Goal: Task Accomplishment & Management: Use online tool/utility

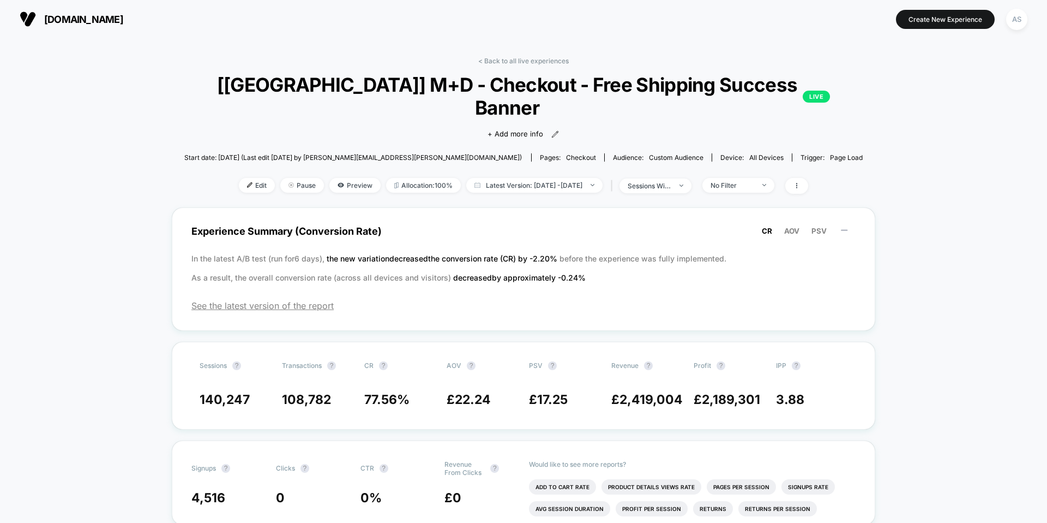
click at [123, 18] on span "[DOMAIN_NAME]" at bounding box center [83, 19] width 79 height 11
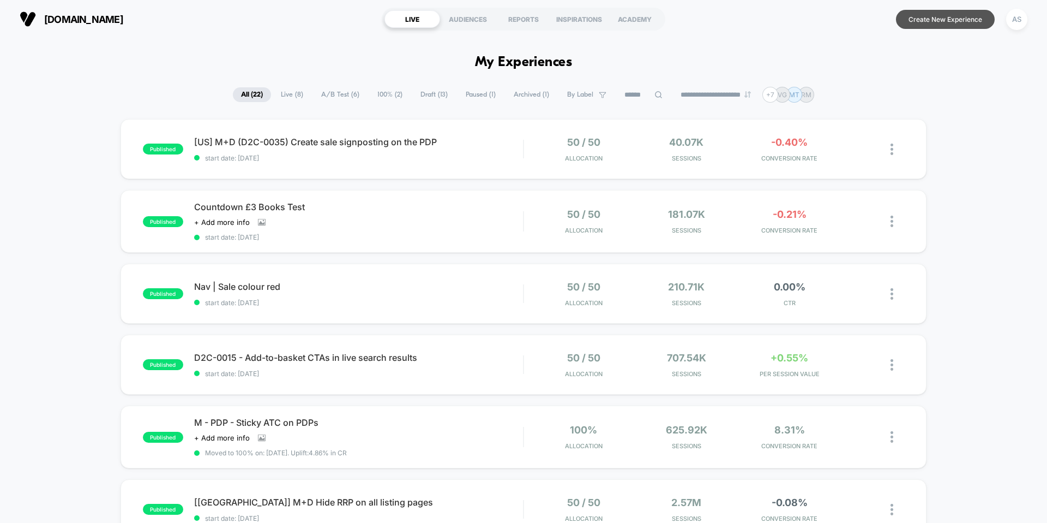
click at [941, 22] on button "Create New Experience" at bounding box center [945, 19] width 99 height 19
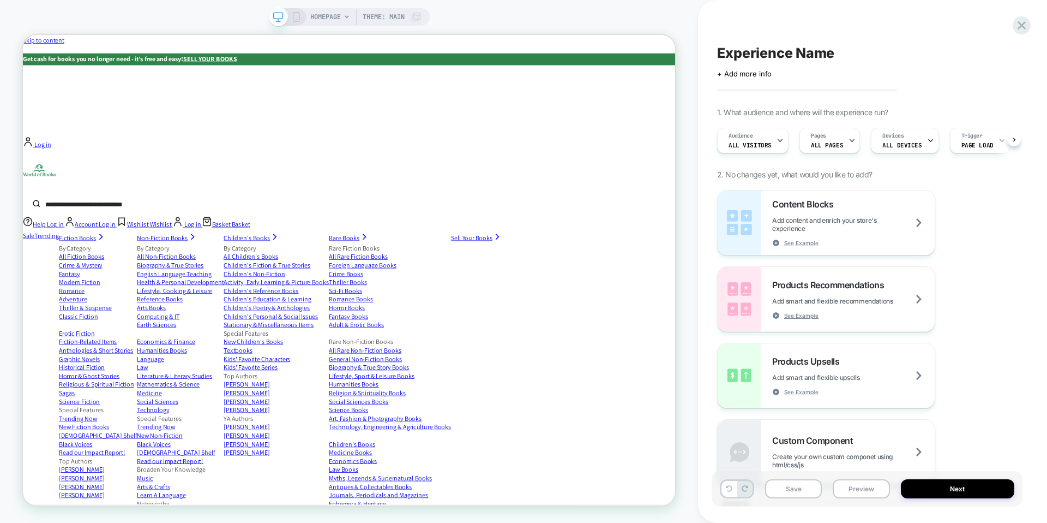
scroll to position [0, 1]
click at [731, 137] on span "Audience" at bounding box center [740, 136] width 25 height 8
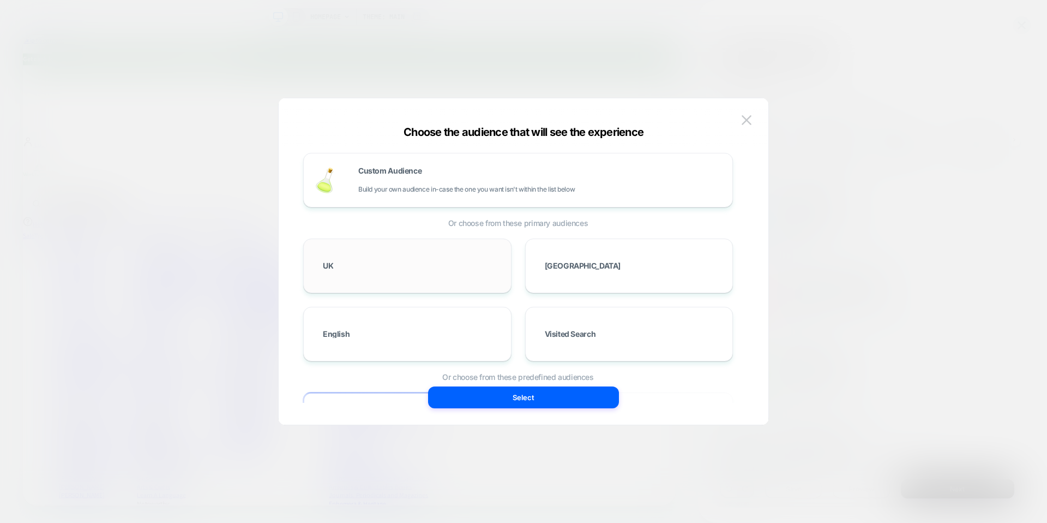
click at [396, 255] on div "UK" at bounding box center [407, 266] width 185 height 32
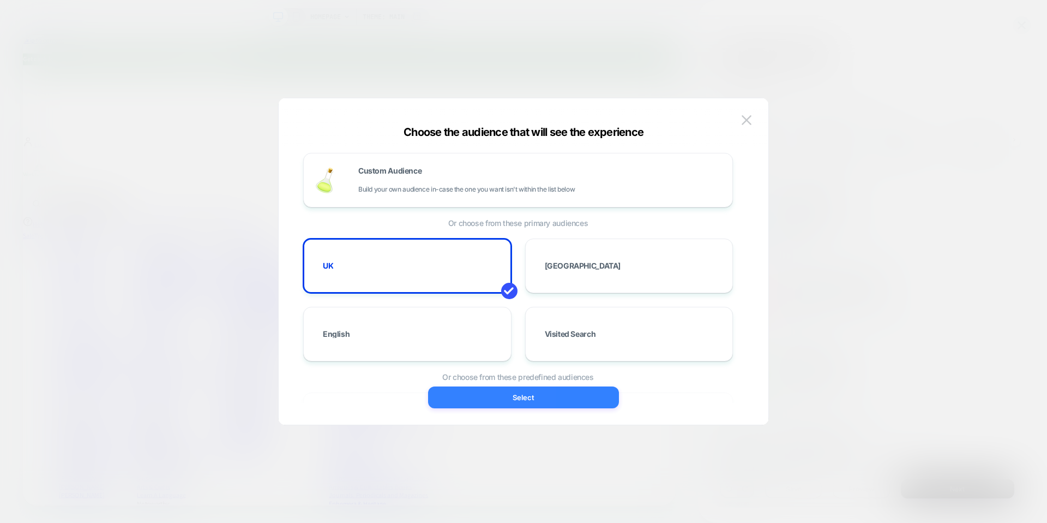
click at [506, 398] on button "Select" at bounding box center [523, 397] width 191 height 22
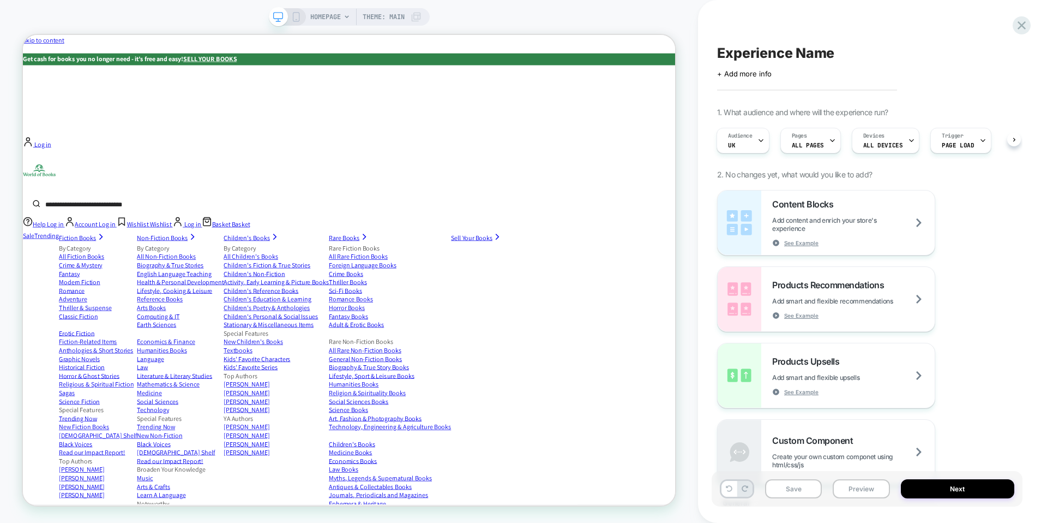
scroll to position [0, 1]
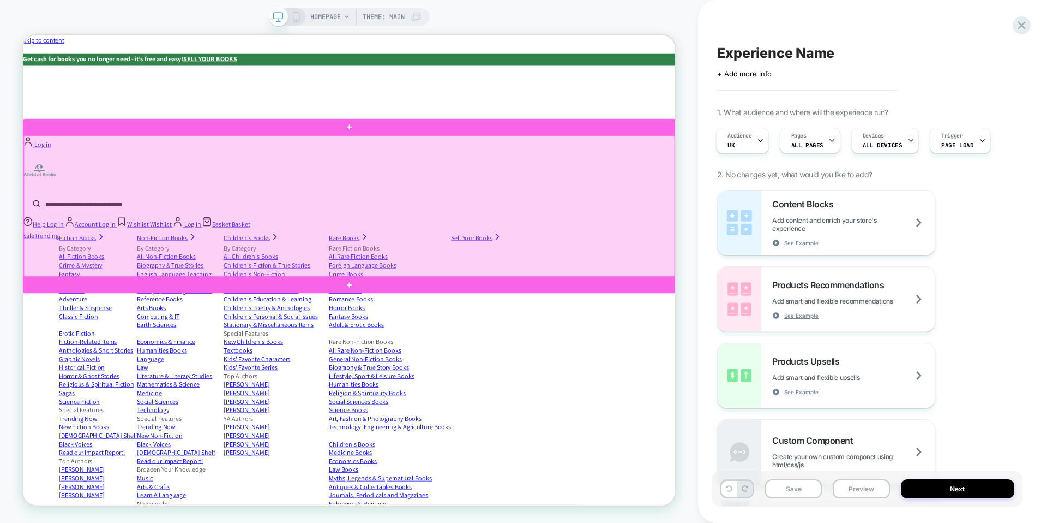
click at [784, 247] on div at bounding box center [458, 263] width 868 height 188
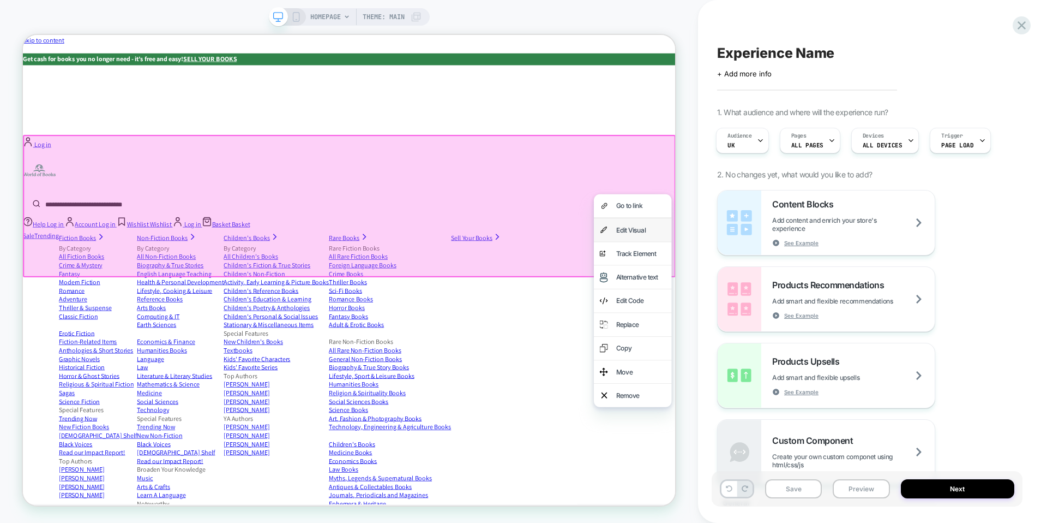
click at [831, 303] on div "Edit Visual" at bounding box center [836, 294] width 104 height 31
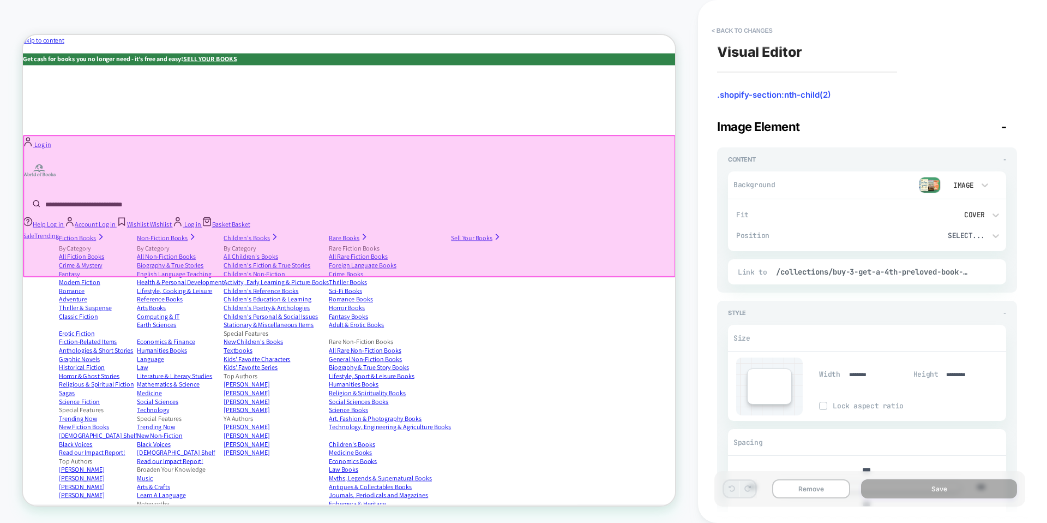
scroll to position [0, 0]
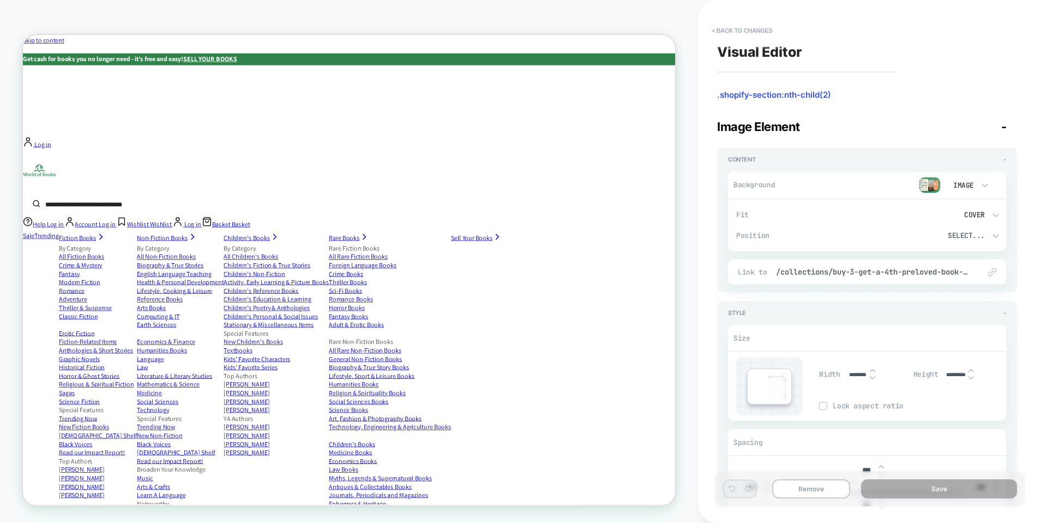
click at [932, 182] on img at bounding box center [930, 185] width 22 height 16
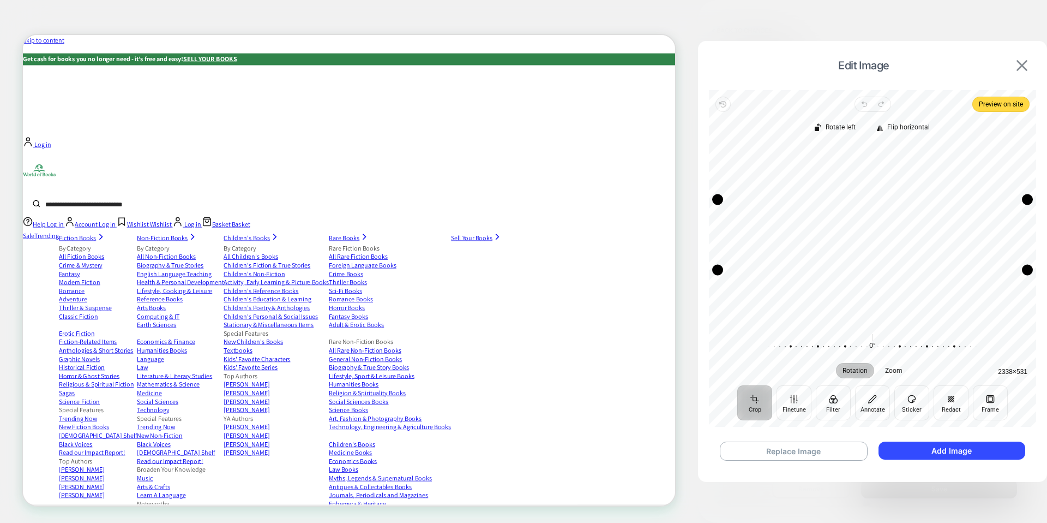
click at [1015, 62] on button at bounding box center [1021, 65] width 17 height 12
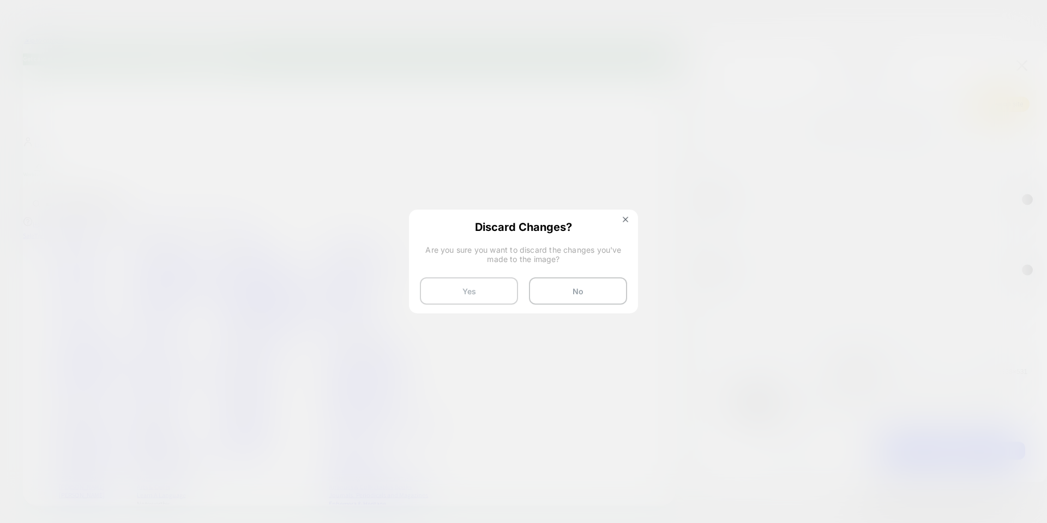
click at [506, 287] on button "Yes" at bounding box center [469, 290] width 98 height 27
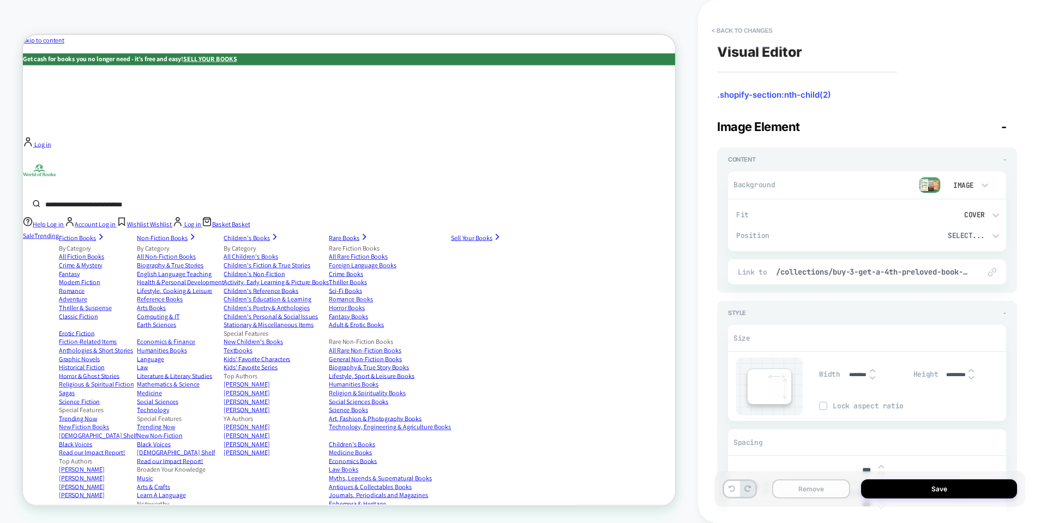
click at [830, 485] on button "Remove" at bounding box center [811, 488] width 78 height 19
click at [937, 185] on img at bounding box center [930, 185] width 22 height 16
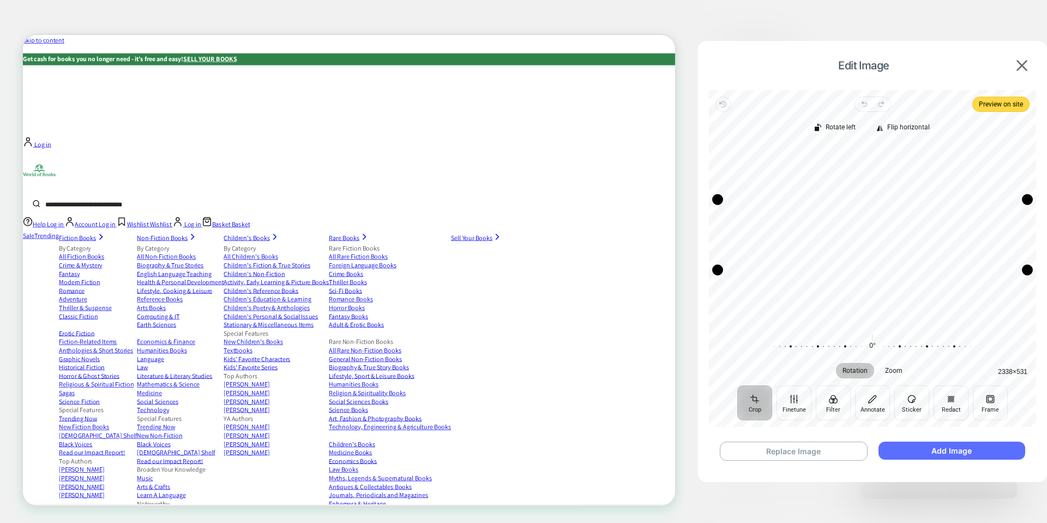
click at [915, 446] on button "Add Image" at bounding box center [952, 450] width 147 height 18
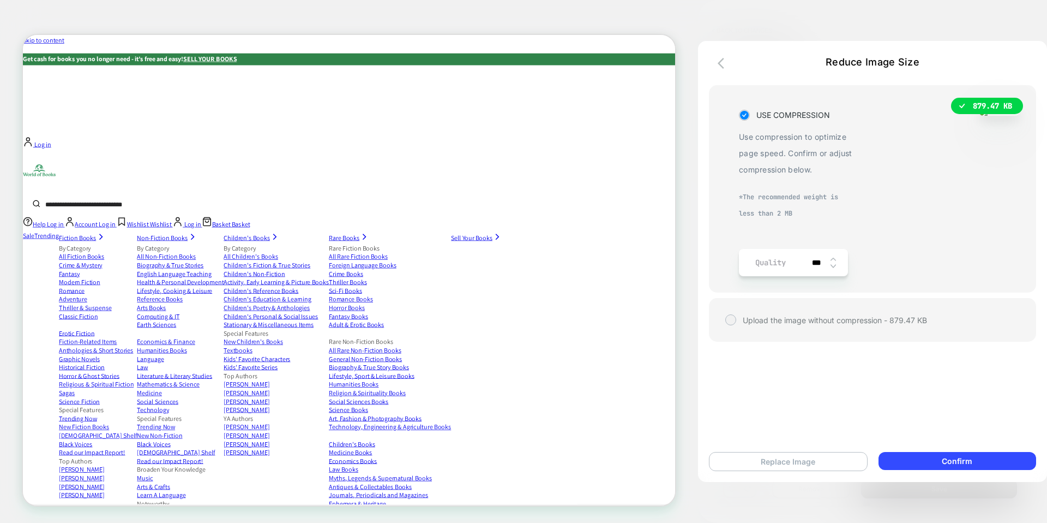
click at [763, 455] on button "Replace Image" at bounding box center [788, 461] width 159 height 19
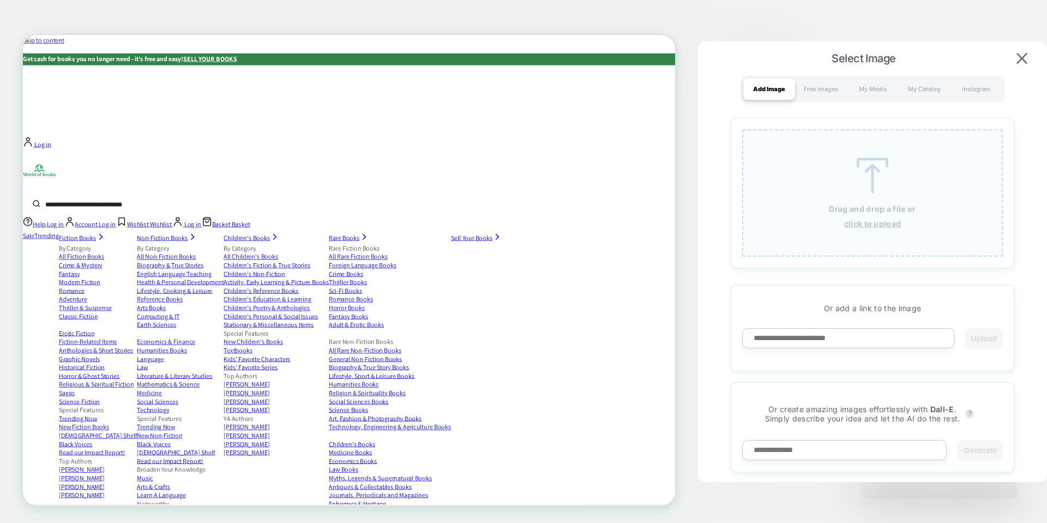
click at [904, 151] on div "Drag and drop a file or click to upload" at bounding box center [872, 192] width 261 height 127
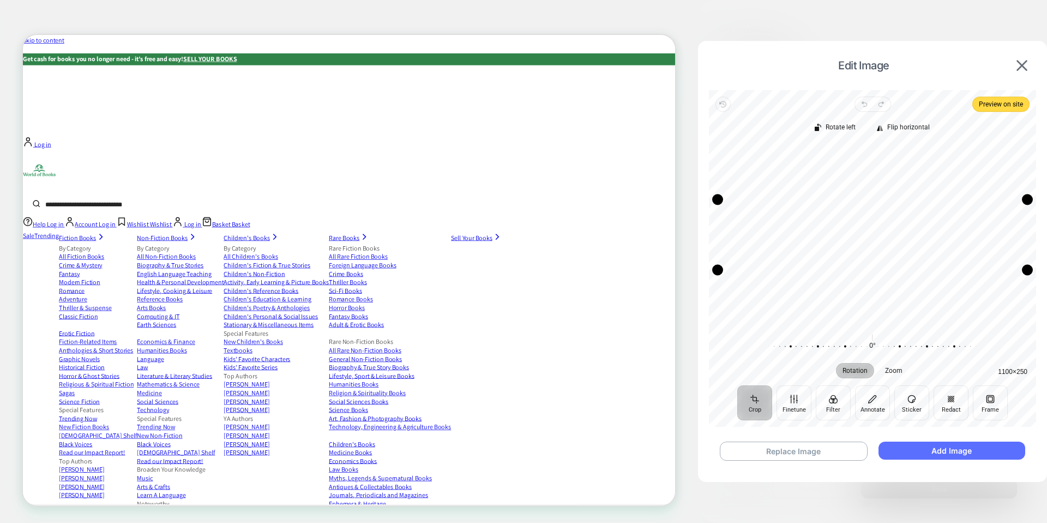
click at [926, 449] on button "Add Image" at bounding box center [952, 450] width 147 height 18
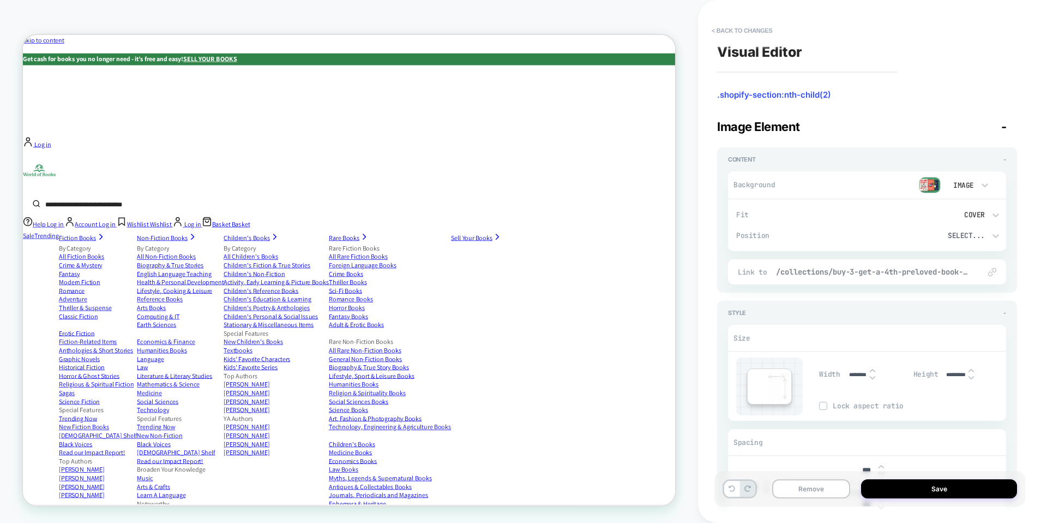
click at [884, 271] on span "/collections/buy-3-get-a-4th-preloved-book-free-under-10" at bounding box center [872, 272] width 193 height 10
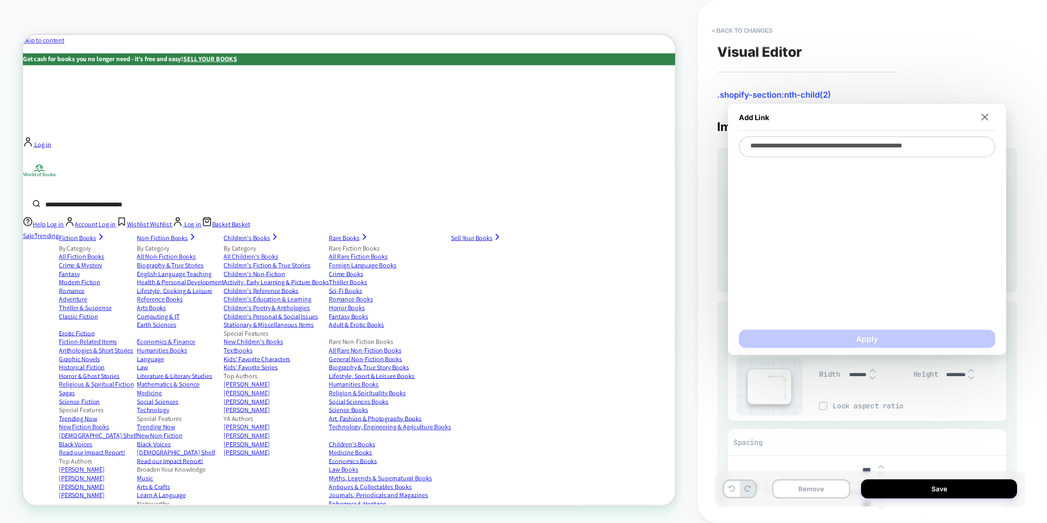
type textarea "*"
click at [954, 145] on textarea "**********" at bounding box center [867, 146] width 256 height 21
paste textarea "**********"
type textarea "**********"
type textarea "*"
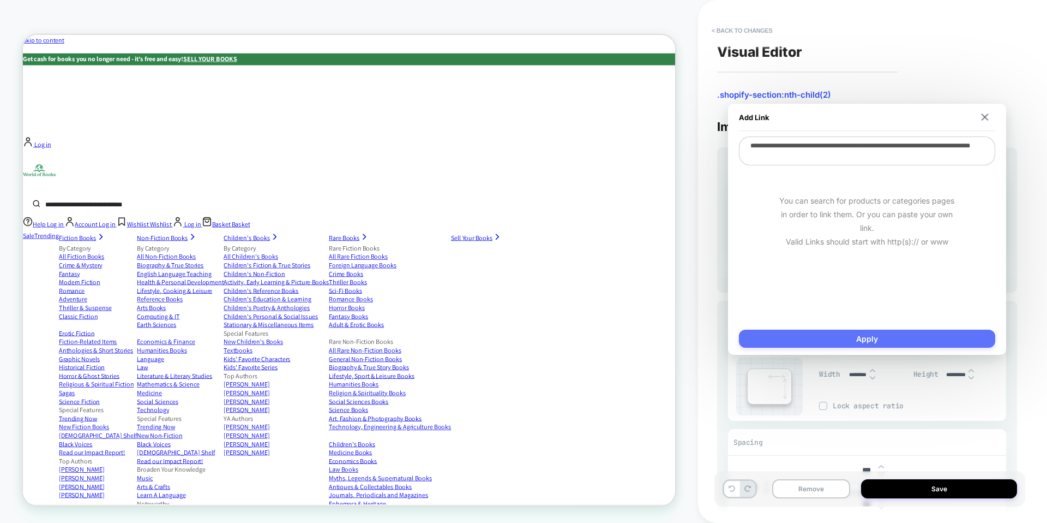
click at [856, 338] on button "Apply" at bounding box center [867, 338] width 256 height 18
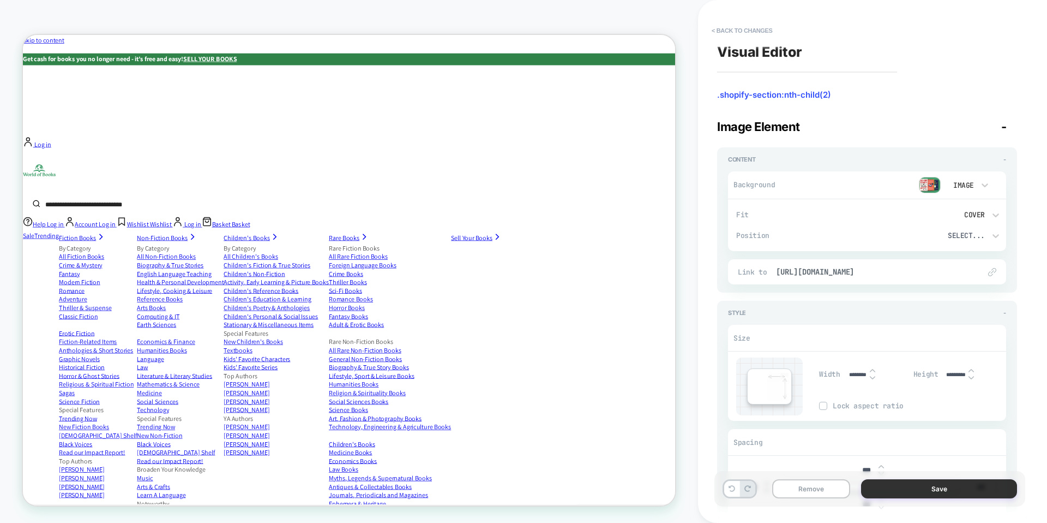
click at [919, 488] on button "Save" at bounding box center [939, 488] width 156 height 19
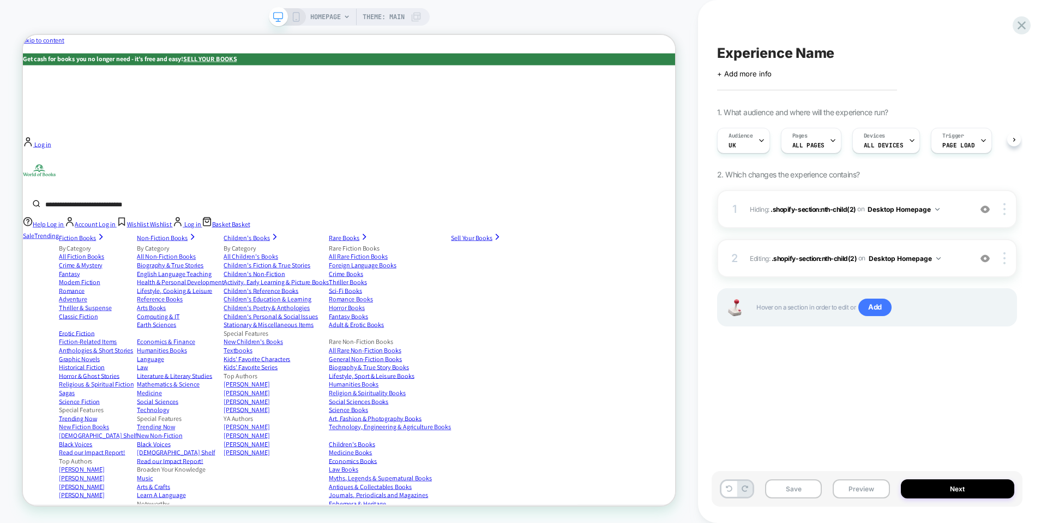
scroll to position [0, 1]
click at [1007, 209] on div at bounding box center [1006, 209] width 21 height 12
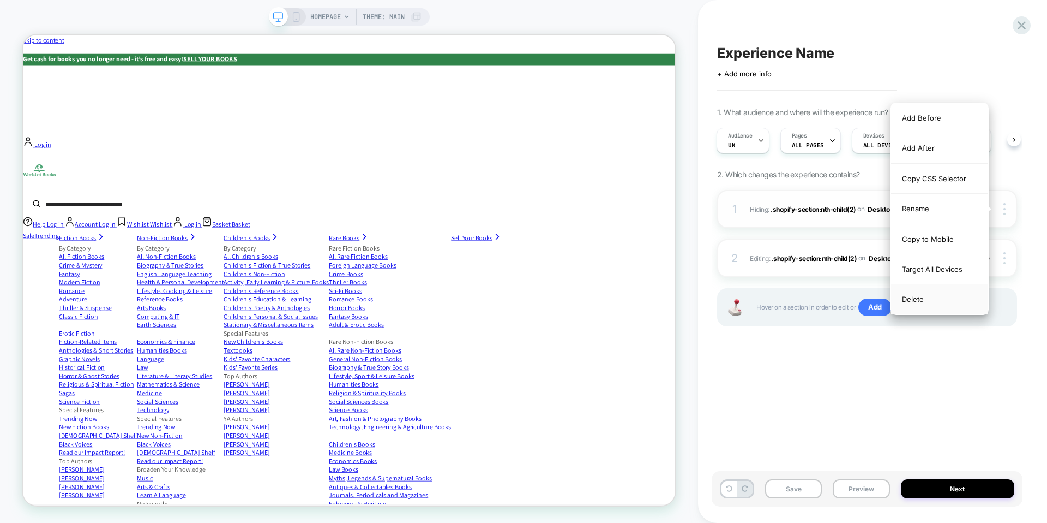
click at [933, 311] on div "Delete" at bounding box center [939, 298] width 97 height 29
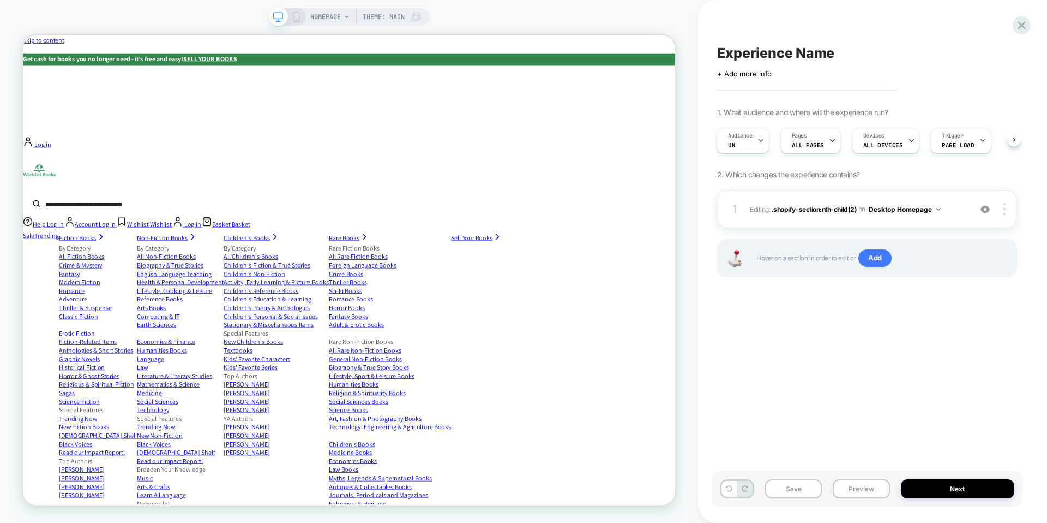
click at [850, 368] on div "Experience Name Click to edit experience details + Add more info 1. What audien…" at bounding box center [867, 261] width 311 height 501
click at [1006, 209] on div at bounding box center [1006, 209] width 21 height 12
click at [1004, 209] on img at bounding box center [1005, 209] width 2 height 12
click at [942, 326] on div "Experience Name Click to edit experience details + Add more info 1. What audien…" at bounding box center [867, 261] width 311 height 501
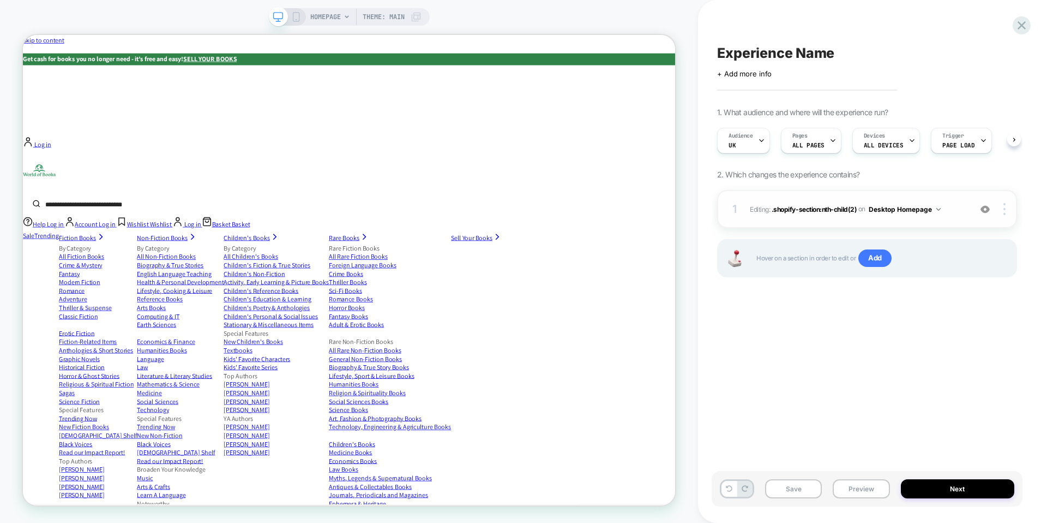
click at [932, 208] on button "Desktop Homepage" at bounding box center [905, 209] width 72 height 14
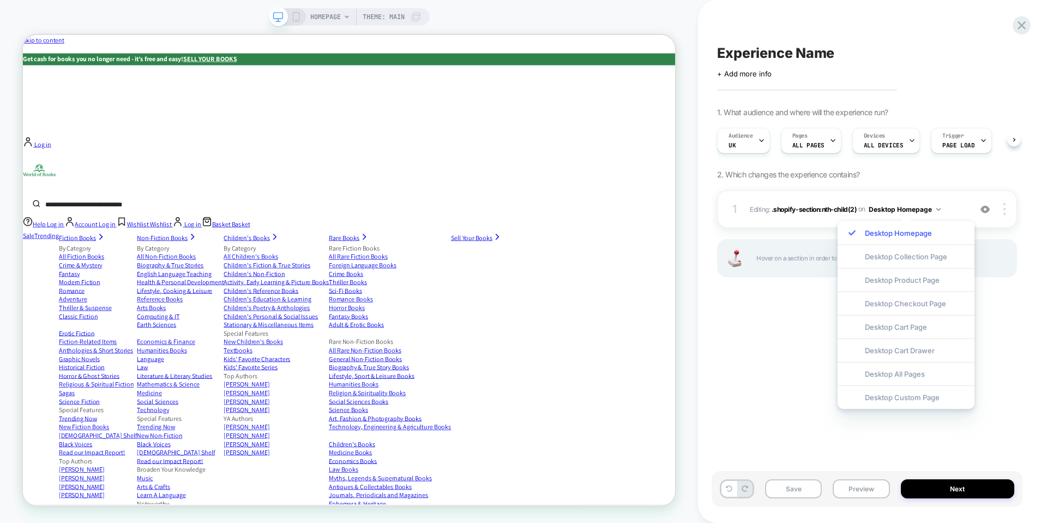
click at [935, 186] on div "1. What audience and where will the experience run? Audience UK Pages ALL PAGES…" at bounding box center [867, 205] width 300 height 197
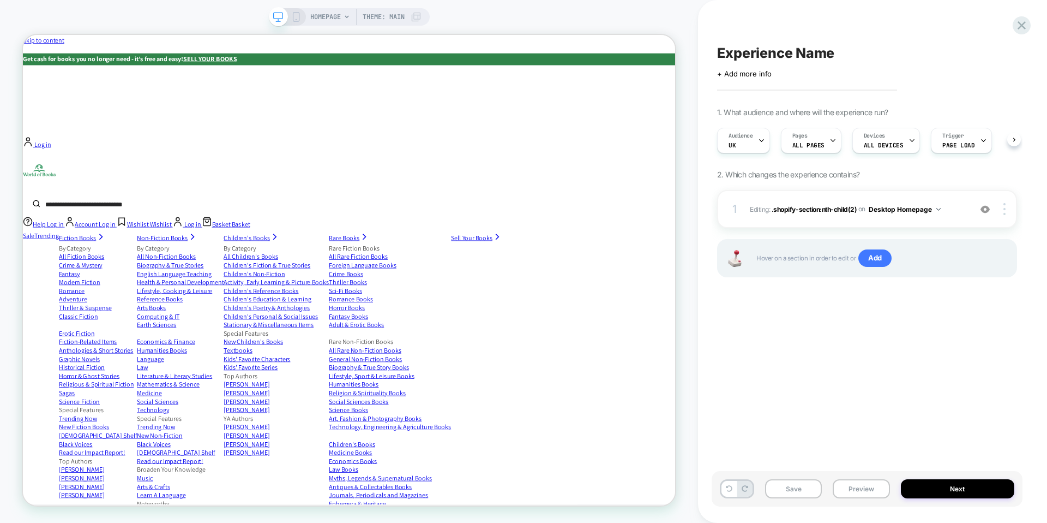
click at [299, 15] on div "HOMEPAGE Theme: MAIN" at bounding box center [349, 16] width 161 height 17
click at [295, 15] on icon at bounding box center [296, 17] width 10 height 10
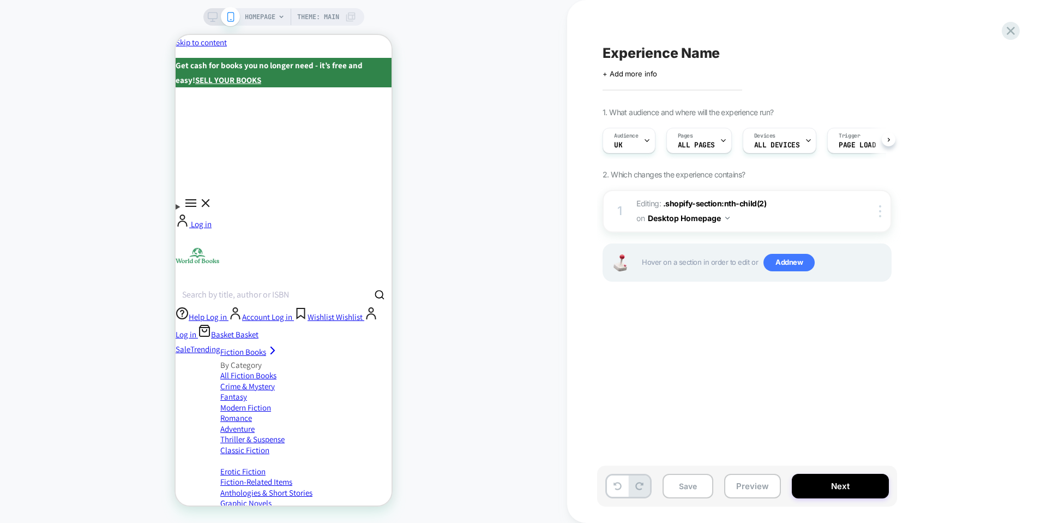
scroll to position [0, 1]
click at [882, 209] on div at bounding box center [882, 211] width 18 height 12
click at [593, 424] on div "Experience Name Click to edit experience details + Add more info 1. What audien…" at bounding box center [807, 261] width 480 height 523
click at [677, 58] on span "Experience Name" at bounding box center [661, 53] width 117 height 16
type textarea "**********"
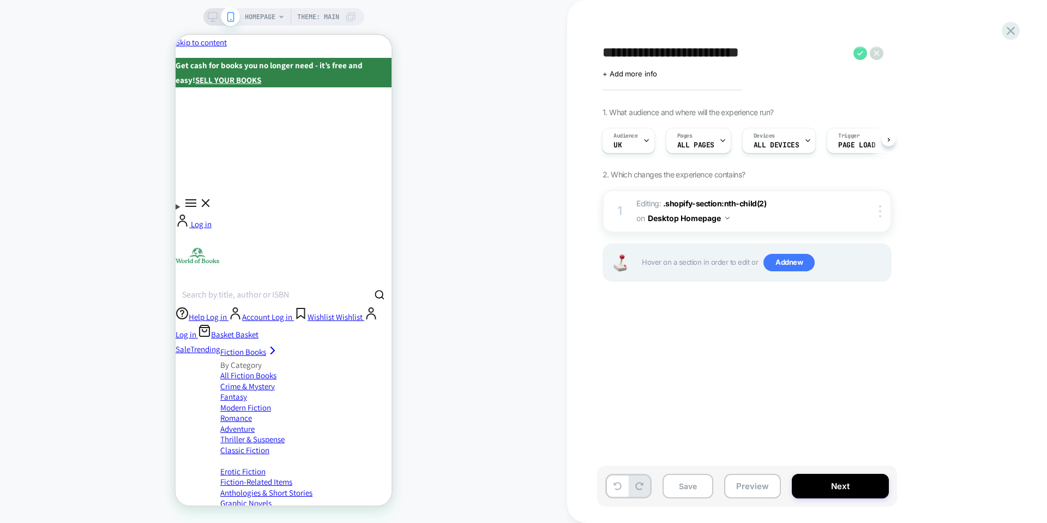
click at [859, 52] on icon at bounding box center [861, 53] width 14 height 14
click at [729, 217] on img at bounding box center [727, 218] width 4 height 3
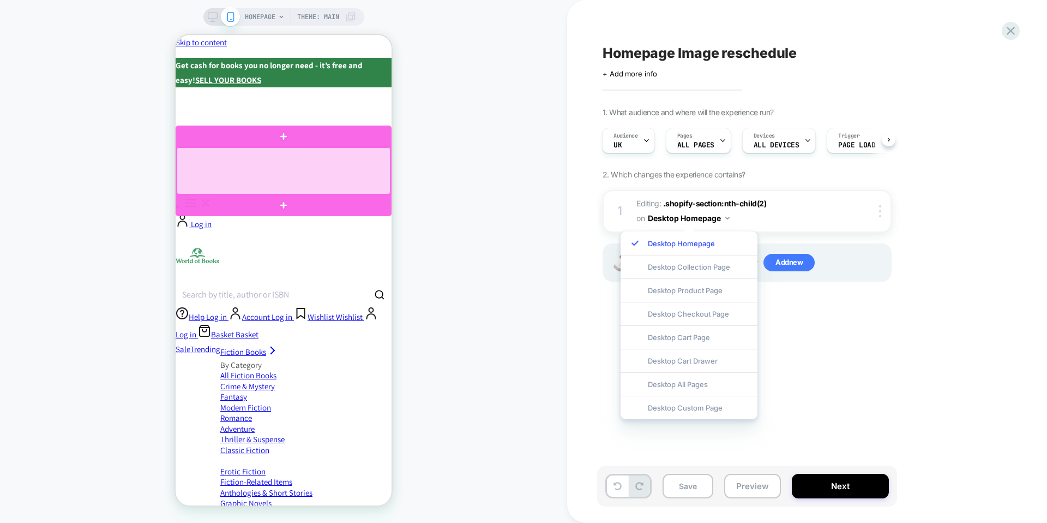
click at [352, 165] on div at bounding box center [284, 170] width 214 height 47
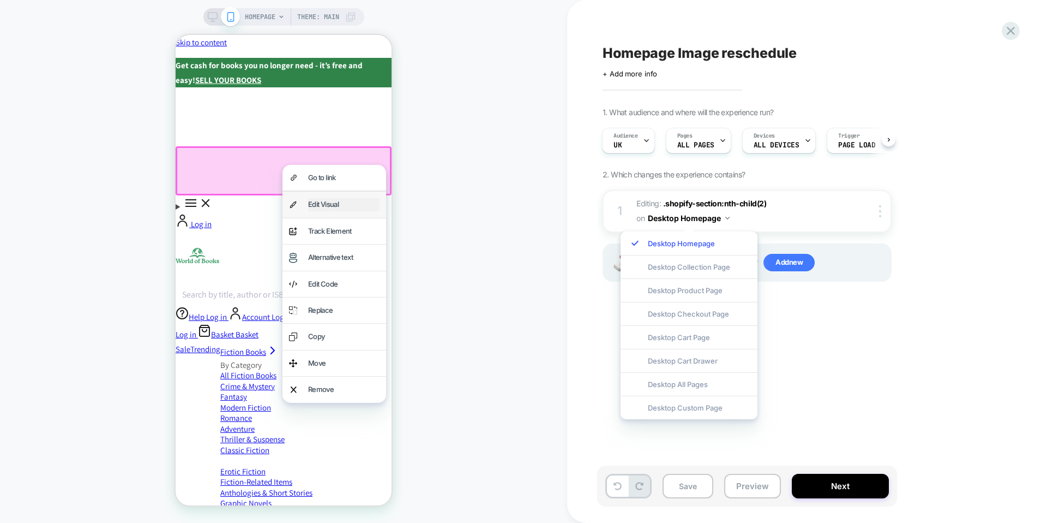
click at [337, 206] on div "Edit Visual" at bounding box center [343, 204] width 71 height 13
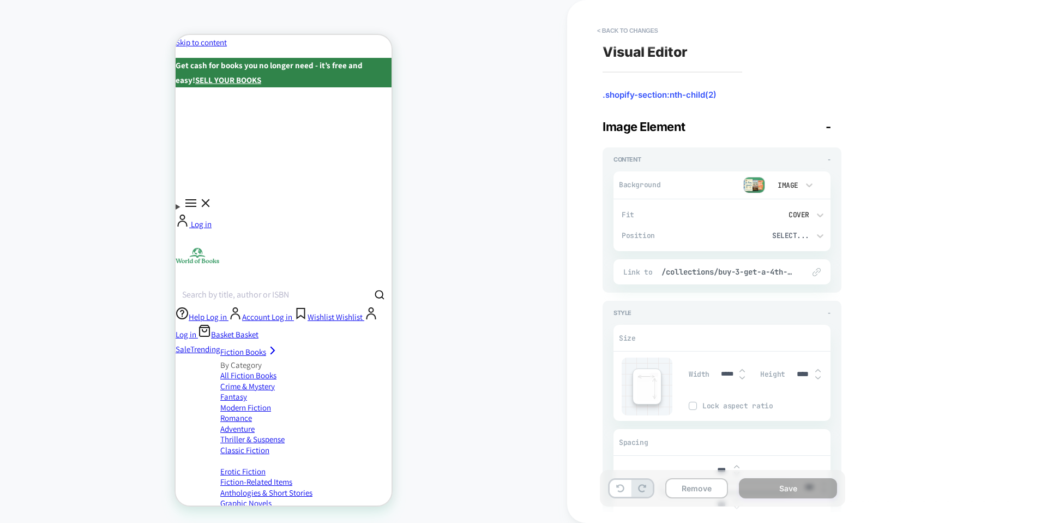
click at [752, 183] on img at bounding box center [754, 185] width 22 height 16
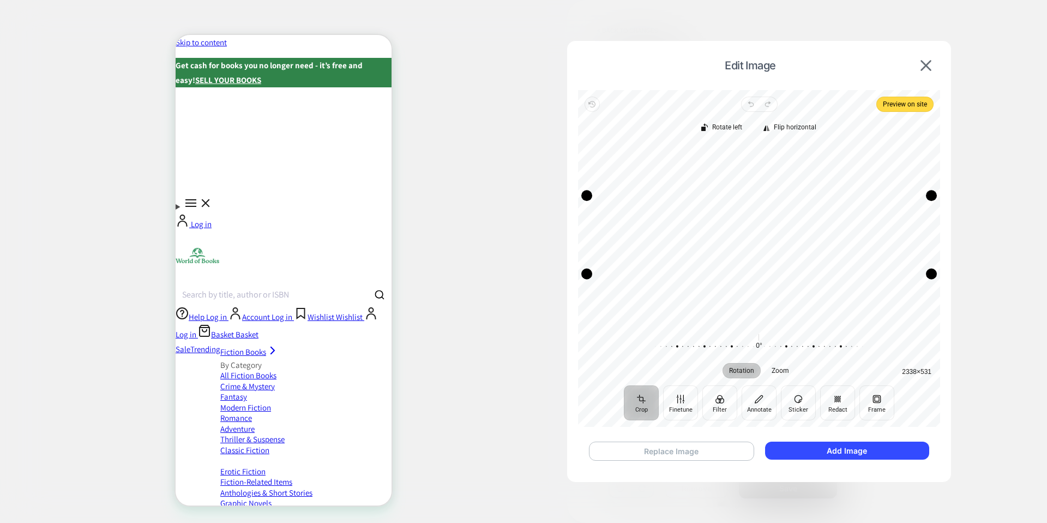
click at [712, 449] on button "Replace Image" at bounding box center [671, 450] width 165 height 19
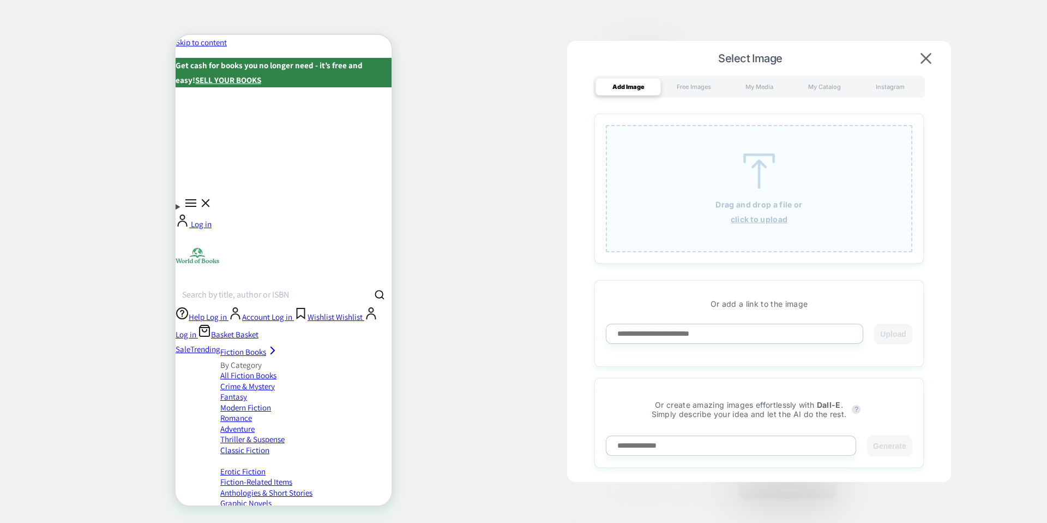
click at [802, 184] on div "Drag and drop a file or click to upload" at bounding box center [759, 188] width 307 height 127
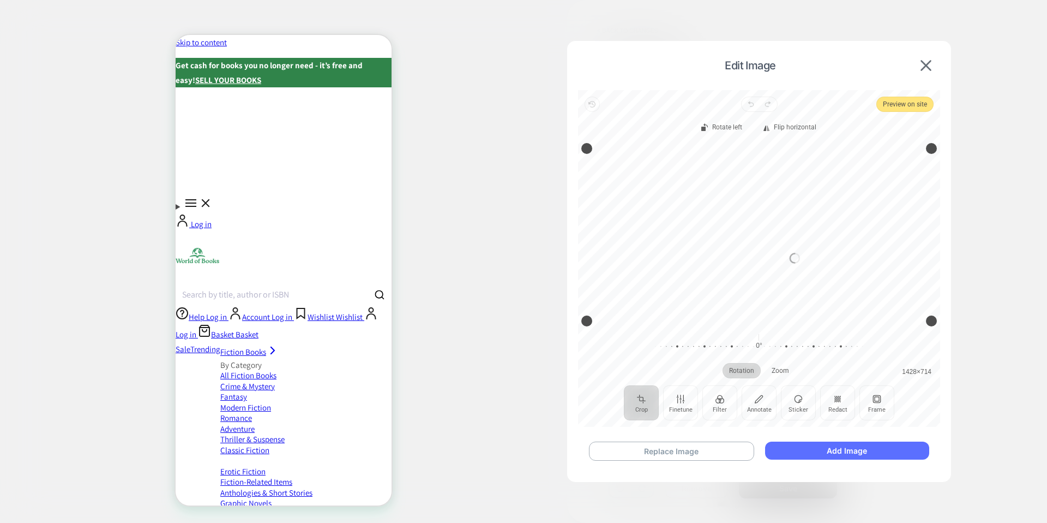
click at [845, 452] on button "Add Image" at bounding box center [847, 450] width 164 height 18
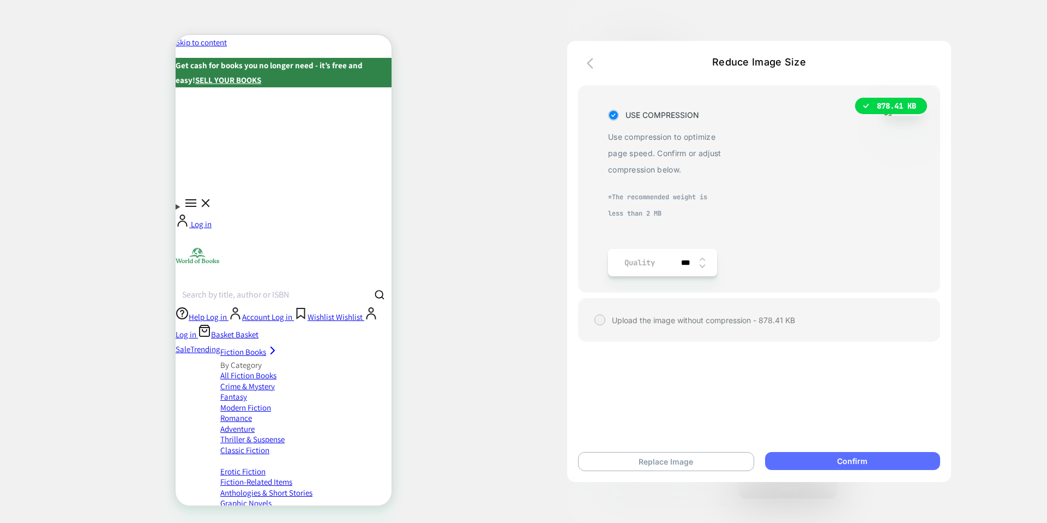
click at [835, 460] on button "Confirm" at bounding box center [852, 461] width 175 height 18
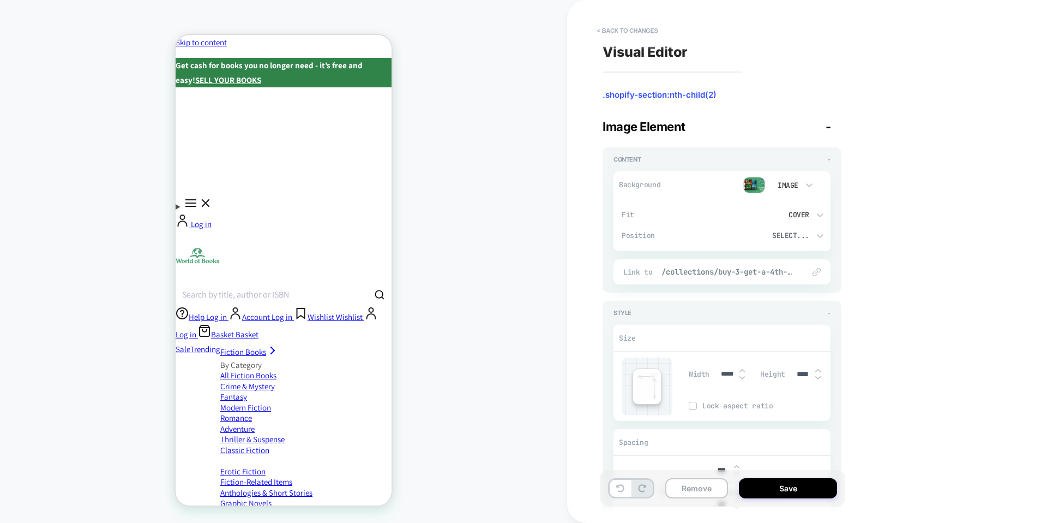
click at [761, 266] on div "Link to /collections/buy-3-get-a-4th-preloved-book-free-under-10" at bounding box center [722, 271] width 217 height 25
click at [772, 273] on span "/collections/buy-3-get-a-4th-preloved-book-free-under-10" at bounding box center [728, 272] width 132 height 10
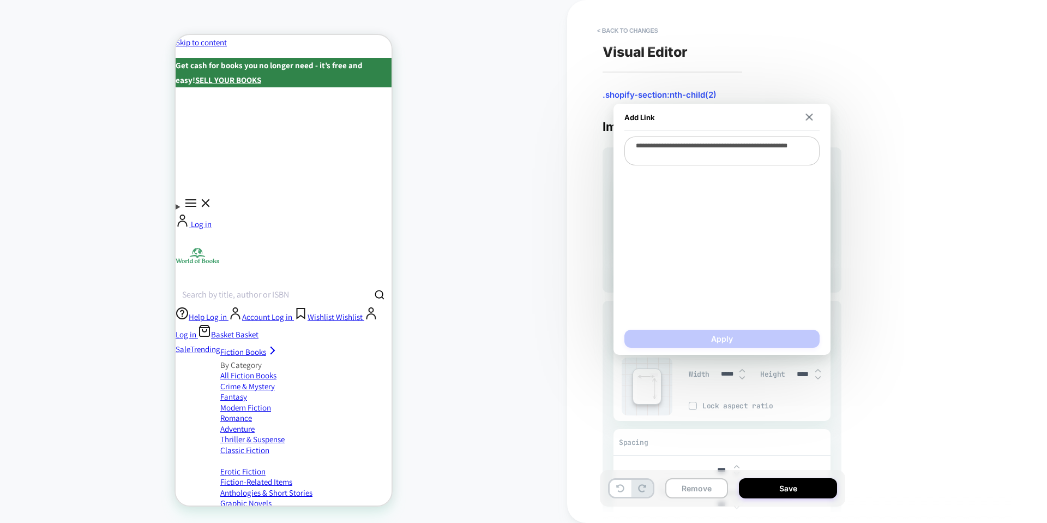
click at [772, 153] on textarea "**********" at bounding box center [722, 150] width 195 height 29
paste textarea "**********"
type textarea "*"
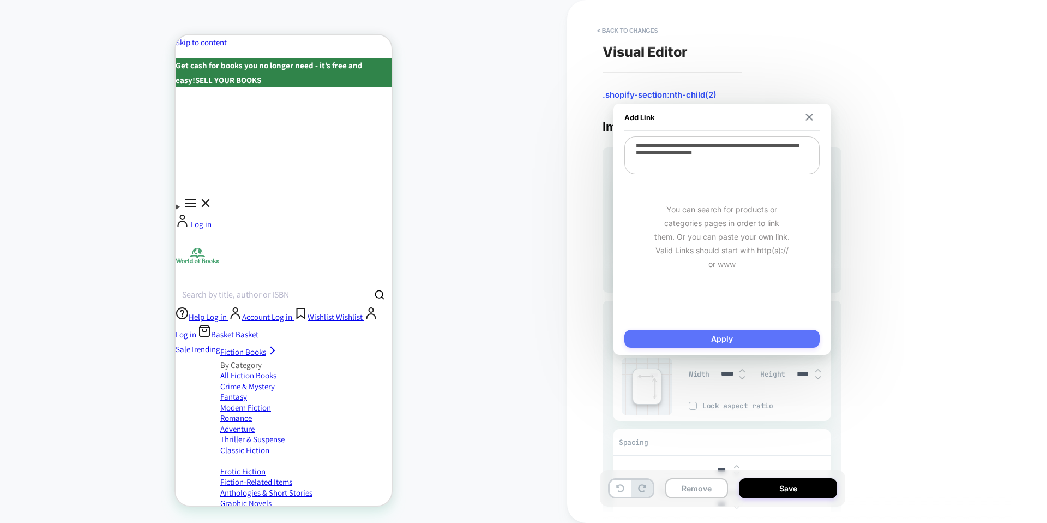
type textarea "**********"
click at [746, 340] on button "Apply" at bounding box center [722, 338] width 195 height 18
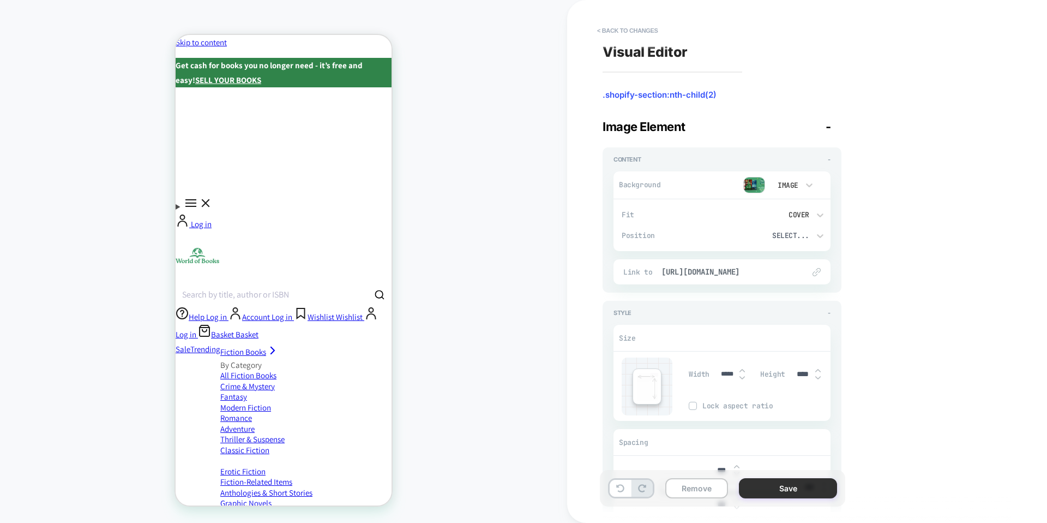
click at [761, 494] on button "Save" at bounding box center [788, 488] width 98 height 20
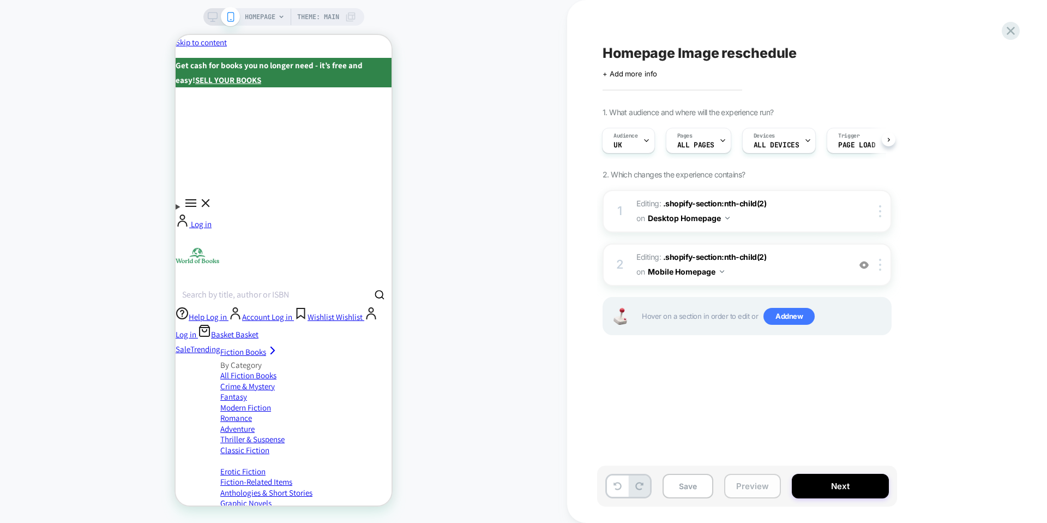
click at [746, 493] on button "Preview" at bounding box center [752, 485] width 57 height 25
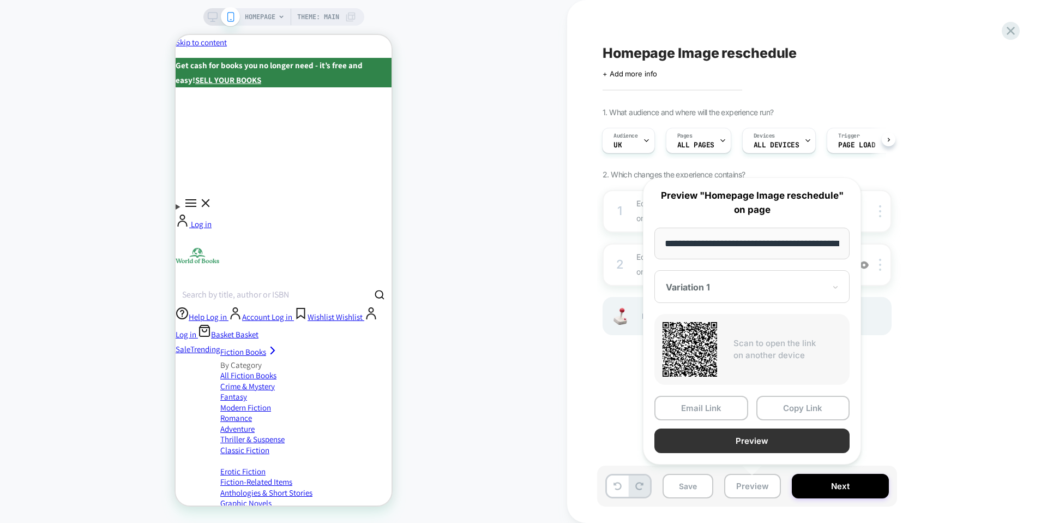
scroll to position [0, 50]
click at [791, 401] on button "Copy Link" at bounding box center [804, 408] width 94 height 25
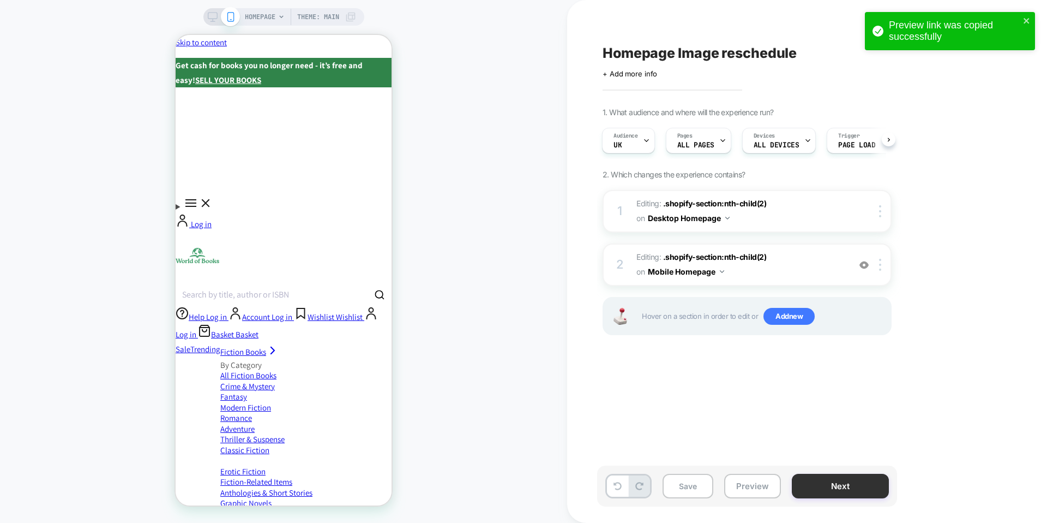
click at [835, 486] on button "Next" at bounding box center [840, 485] width 97 height 25
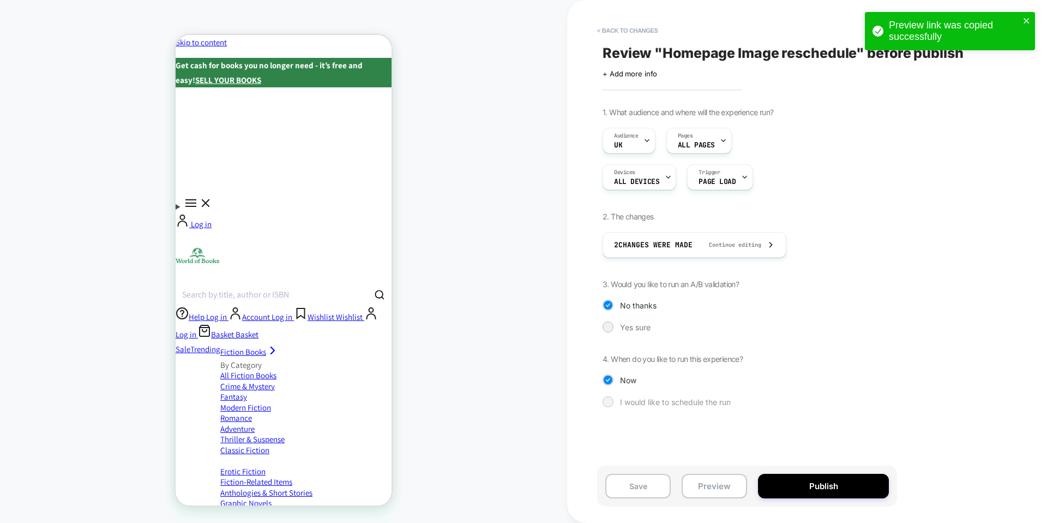
click at [632, 400] on span "I would like to schedule the run" at bounding box center [675, 401] width 111 height 9
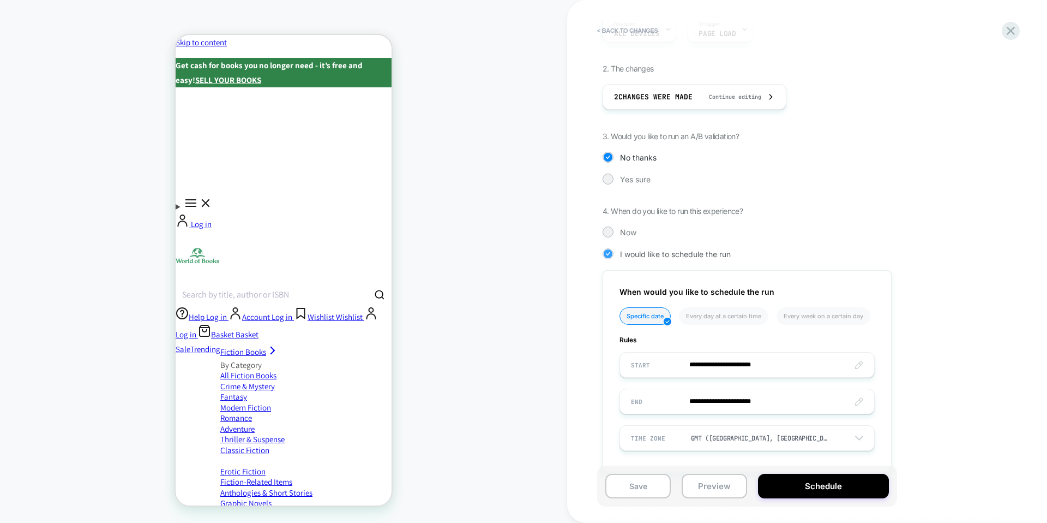
scroll to position [169, 0]
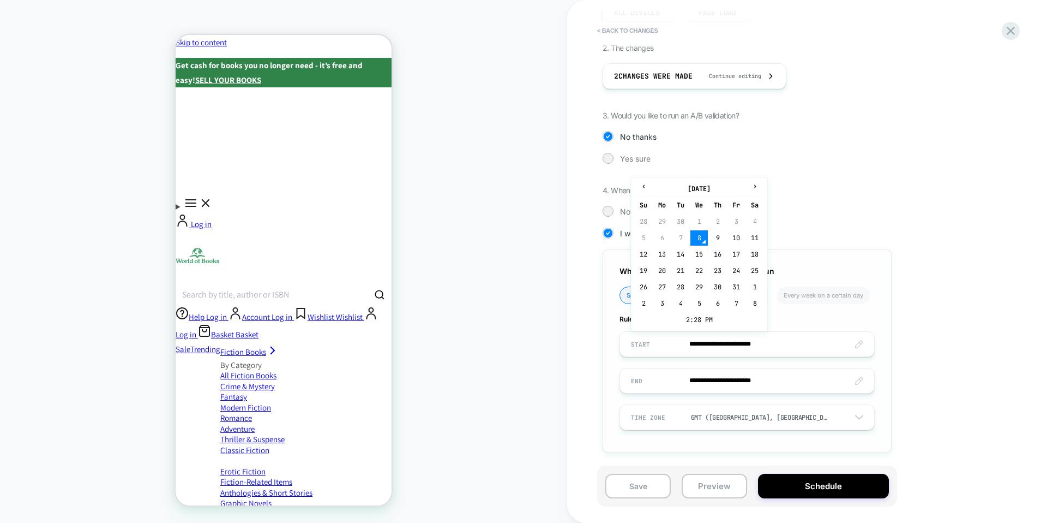
click at [854, 342] on input "**********" at bounding box center [747, 344] width 254 height 26
click at [705, 319] on td "2:28 PM" at bounding box center [699, 319] width 129 height 15
click at [671, 314] on span "▼" at bounding box center [676, 314] width 22 height 22
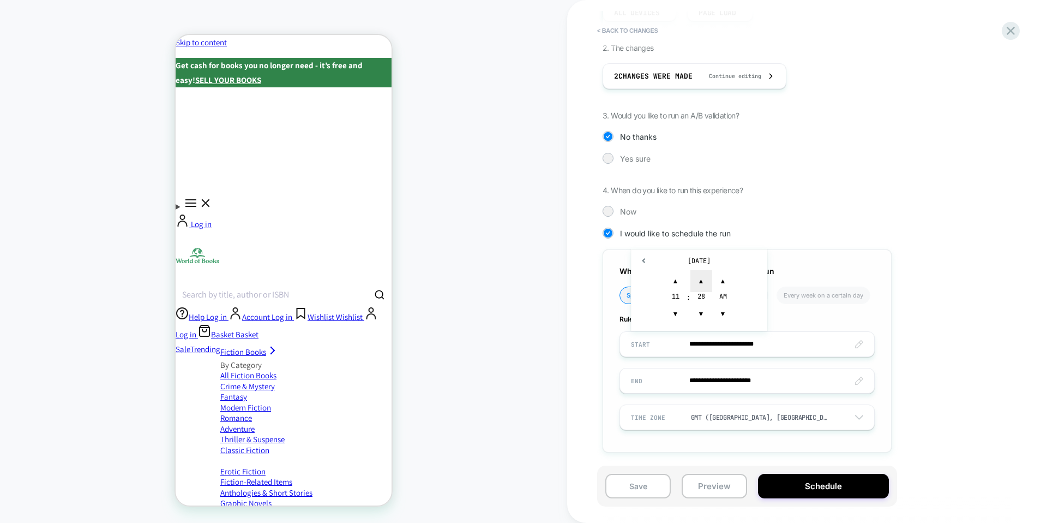
click at [701, 277] on span "▲" at bounding box center [702, 281] width 22 height 22
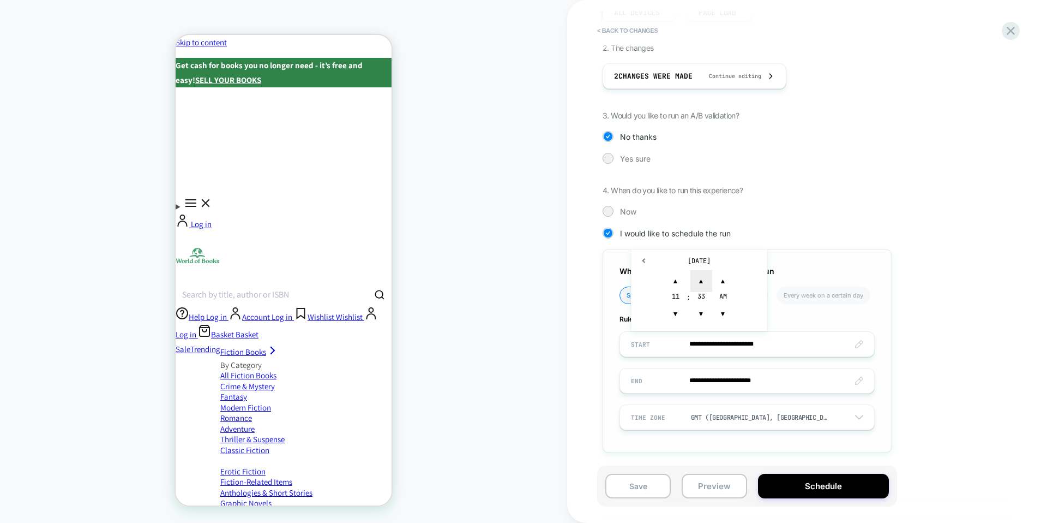
click at [701, 277] on span "▲" at bounding box center [702, 281] width 22 height 22
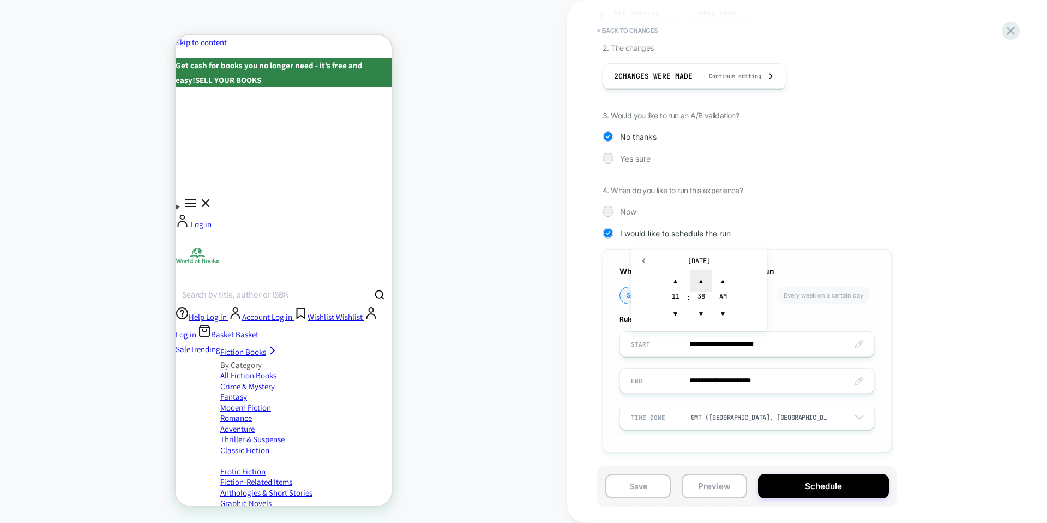
click at [701, 277] on span "▲" at bounding box center [702, 281] width 22 height 22
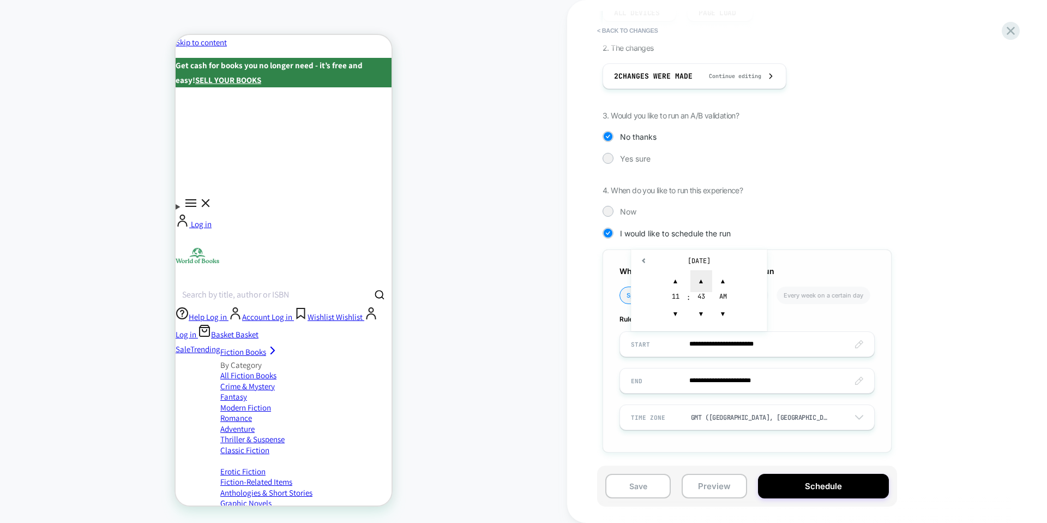
click at [701, 277] on span "▲" at bounding box center [702, 281] width 22 height 22
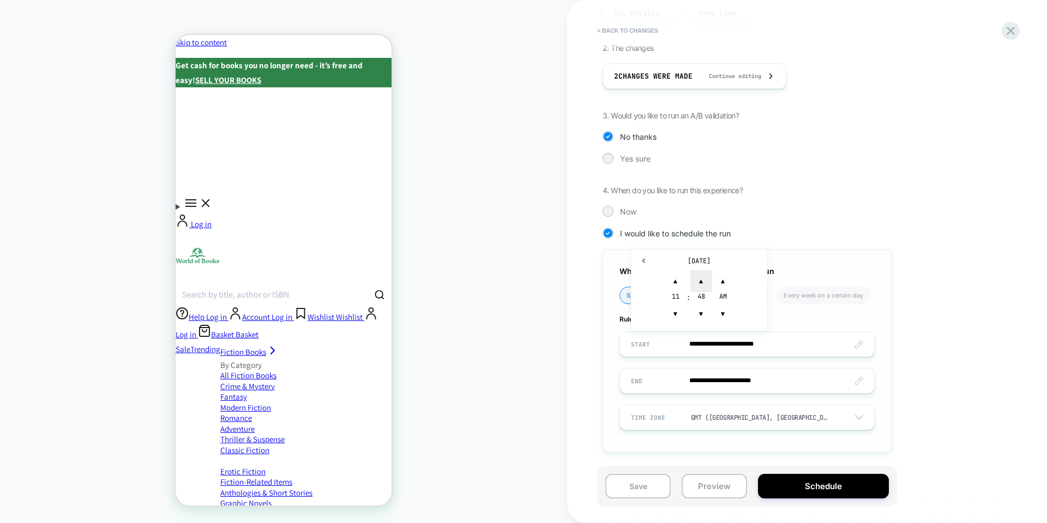
click at [701, 277] on span "▲" at bounding box center [702, 281] width 22 height 22
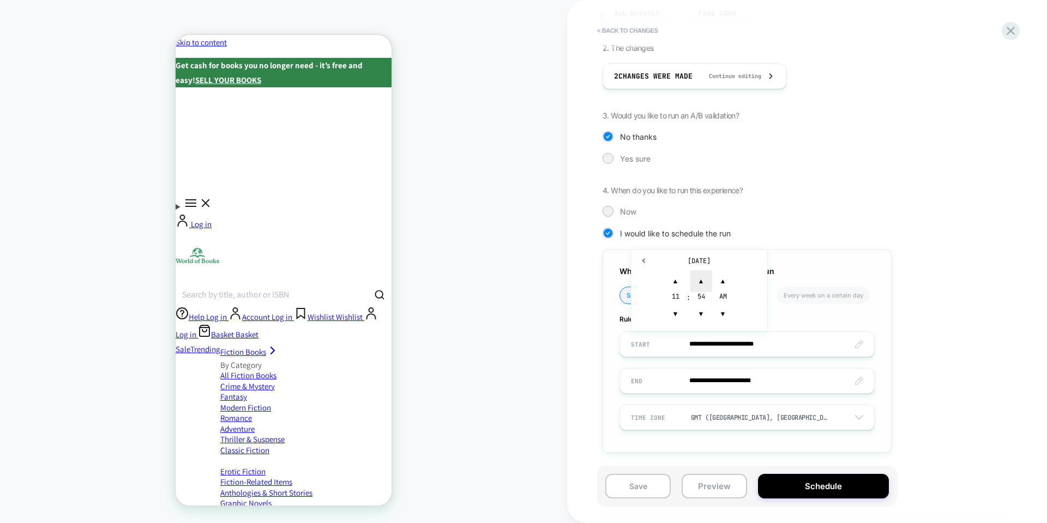
click at [701, 277] on span "▲" at bounding box center [702, 281] width 22 height 22
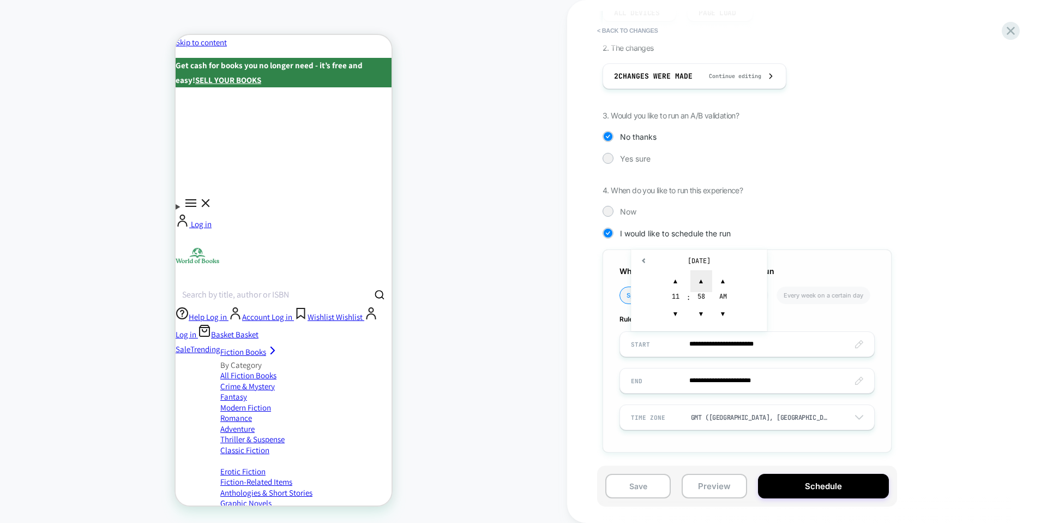
click at [701, 277] on span "▲" at bounding box center [702, 281] width 22 height 22
click at [722, 277] on span "▲" at bounding box center [723, 281] width 22 height 22
type input "**********"
click at [768, 378] on input "**********" at bounding box center [747, 381] width 254 height 26
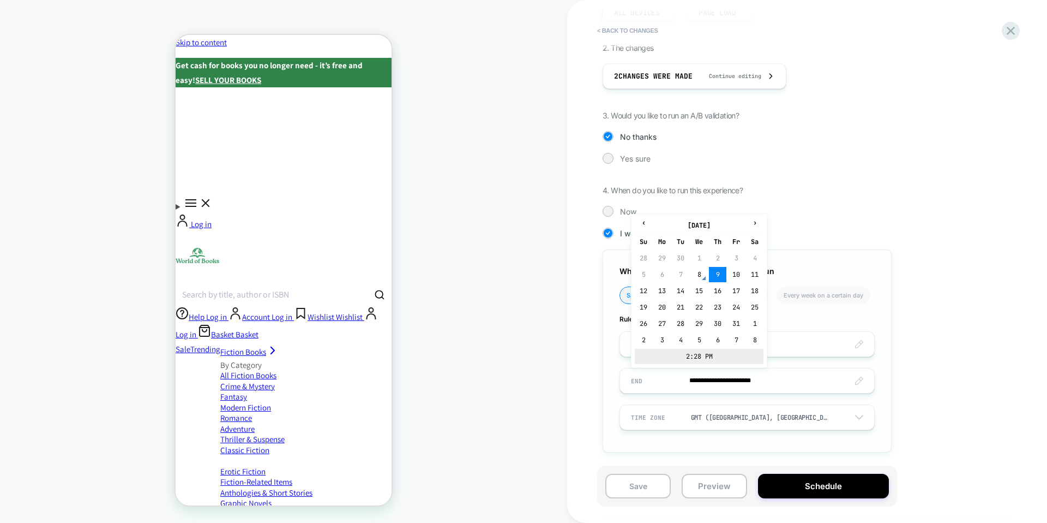
click at [709, 356] on td "2:28 PM" at bounding box center [699, 356] width 129 height 15
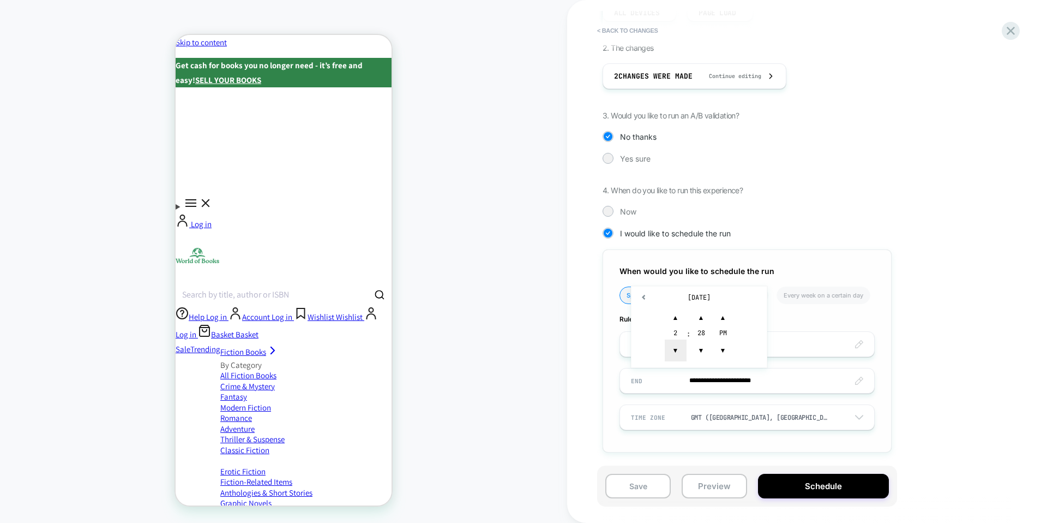
click at [671, 356] on span "▼" at bounding box center [676, 350] width 22 height 22
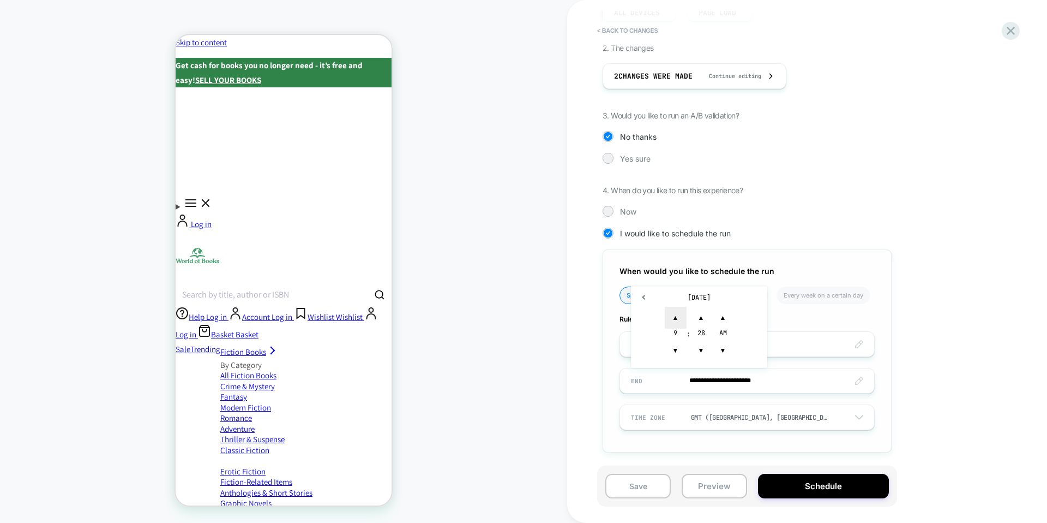
click at [675, 316] on span "▲" at bounding box center [676, 318] width 22 height 22
click at [700, 351] on span "▼" at bounding box center [702, 350] width 22 height 22
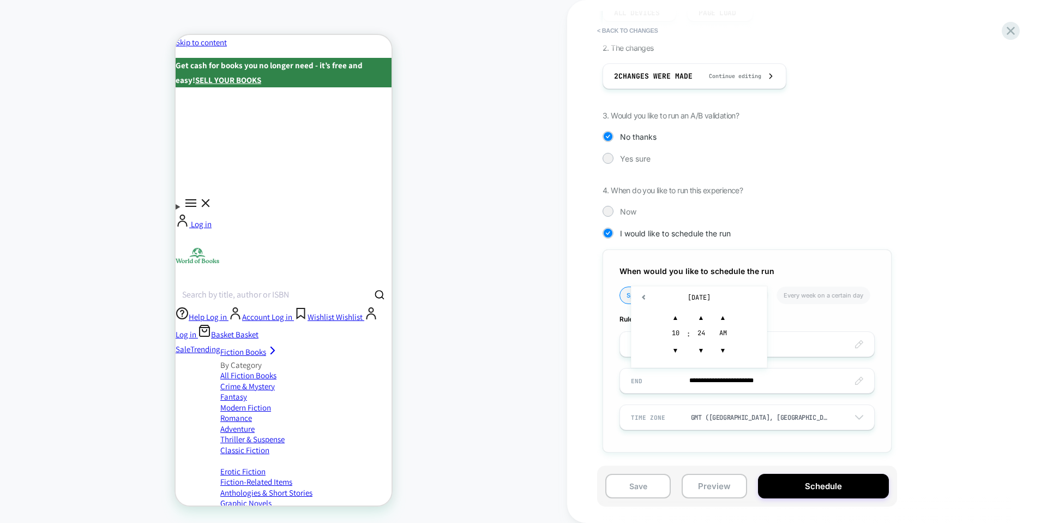
click at [700, 337] on div "24" at bounding box center [702, 333] width 22 height 11
click at [700, 347] on span "▼" at bounding box center [702, 350] width 22 height 22
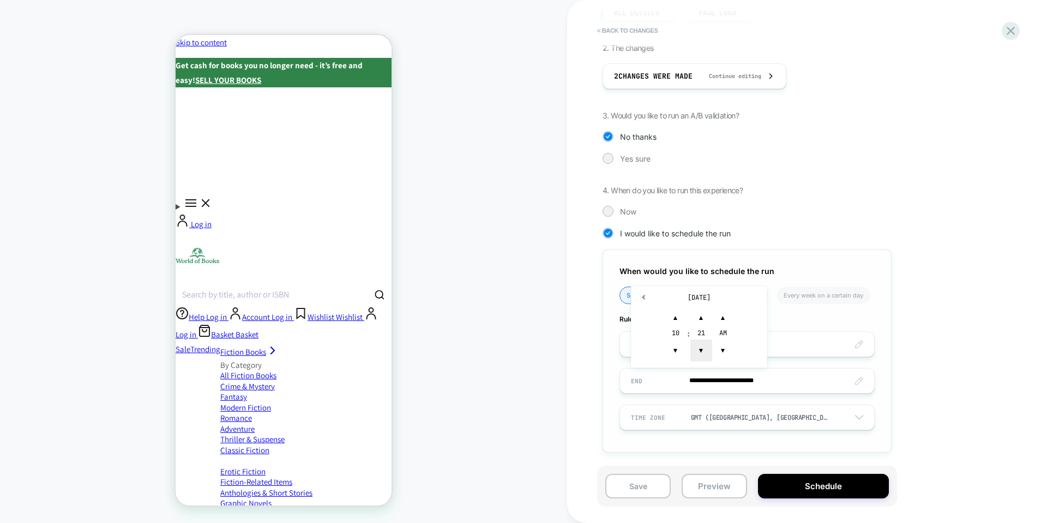
click at [700, 347] on span "▼" at bounding box center [702, 350] width 22 height 22
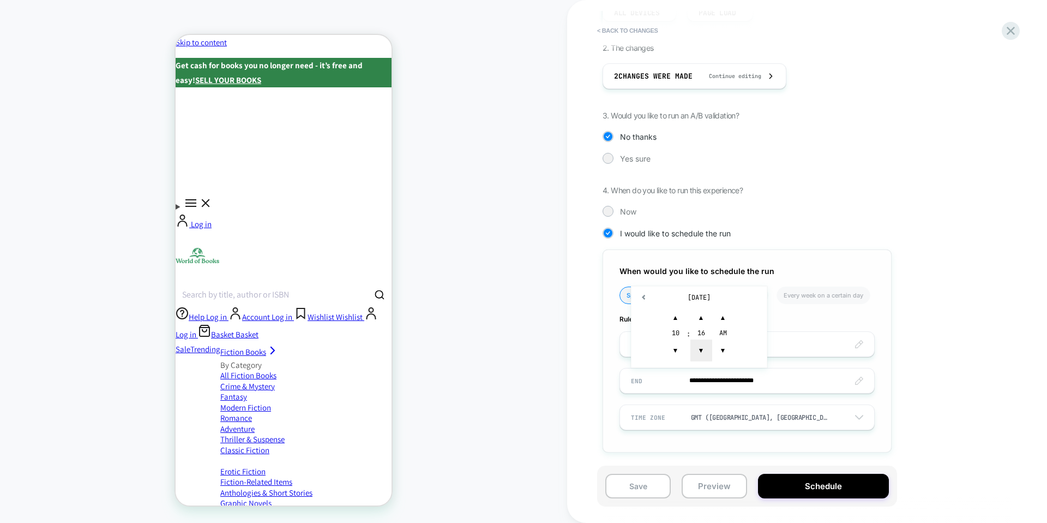
click at [700, 347] on span "▼" at bounding box center [702, 350] width 22 height 22
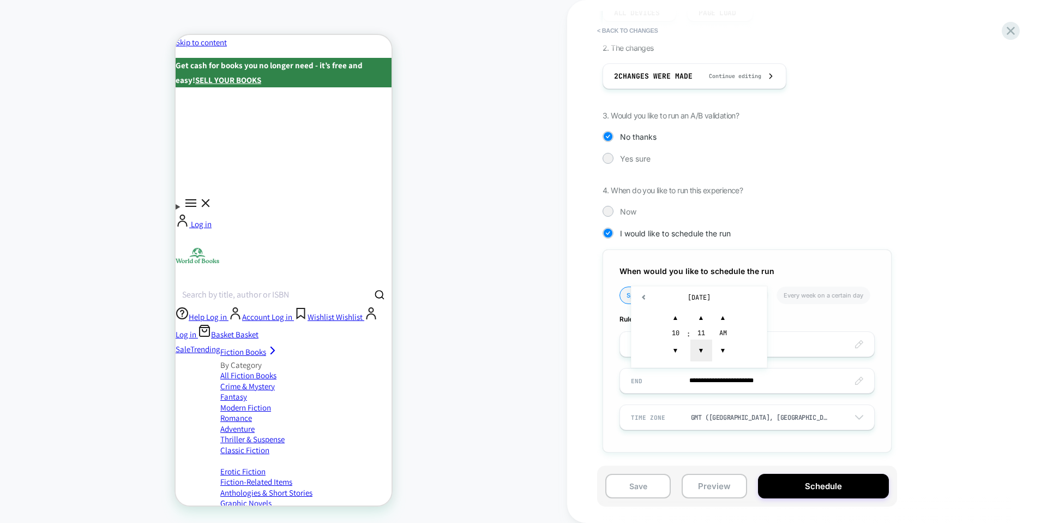
click at [700, 347] on span "▼" at bounding box center [702, 350] width 22 height 22
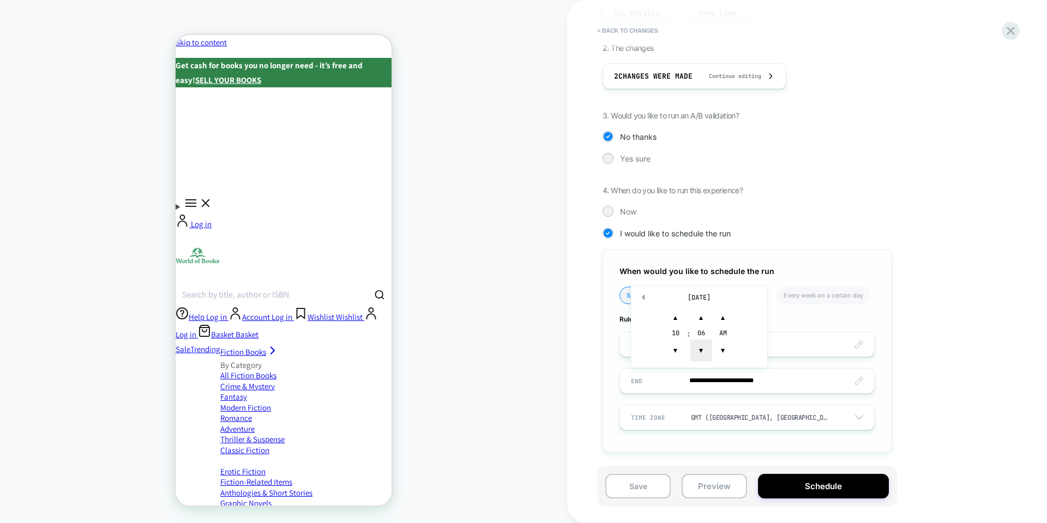
click at [700, 347] on span "▼" at bounding box center [702, 350] width 22 height 22
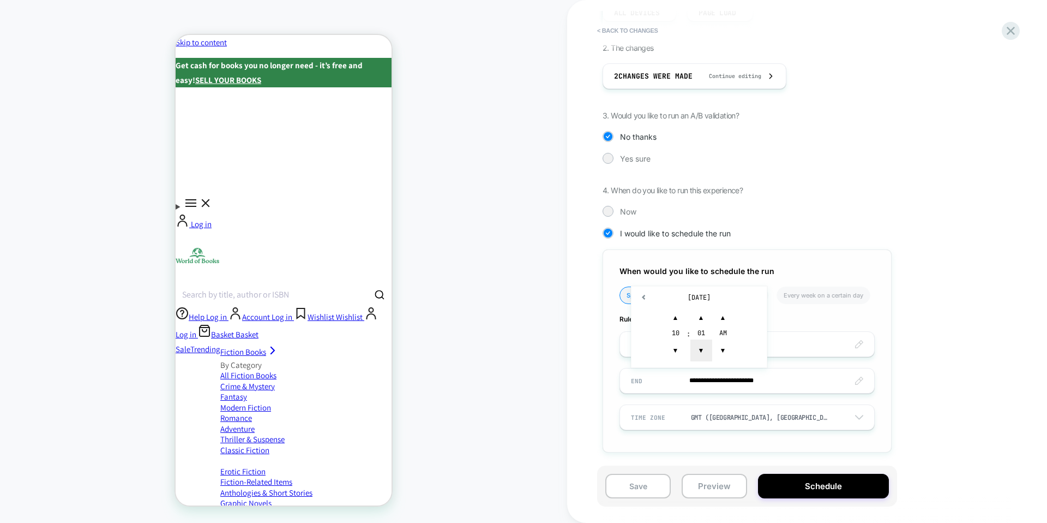
click at [700, 347] on span "▼" at bounding box center [702, 350] width 22 height 22
click at [702, 314] on span "▲" at bounding box center [702, 318] width 22 height 22
type input "**********"
click at [884, 303] on div "**********" at bounding box center [747, 350] width 289 height 203
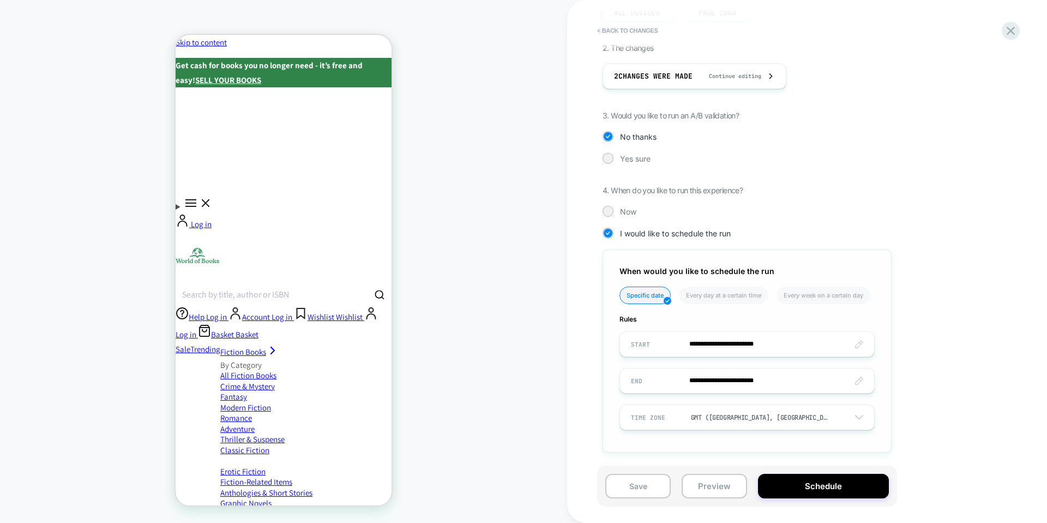
scroll to position [0, 0]
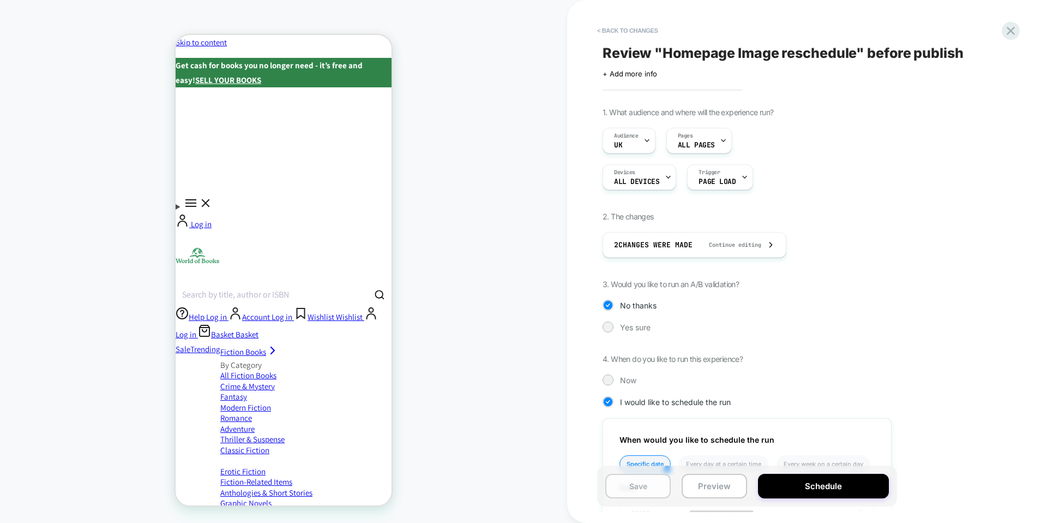
click at [651, 487] on button "Save" at bounding box center [637, 485] width 65 height 25
click at [625, 32] on button "< Back to changes" at bounding box center [628, 30] width 72 height 17
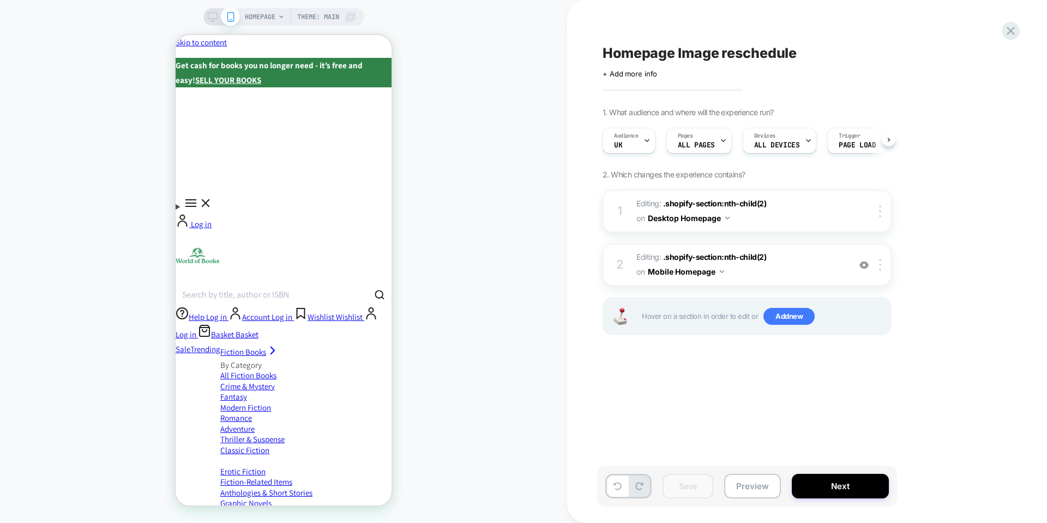
scroll to position [0, 1]
click at [796, 203] on span "Editing : .shopify-section:nth-child(2) .shopify-section:nth-child(2) on Deskto…" at bounding box center [741, 210] width 208 height 29
click at [880, 205] on img at bounding box center [880, 211] width 2 height 12
click at [779, 217] on span "Editing : .shopify-section:nth-child(2) .shopify-section:nth-child(2) on Deskto…" at bounding box center [741, 210] width 208 height 29
click at [749, 205] on span ".shopify-section:nth-child(2)" at bounding box center [714, 203] width 103 height 9
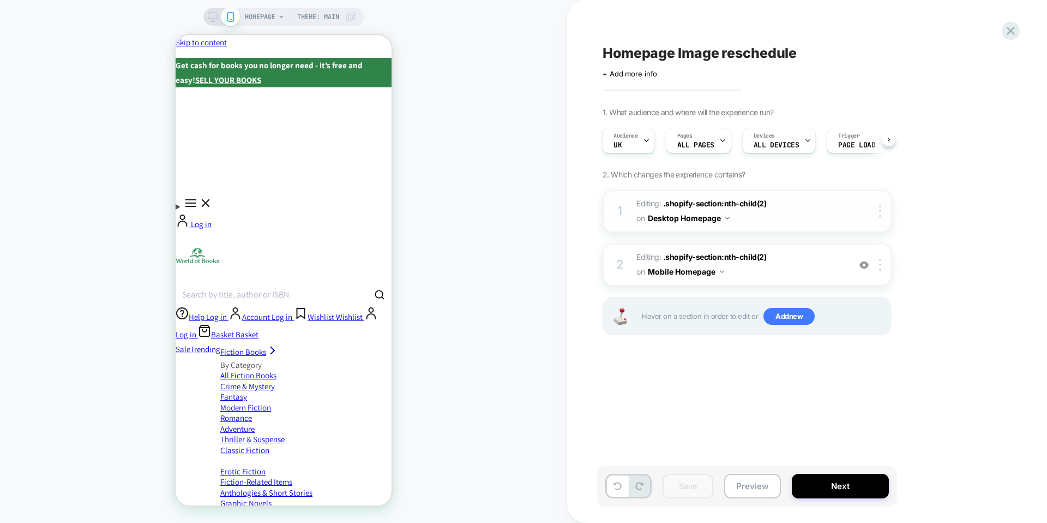
click at [626, 211] on div "1 Editing : .shopify-section:nth-child(2) .shopify-section:nth-child(2) on Desk…" at bounding box center [747, 211] width 289 height 43
click at [729, 195] on div "1 Editing : .shopify-section:nth-child(2) .shopify-section:nth-child(2) on Desk…" at bounding box center [747, 211] width 289 height 43
click at [737, 199] on span ".shopify-section:nth-child(2)" at bounding box center [714, 203] width 103 height 9
click at [712, 203] on span ".shopify-section:nth-child(2)" at bounding box center [714, 203] width 103 height 9
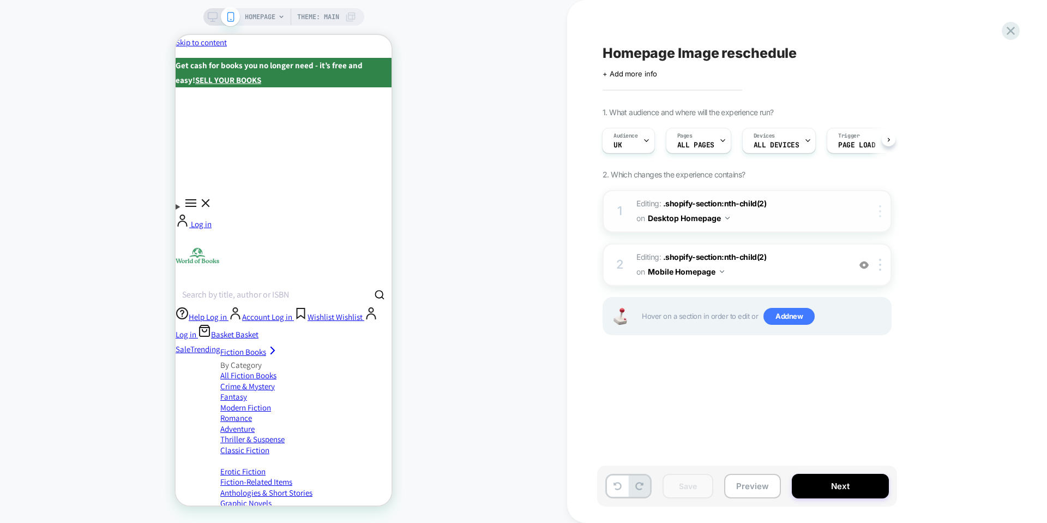
click at [885, 212] on div at bounding box center [882, 211] width 18 height 12
click at [869, 236] on div "Delete" at bounding box center [881, 237] width 97 height 29
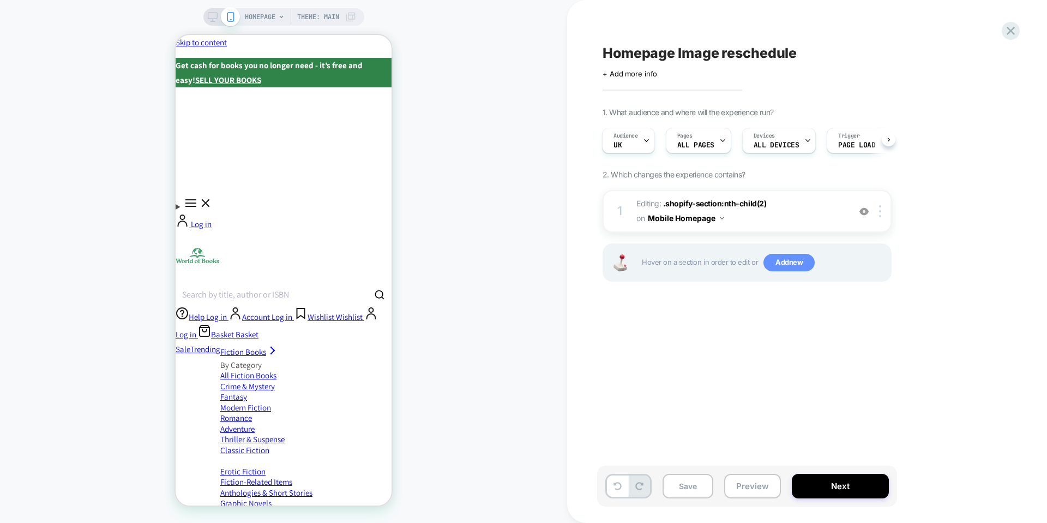
click at [786, 265] on span "Add new" at bounding box center [789, 262] width 51 height 17
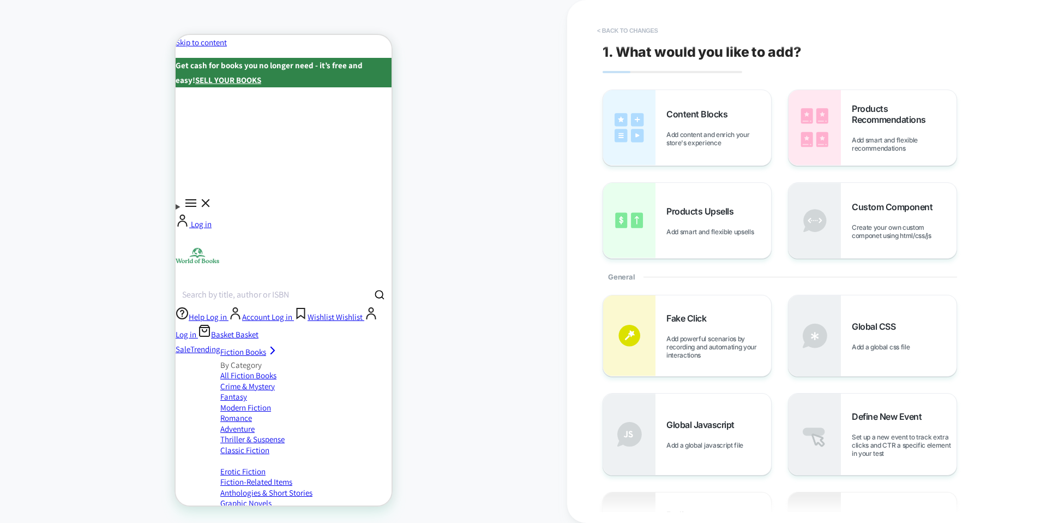
click at [645, 31] on button "< Back to changes" at bounding box center [628, 30] width 72 height 17
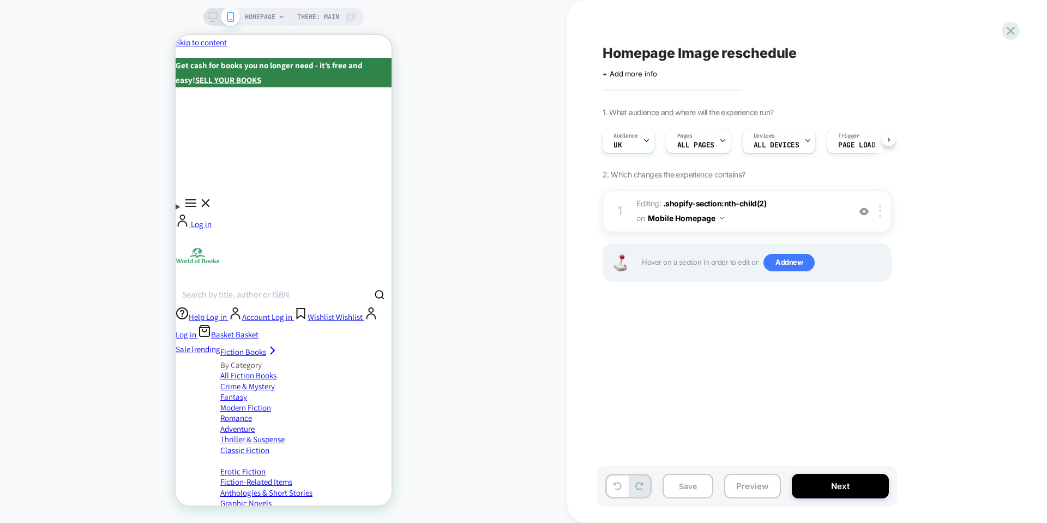
click at [209, 14] on icon at bounding box center [213, 17] width 10 height 10
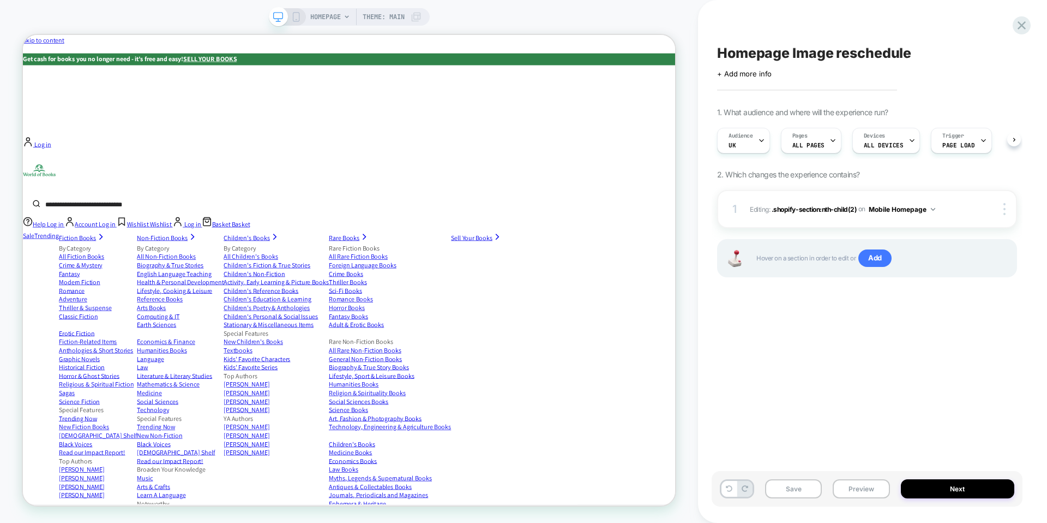
scroll to position [0, 1]
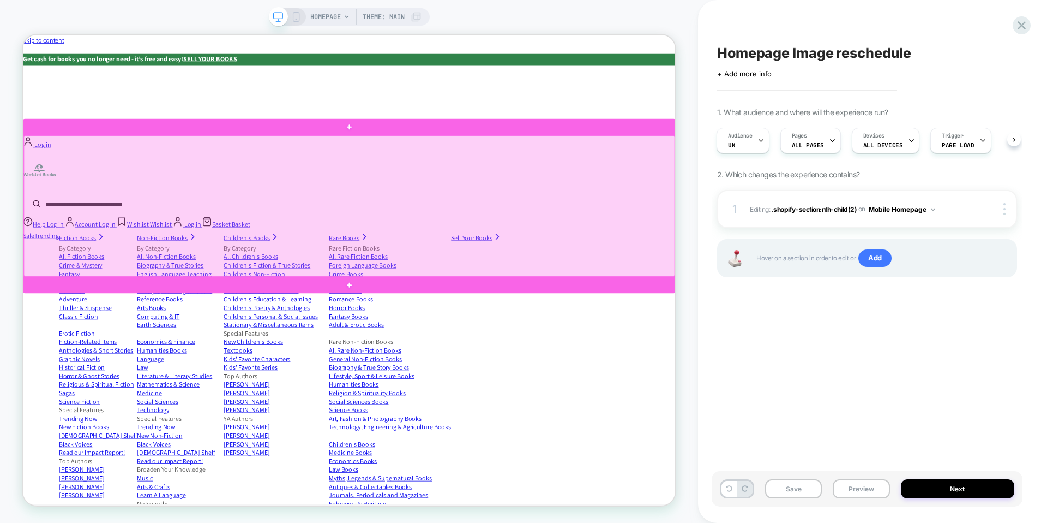
click at [771, 254] on div at bounding box center [458, 263] width 868 height 188
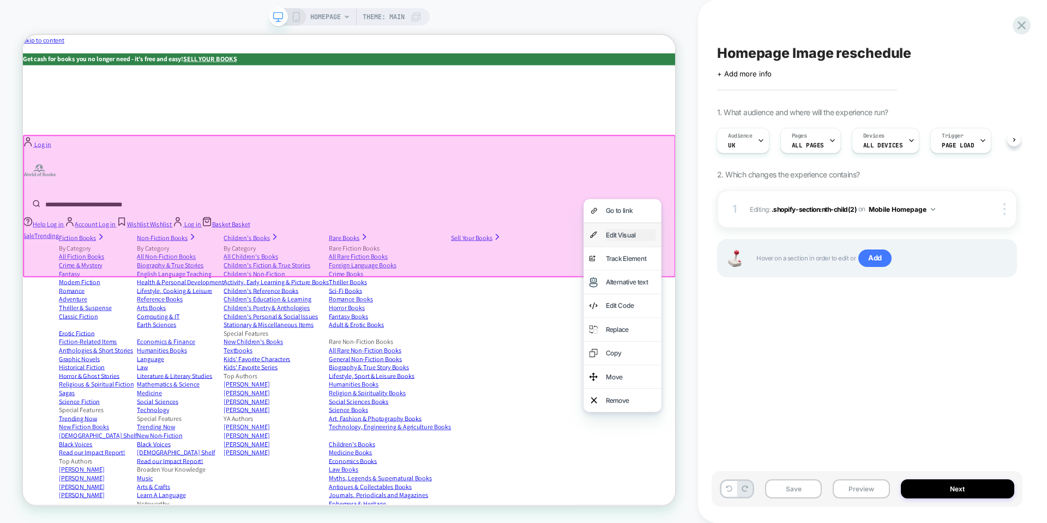
click at [800, 302] on div "Edit Visual" at bounding box center [833, 301] width 67 height 16
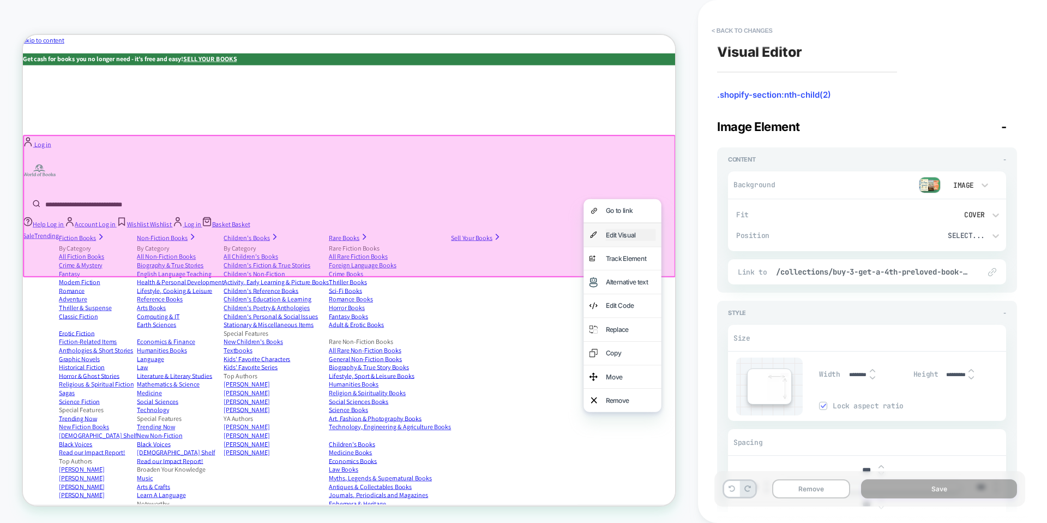
scroll to position [0, 0]
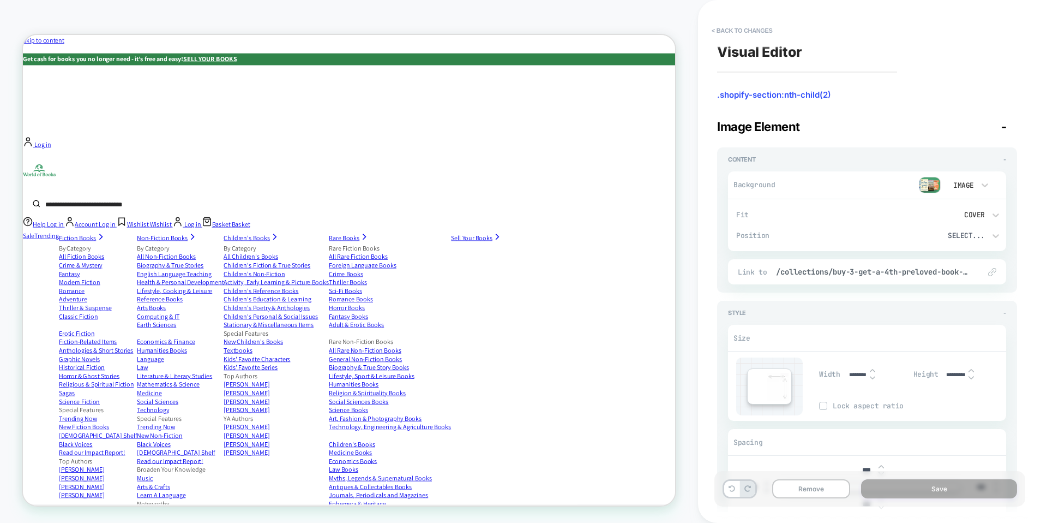
click at [934, 179] on img at bounding box center [930, 185] width 22 height 16
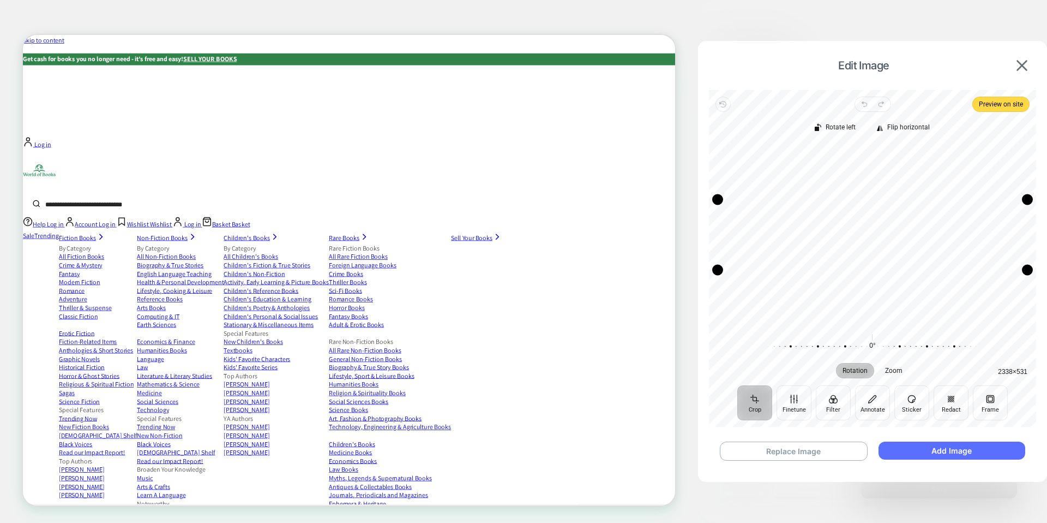
click at [912, 452] on button "Add Image" at bounding box center [952, 450] width 147 height 18
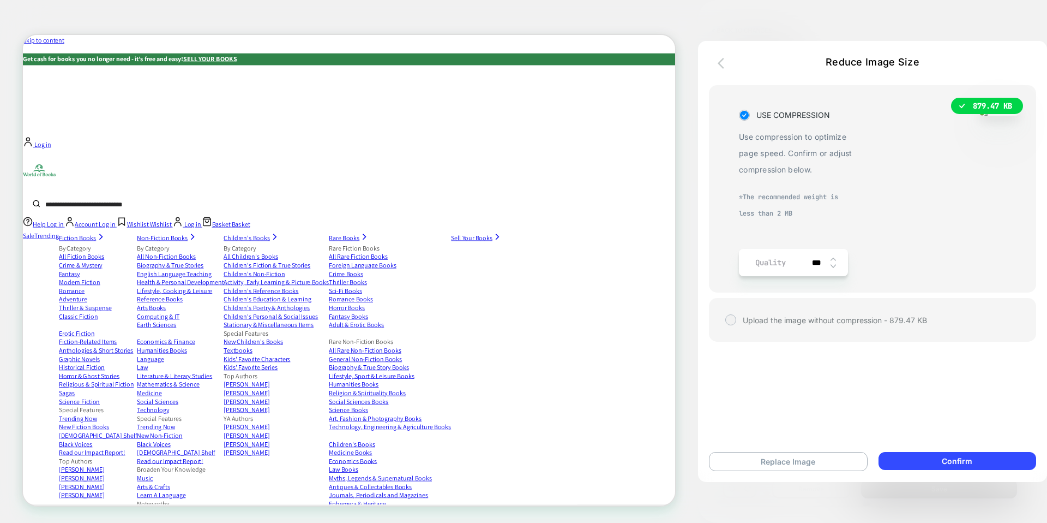
click at [719, 64] on icon "button" at bounding box center [724, 63] width 13 height 13
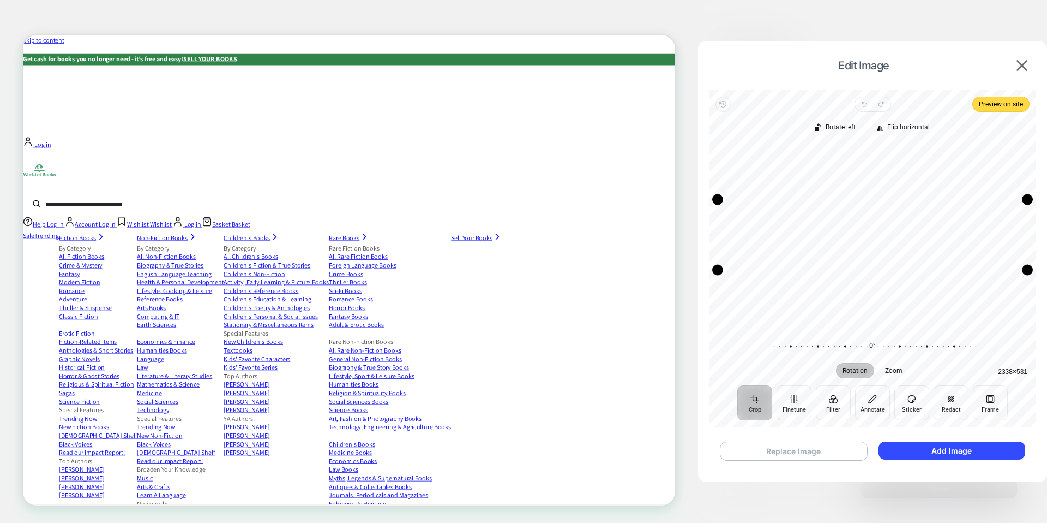
click at [776, 454] on button "Replace Image" at bounding box center [794, 450] width 148 height 19
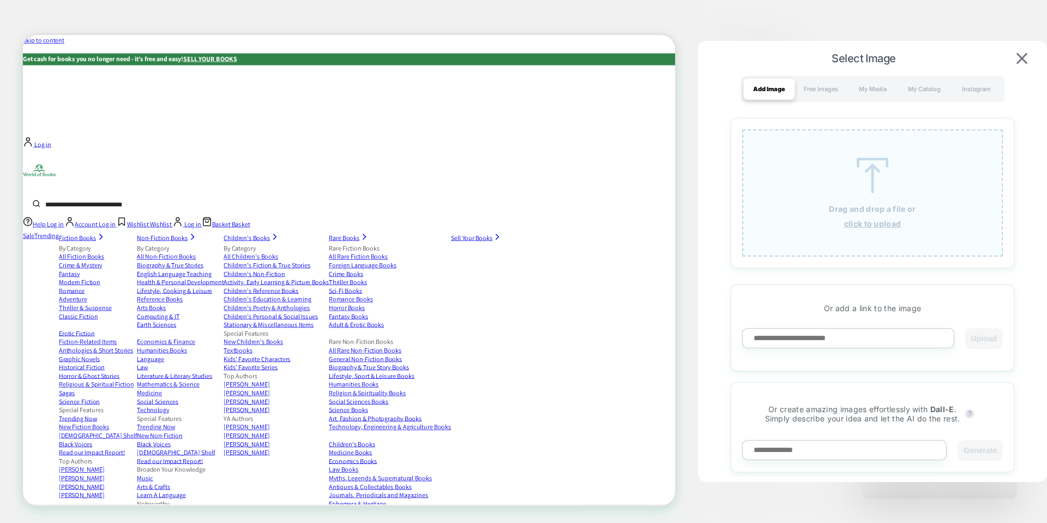
click at [886, 213] on div "Drag and drop a file or click to upload" at bounding box center [872, 192] width 261 height 127
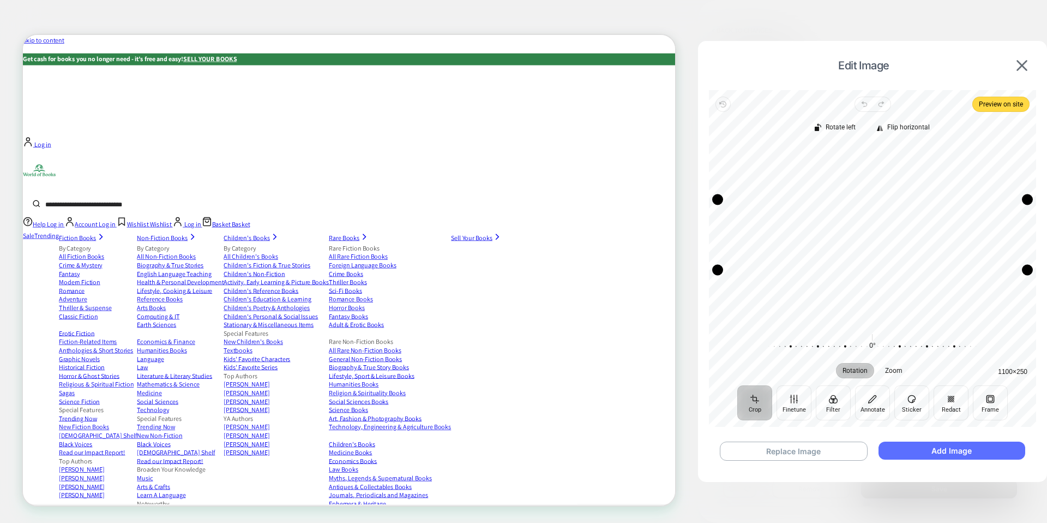
click at [944, 454] on button "Add Image" at bounding box center [952, 450] width 147 height 18
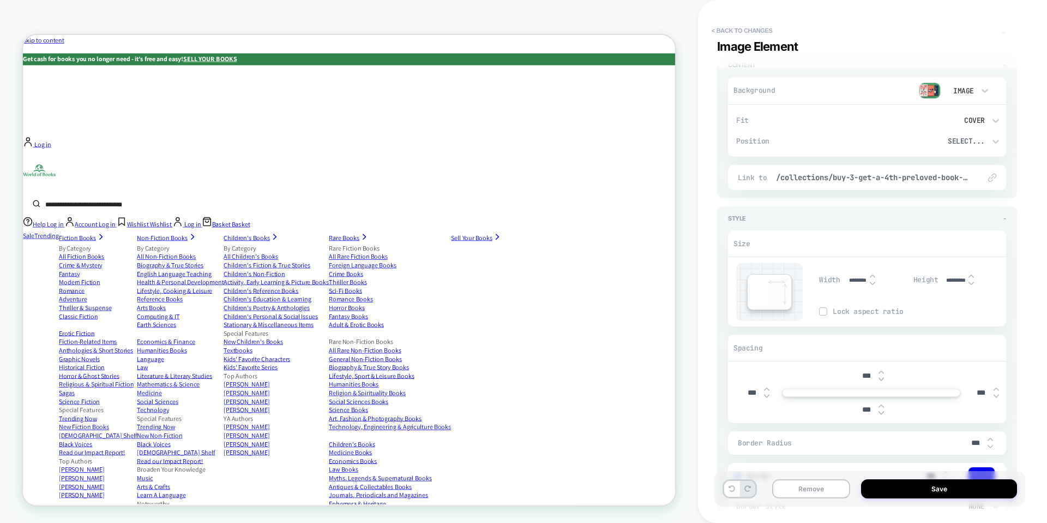
scroll to position [114, 0]
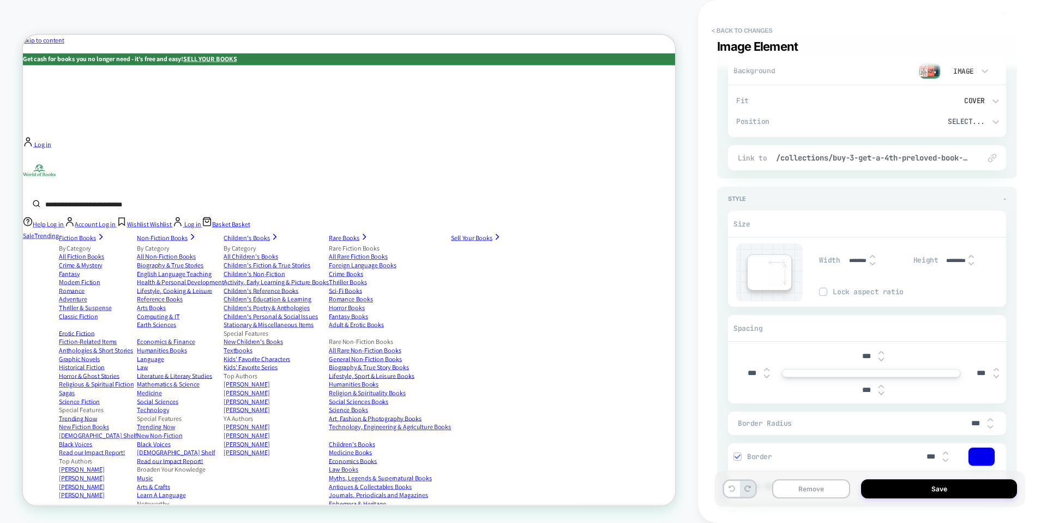
click at [945, 152] on div "Link to /collections/buy-3-get-a-4th-preloved-book-free-under-10" at bounding box center [867, 157] width 278 height 25
click at [856, 158] on span "/collections/buy-3-get-a-4th-preloved-book-free-under-10" at bounding box center [872, 158] width 193 height 10
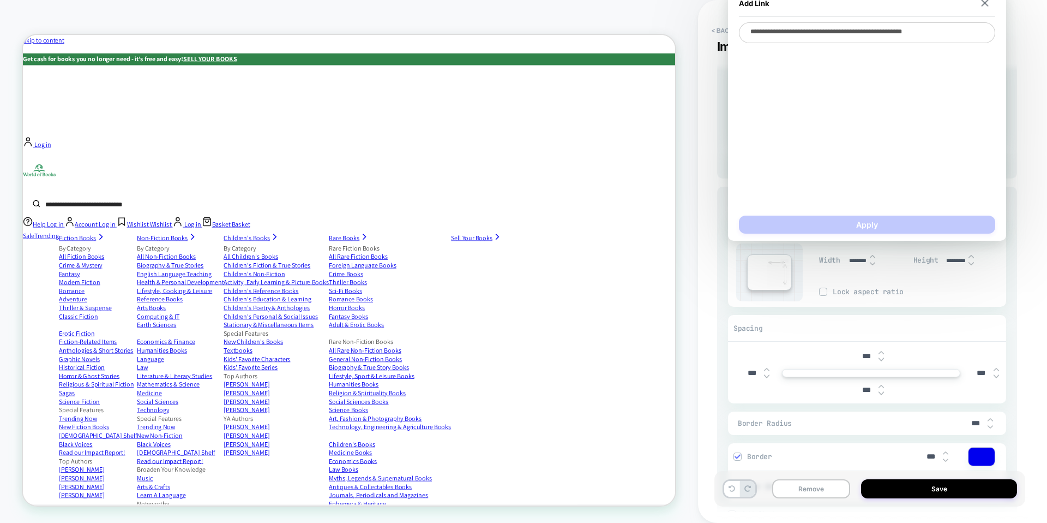
type textarea "*"
click at [938, 36] on textarea "**********" at bounding box center [867, 32] width 256 height 21
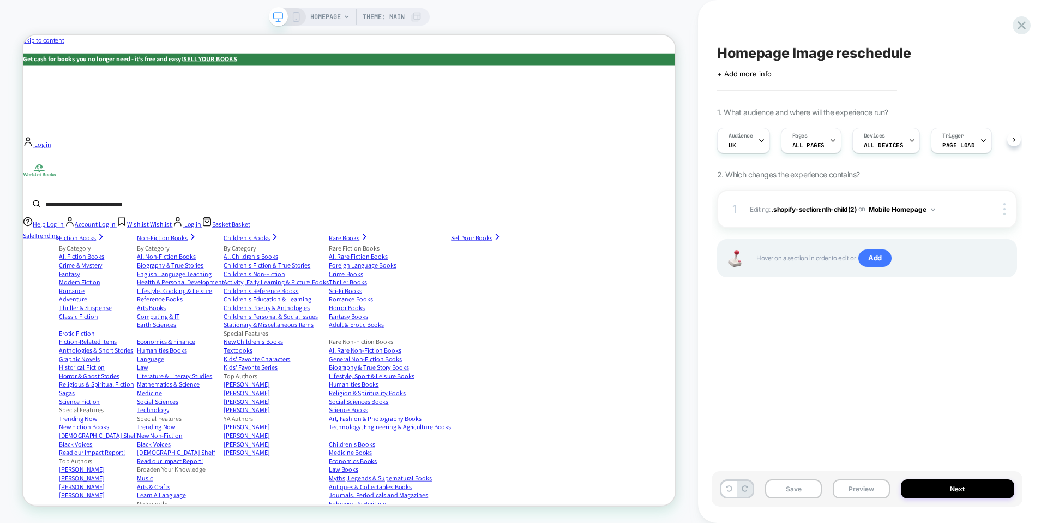
scroll to position [0, 1]
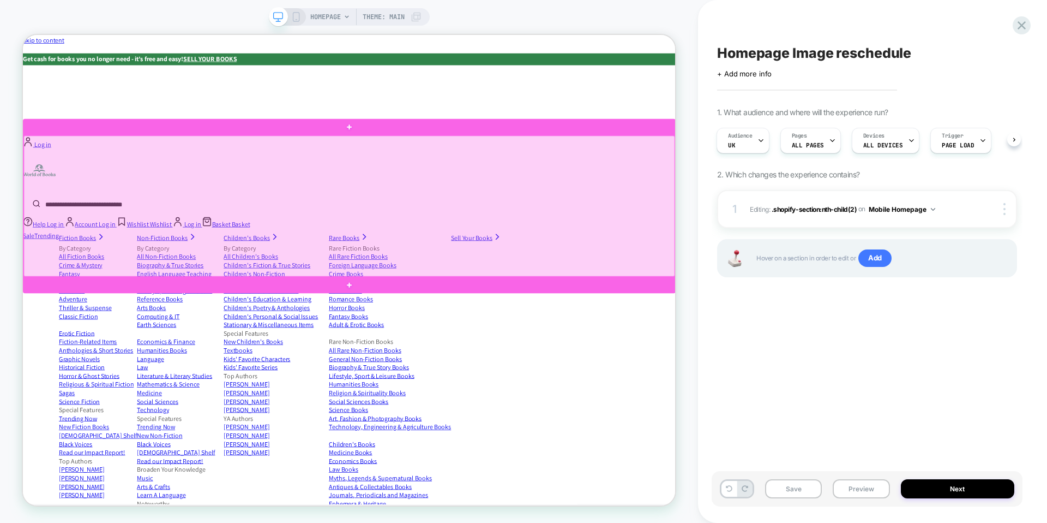
click at [627, 280] on div at bounding box center [458, 263] width 868 height 188
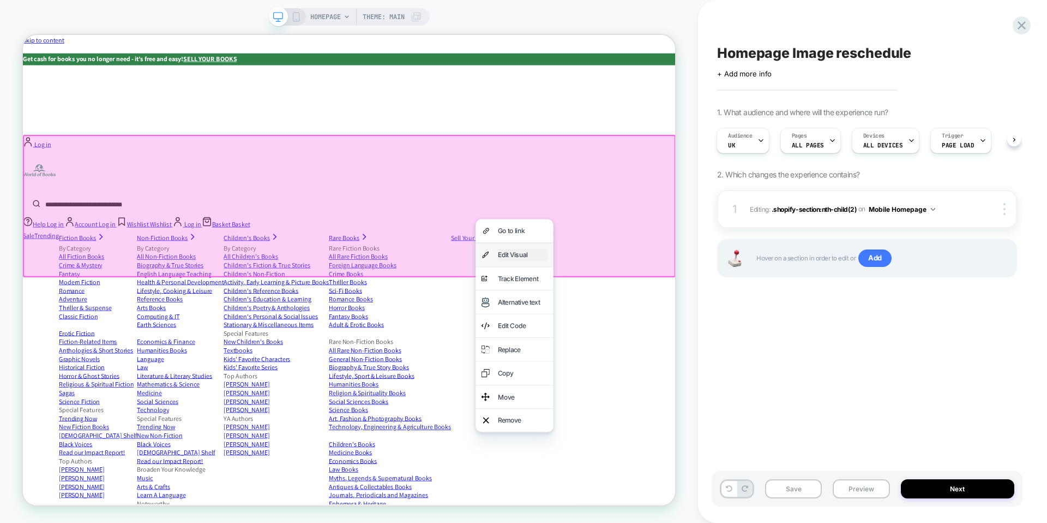
click at [676, 325] on div "Edit Visual" at bounding box center [689, 328] width 67 height 16
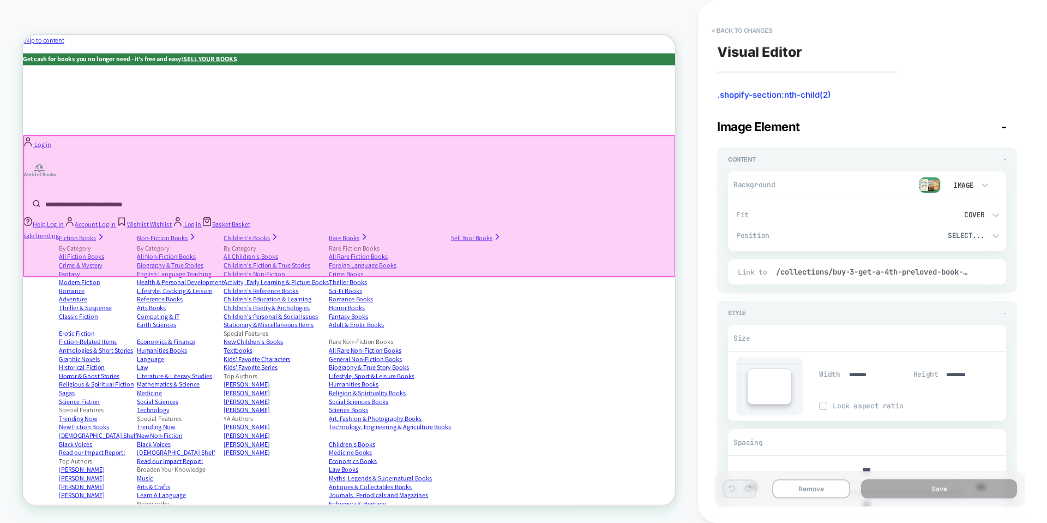
scroll to position [0, 0]
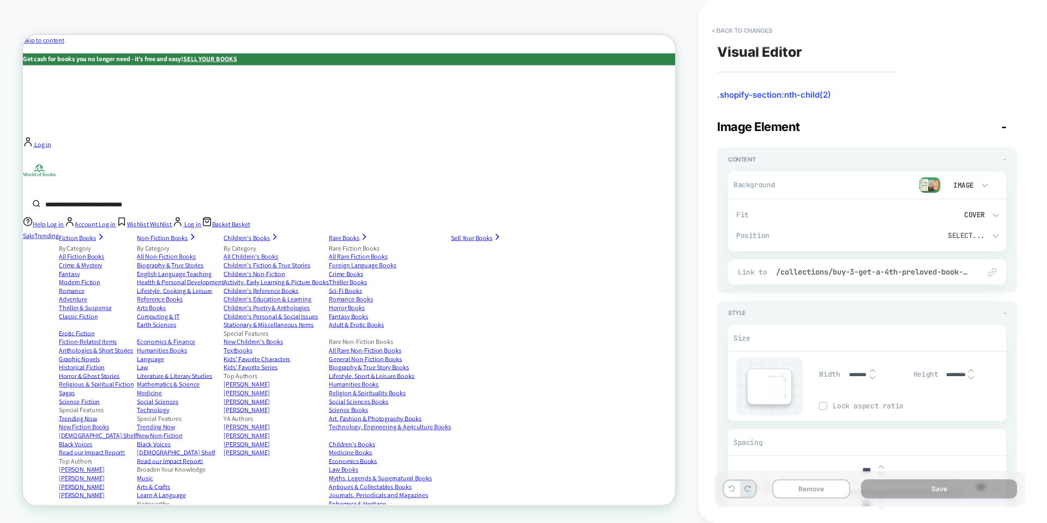
click at [934, 183] on img at bounding box center [930, 185] width 22 height 16
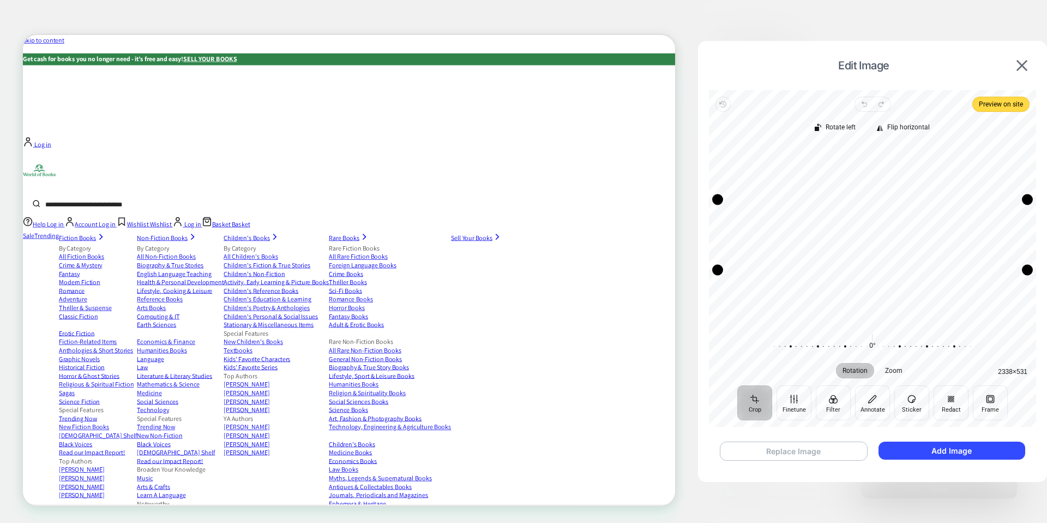
click at [835, 451] on button "Replace Image" at bounding box center [794, 450] width 148 height 19
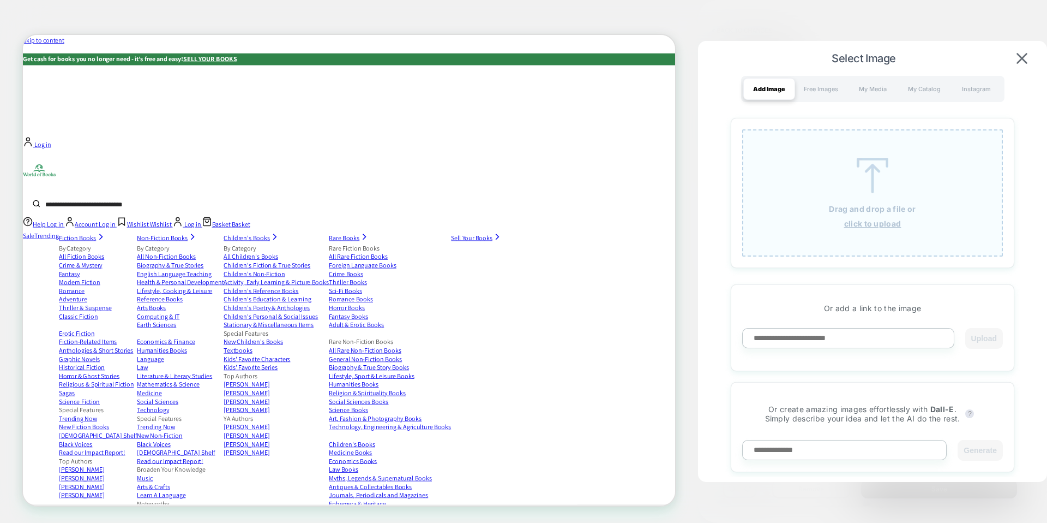
click at [895, 203] on div "Drag and drop a file or click to upload" at bounding box center [872, 192] width 261 height 127
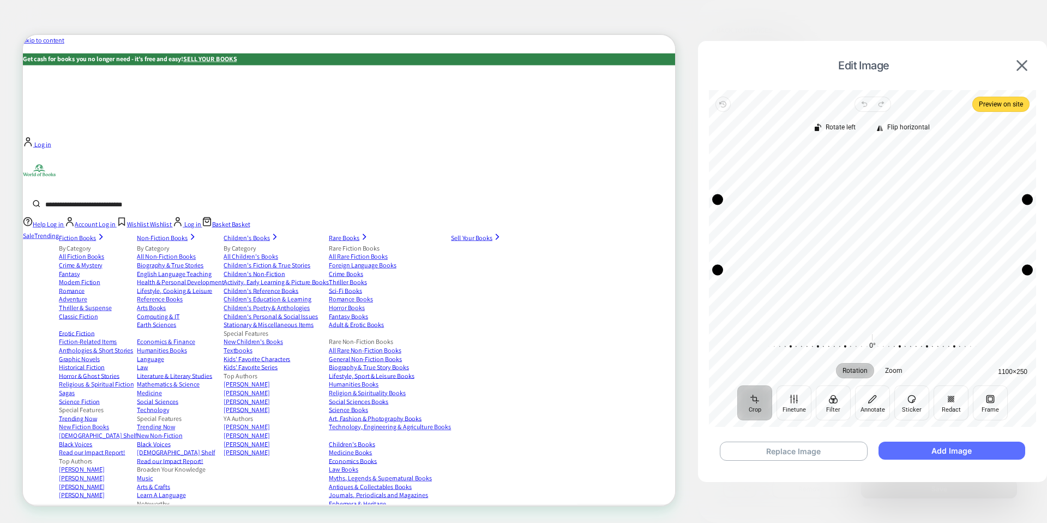
click at [919, 450] on button "Add Image" at bounding box center [952, 450] width 147 height 18
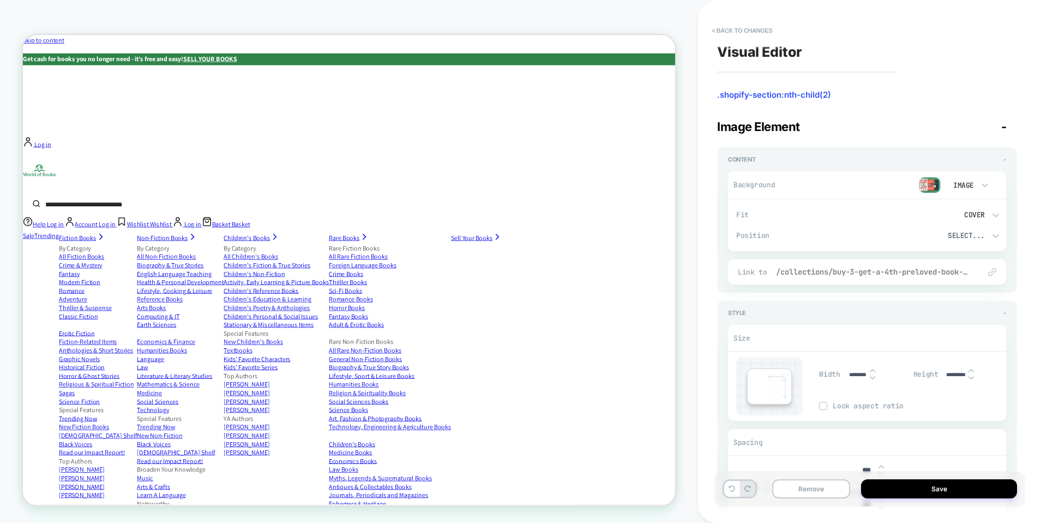
click at [903, 268] on span "/collections/buy-3-get-a-4th-preloved-book-free-under-10" at bounding box center [872, 272] width 193 height 10
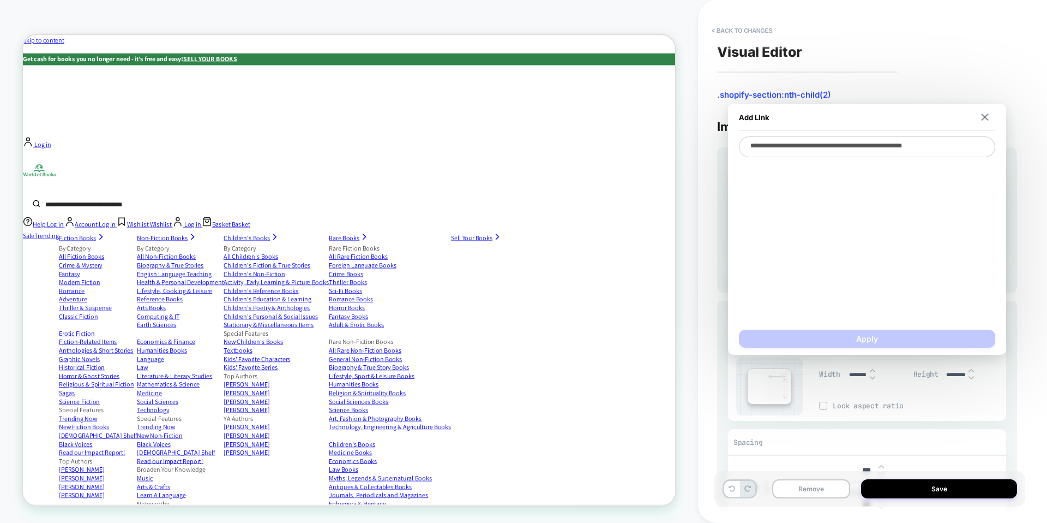
type textarea "*"
paste textarea "**********"
type textarea "**********"
type textarea "*"
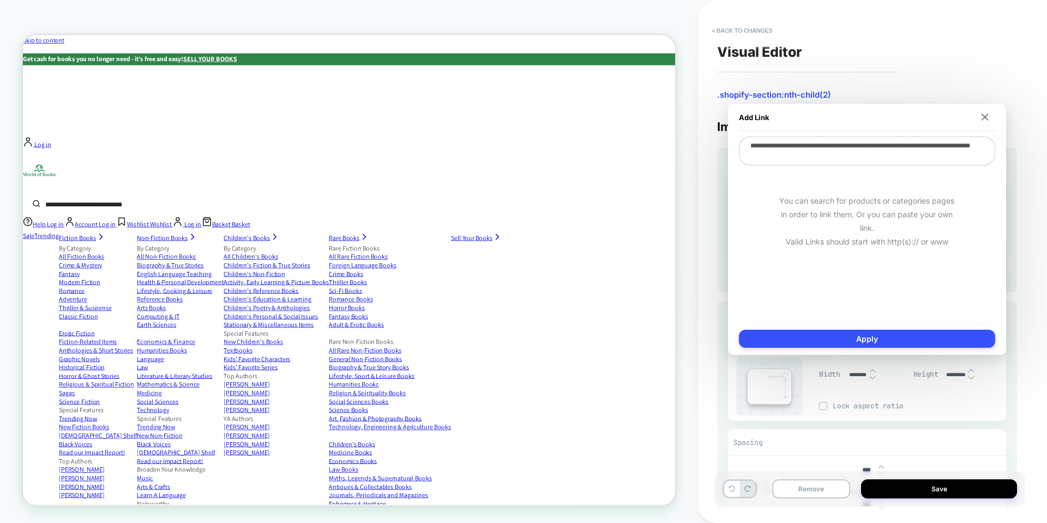
drag, startPoint x: 884, startPoint y: 146, endPoint x: 749, endPoint y: 147, distance: 135.3
click at [749, 147] on textarea "**********" at bounding box center [867, 150] width 256 height 29
type textarea "**********"
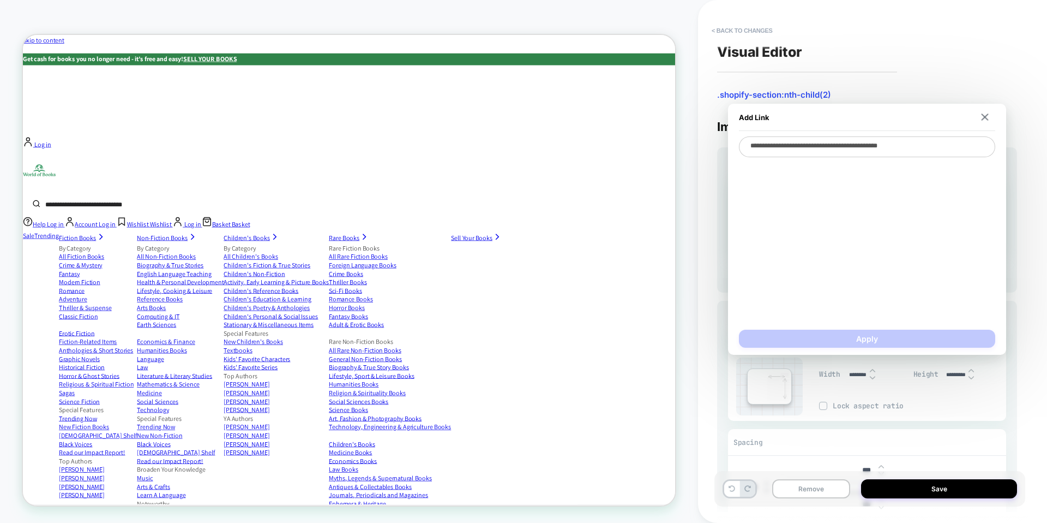
type textarea "*"
click at [899, 152] on textarea "**********" at bounding box center [867, 146] width 256 height 21
paste textarea "**********"
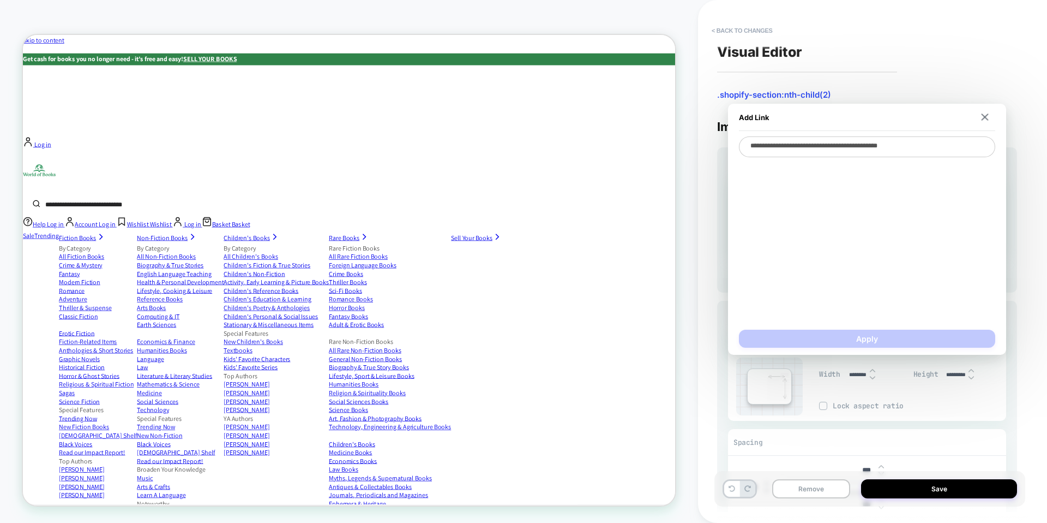
type textarea "**********"
type textarea "*"
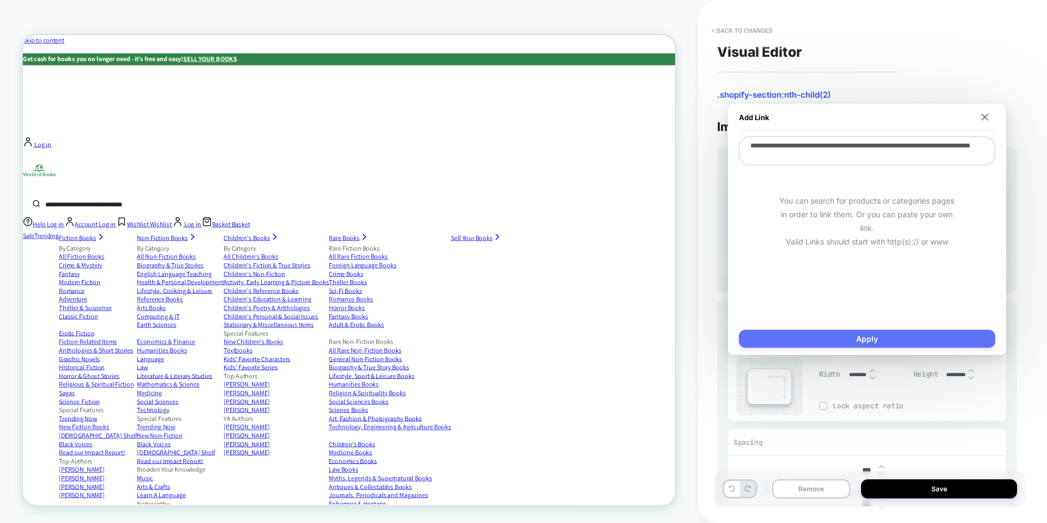
type textarea "**********"
click at [890, 337] on button "Apply" at bounding box center [867, 338] width 256 height 18
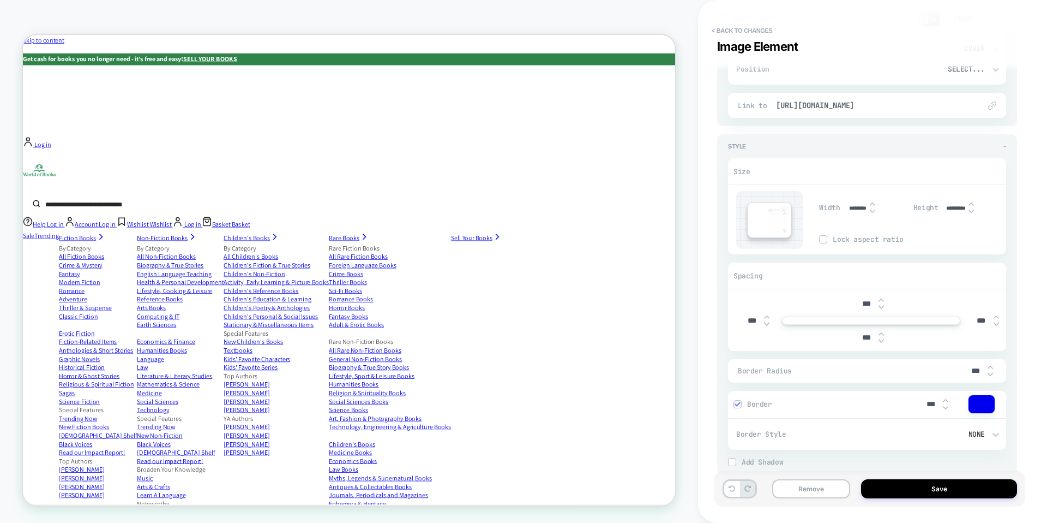
scroll to position [188, 0]
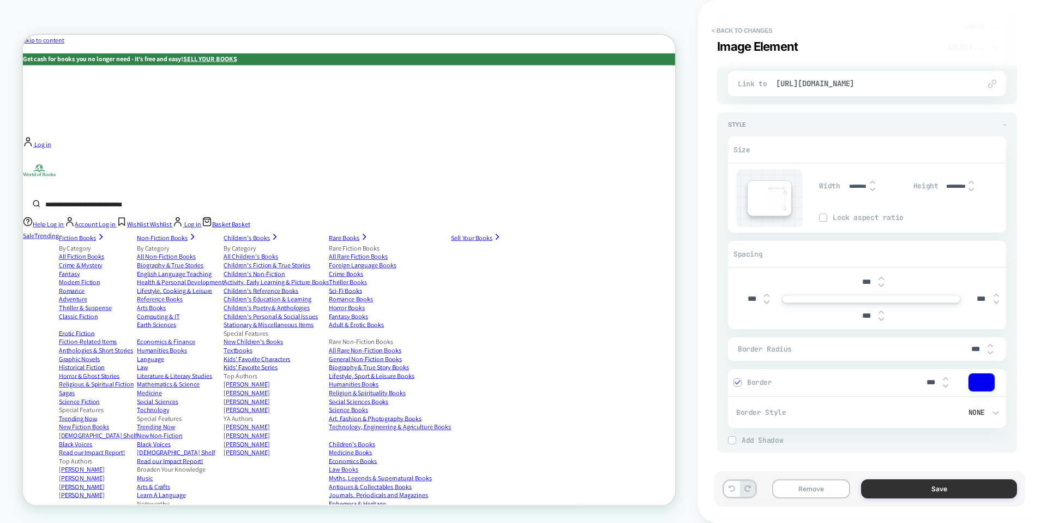
click at [923, 485] on button "Save" at bounding box center [939, 488] width 156 height 19
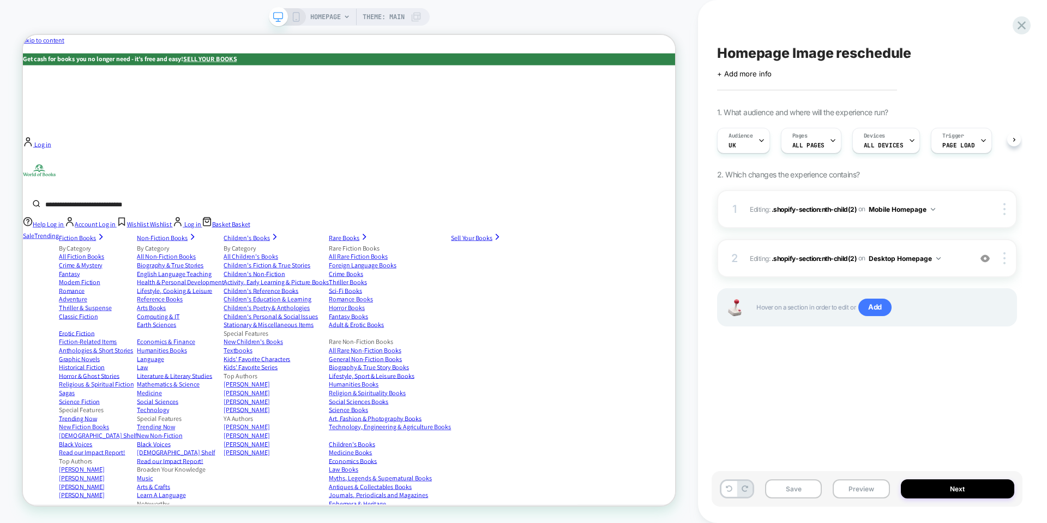
scroll to position [0, 1]
click at [796, 492] on button "Save" at bounding box center [793, 488] width 57 height 19
click at [854, 486] on button "Preview" at bounding box center [861, 488] width 57 height 19
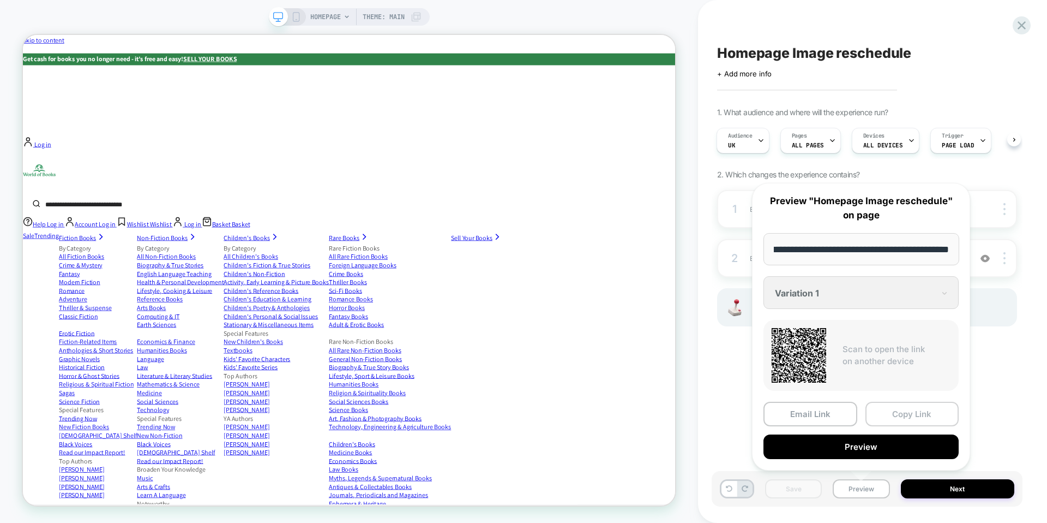
scroll to position [0, 0]
click at [901, 411] on button "Copy Link" at bounding box center [913, 413] width 94 height 25
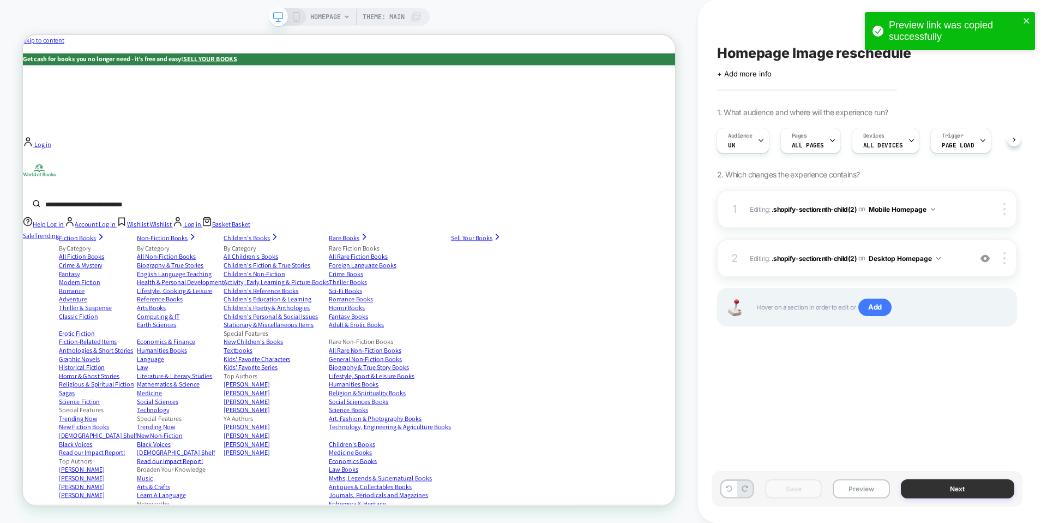
click at [932, 480] on button "Next" at bounding box center [958, 488] width 114 height 19
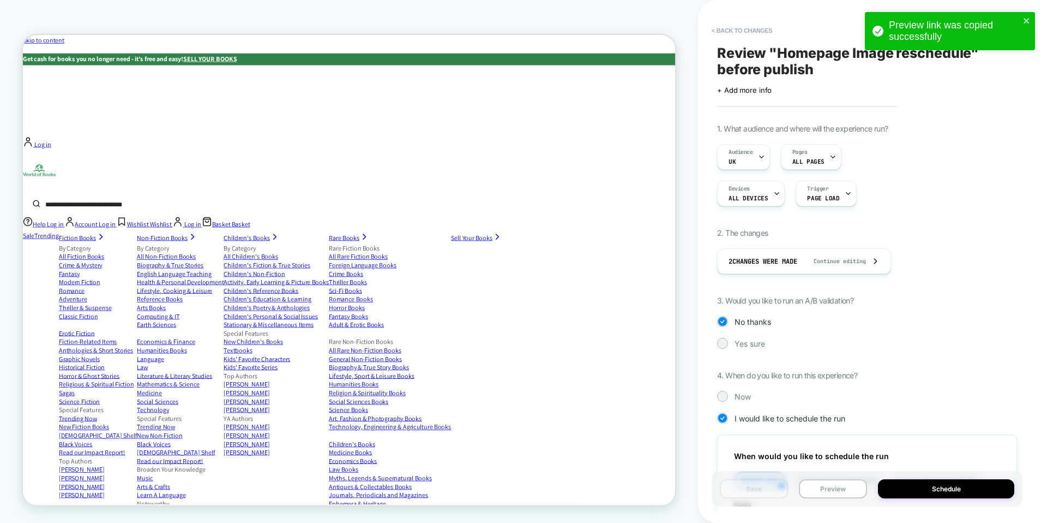
scroll to position [185, 0]
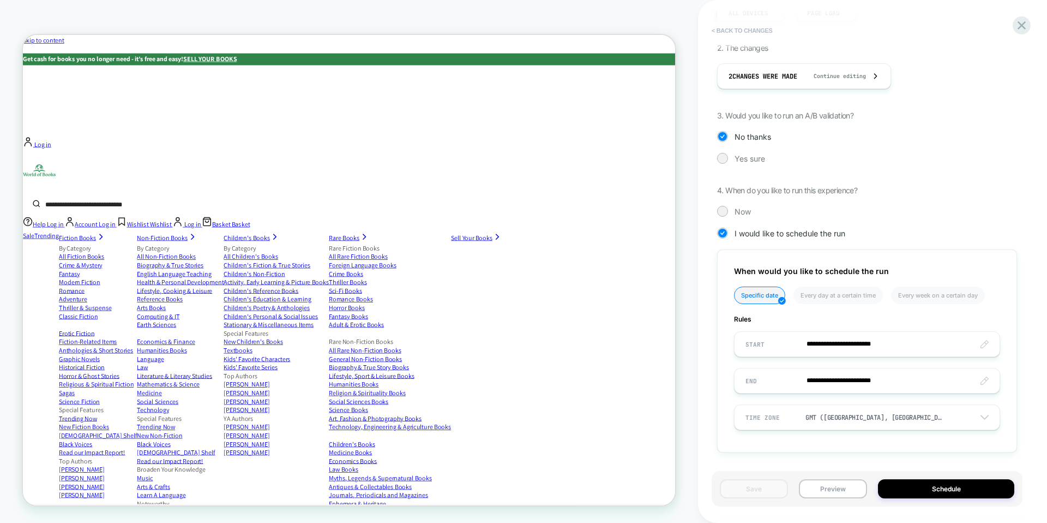
click at [760, 29] on button "< Back to changes" at bounding box center [742, 30] width 72 height 17
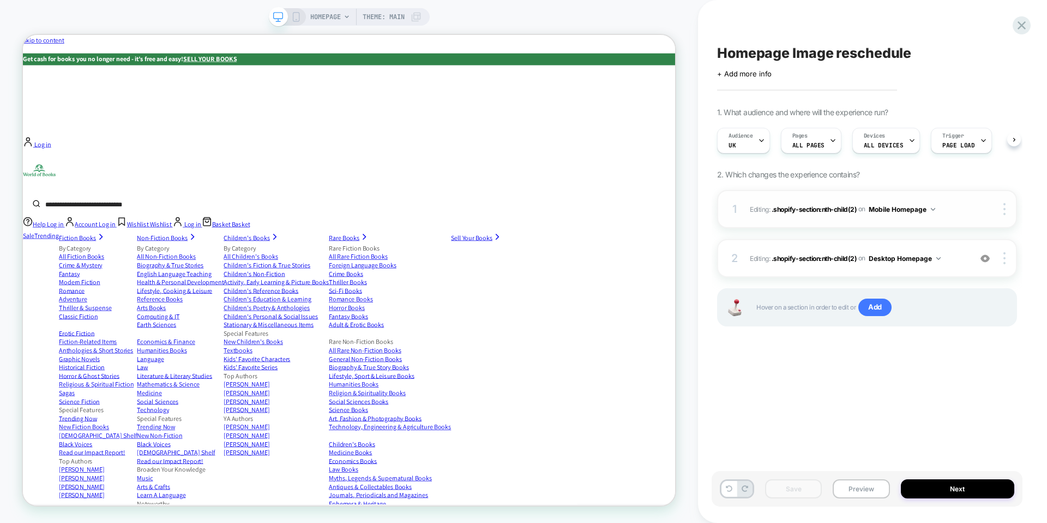
scroll to position [0, 1]
click at [965, 209] on div "1 Editing : .shopify-section:nth-child(2) .shopify-section:nth-child(2) on Mobi…" at bounding box center [867, 209] width 300 height 38
click at [806, 211] on span ".shopify-section:nth-child(2)" at bounding box center [814, 209] width 85 height 8
click at [1005, 210] on div at bounding box center [1006, 209] width 21 height 12
click at [831, 205] on span ".shopify-section:nth-child(2)" at bounding box center [814, 209] width 85 height 8
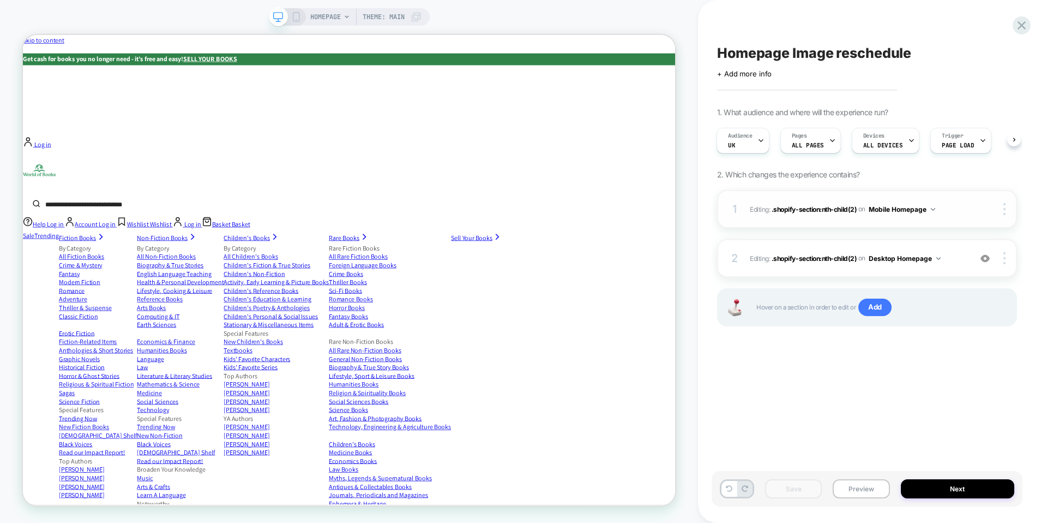
click at [895, 203] on button "Mobile Homepage" at bounding box center [902, 209] width 67 height 14
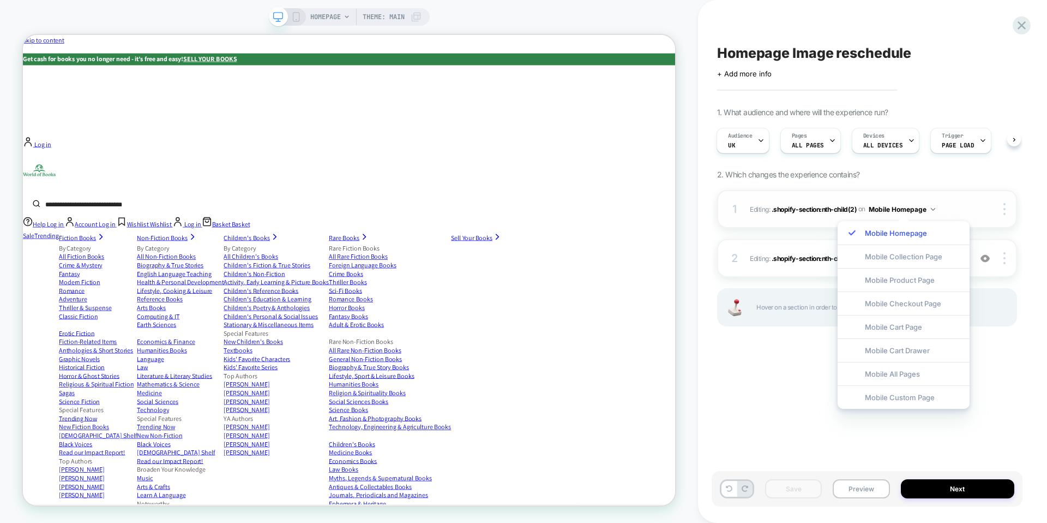
click at [779, 212] on span "Editing : .shopify-section:nth-child(2) .shopify-section:nth-child(2) on Mobile…" at bounding box center [857, 209] width 215 height 14
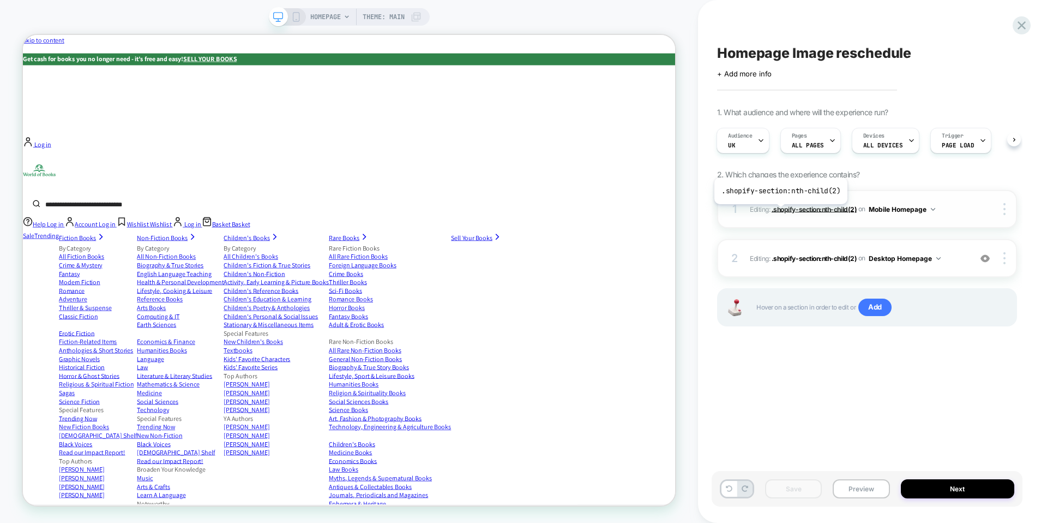
click at [784, 208] on span ".shopify-section:nth-child(2)" at bounding box center [814, 209] width 85 height 8
click at [756, 208] on span "Editing : .shopify-section:nth-child(2) .shopify-section:nth-child(2) on Mobile…" at bounding box center [857, 209] width 215 height 14
click at [285, 15] on span at bounding box center [278, 16] width 19 height 19
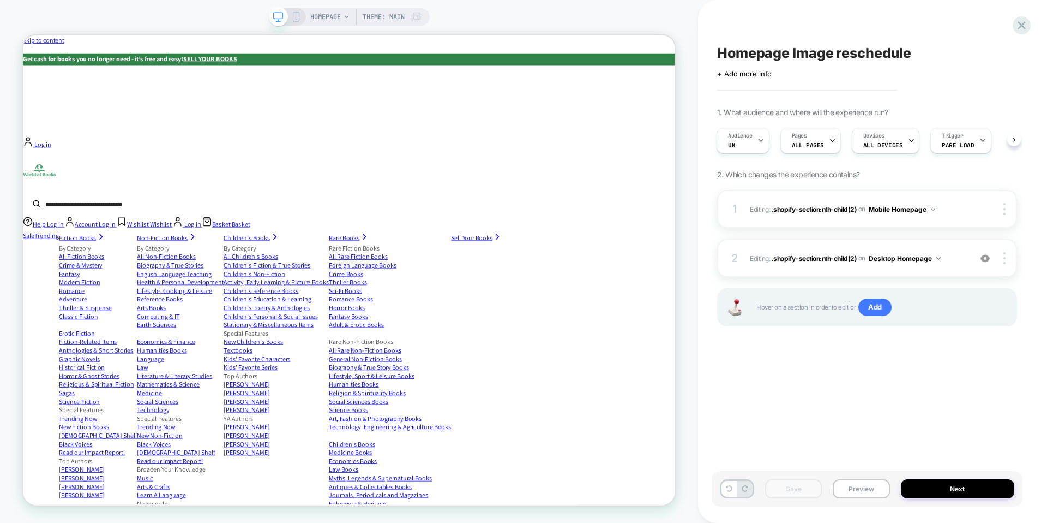
click at [291, 16] on icon at bounding box center [296, 17] width 10 height 10
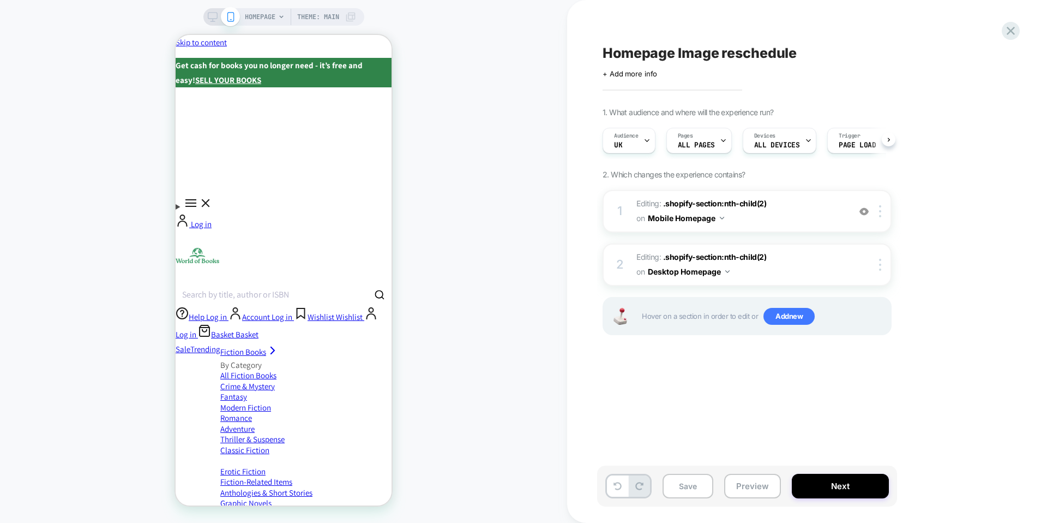
scroll to position [0, 1]
click at [738, 200] on span ".shopify-section:nth-child(2)" at bounding box center [714, 203] width 103 height 9
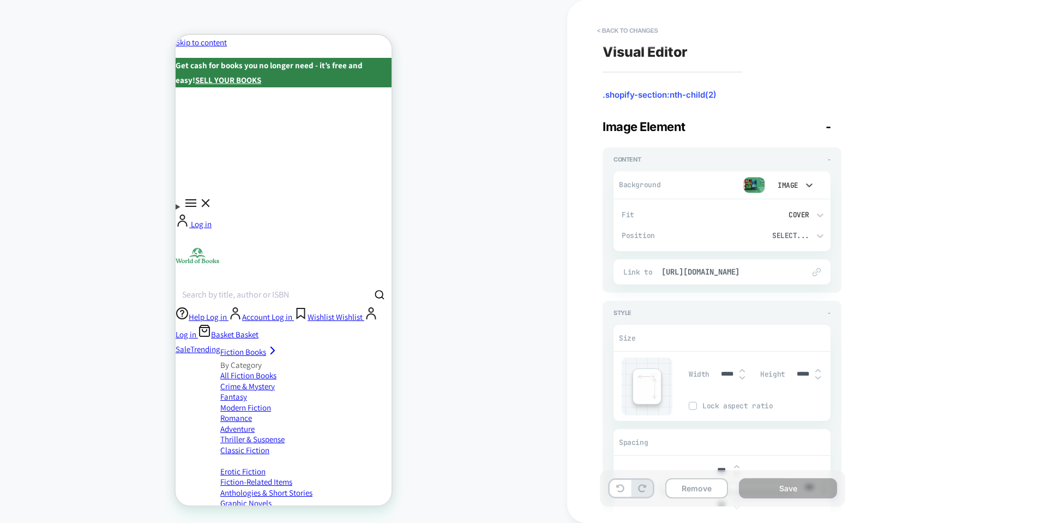
click at [794, 185] on div "Image" at bounding box center [787, 185] width 23 height 9
click at [751, 178] on div at bounding box center [523, 261] width 1047 height 523
click at [754, 182] on img at bounding box center [754, 185] width 22 height 16
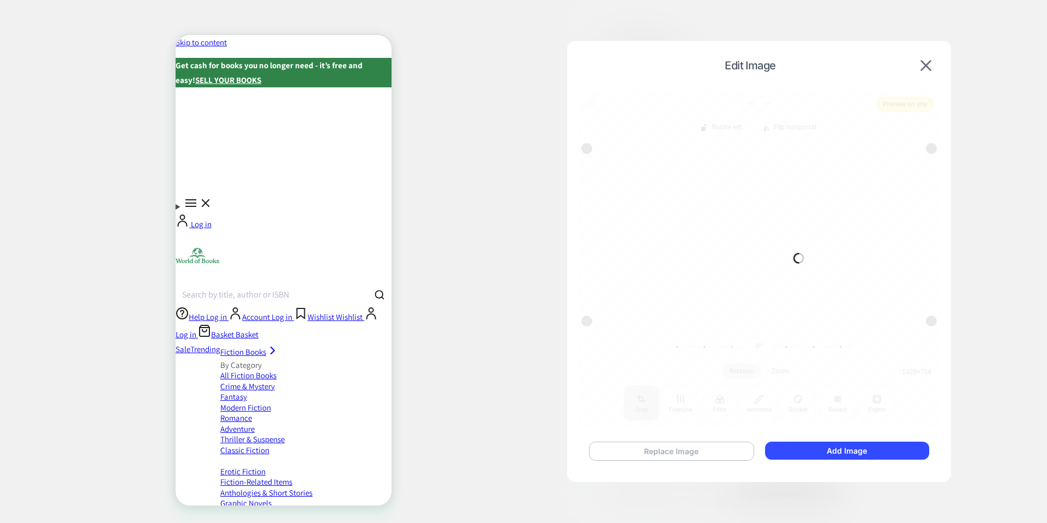
click at [675, 449] on button "Replace Image" at bounding box center [671, 450] width 165 height 19
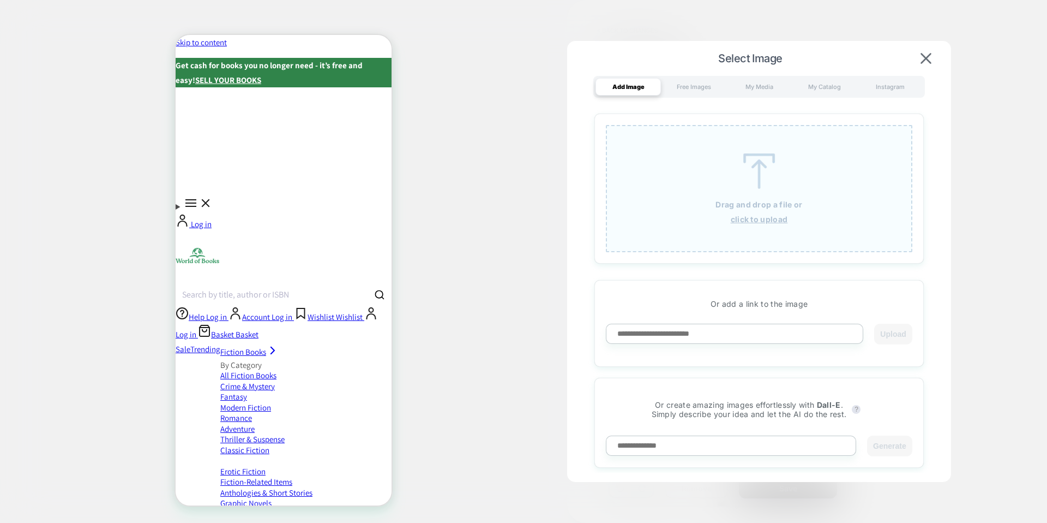
click at [721, 208] on div "Drag and drop a file or click to upload" at bounding box center [759, 188] width 307 height 127
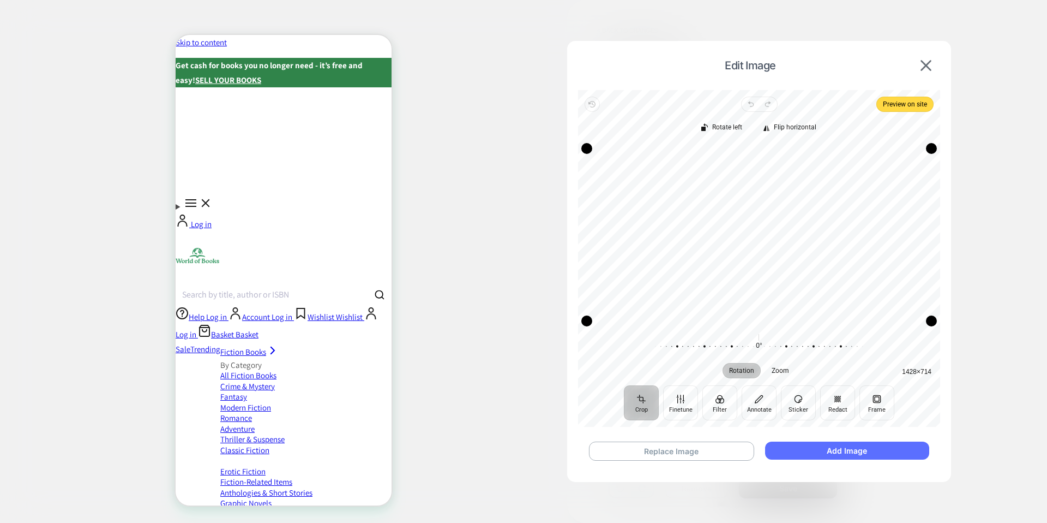
click at [804, 457] on button "Add Image" at bounding box center [847, 450] width 164 height 18
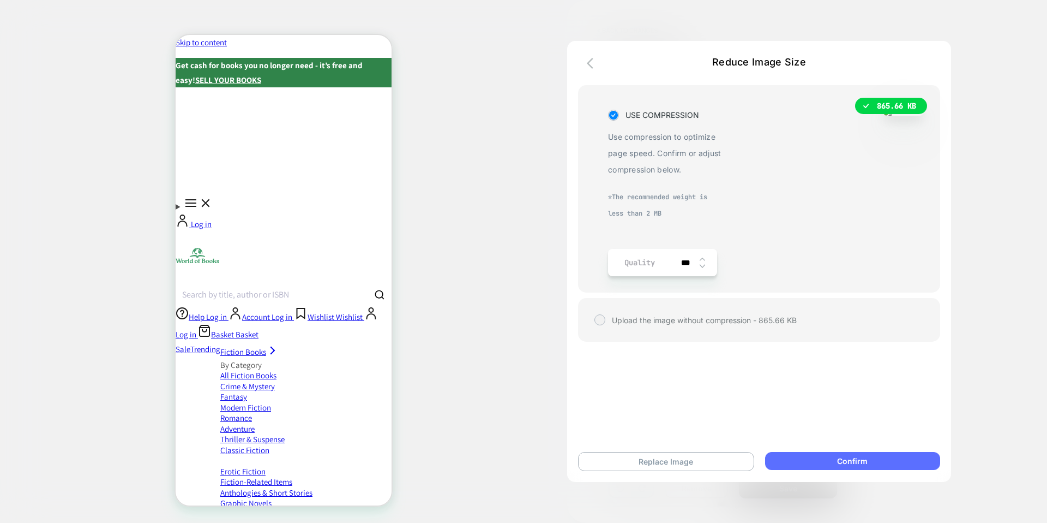
click at [819, 461] on button "Confirm" at bounding box center [852, 461] width 175 height 18
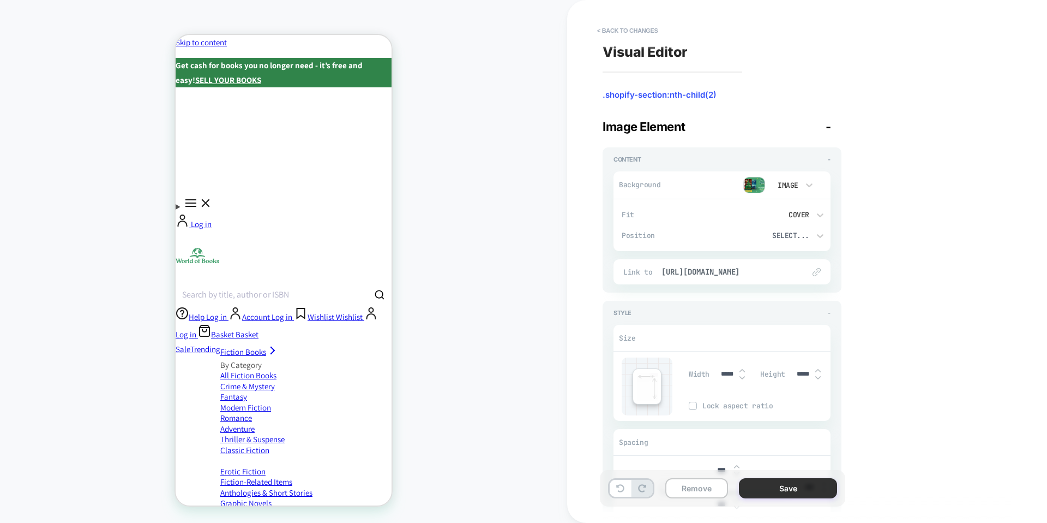
click at [772, 490] on button "Save" at bounding box center [788, 488] width 98 height 20
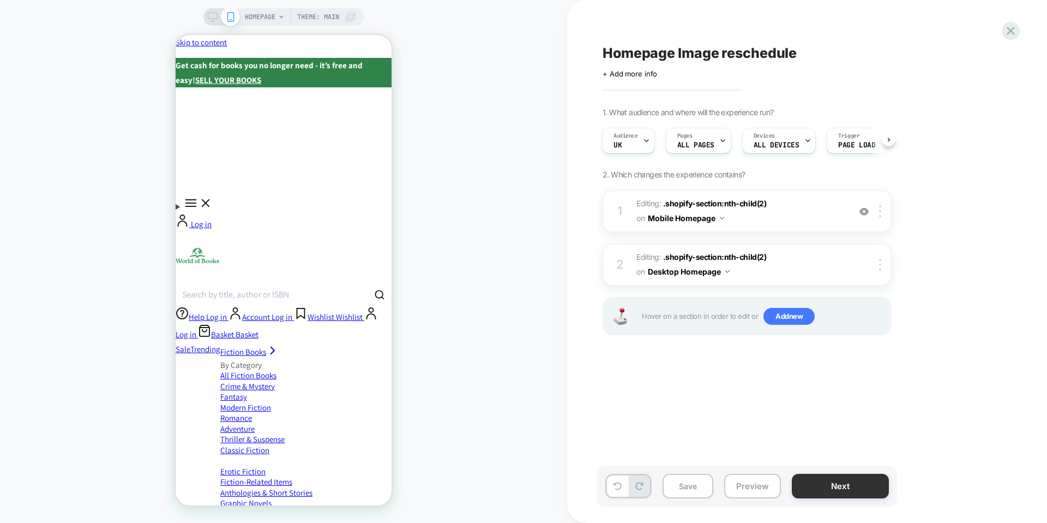
click at [843, 481] on button "Next" at bounding box center [840, 485] width 97 height 25
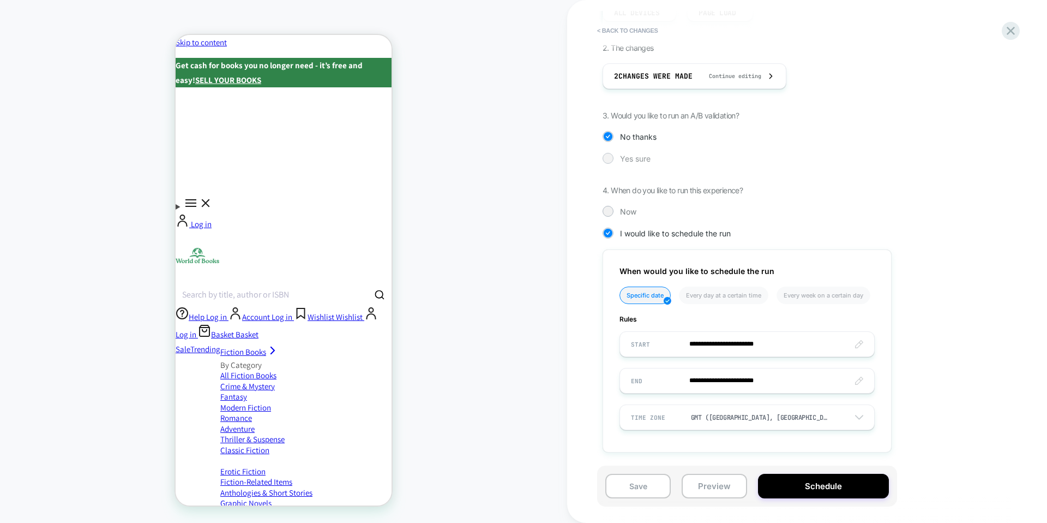
scroll to position [0, 0]
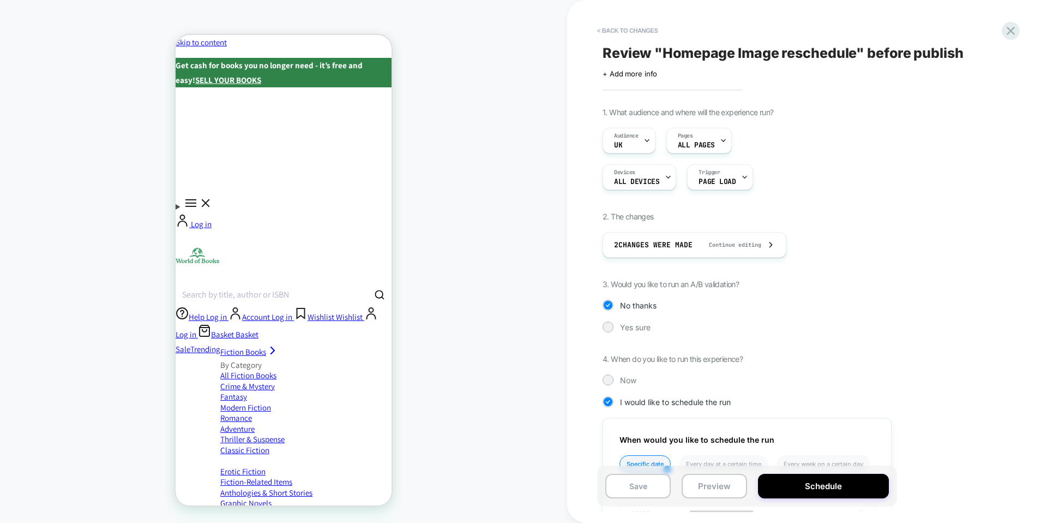
click at [697, 36] on span "< Back to changes" at bounding box center [796, 30] width 409 height 17
click at [691, 48] on span "Review " Homepage Image reschedule " before publish" at bounding box center [783, 53] width 361 height 16
click at [607, 55] on textarea "**********" at bounding box center [725, 53] width 245 height 16
type textarea "**********"
click at [910, 56] on icon at bounding box center [908, 53] width 14 height 14
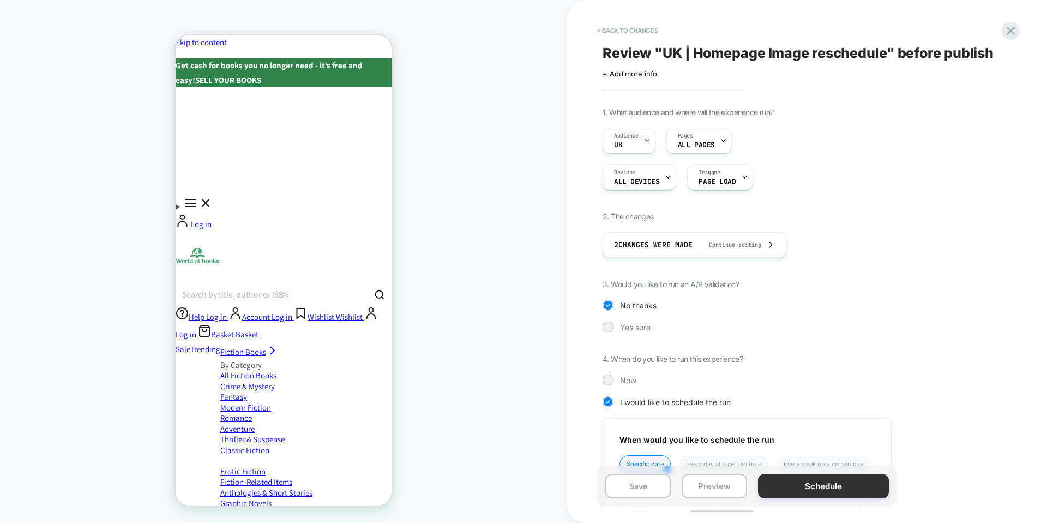
click at [843, 487] on button "Schedule" at bounding box center [823, 485] width 131 height 25
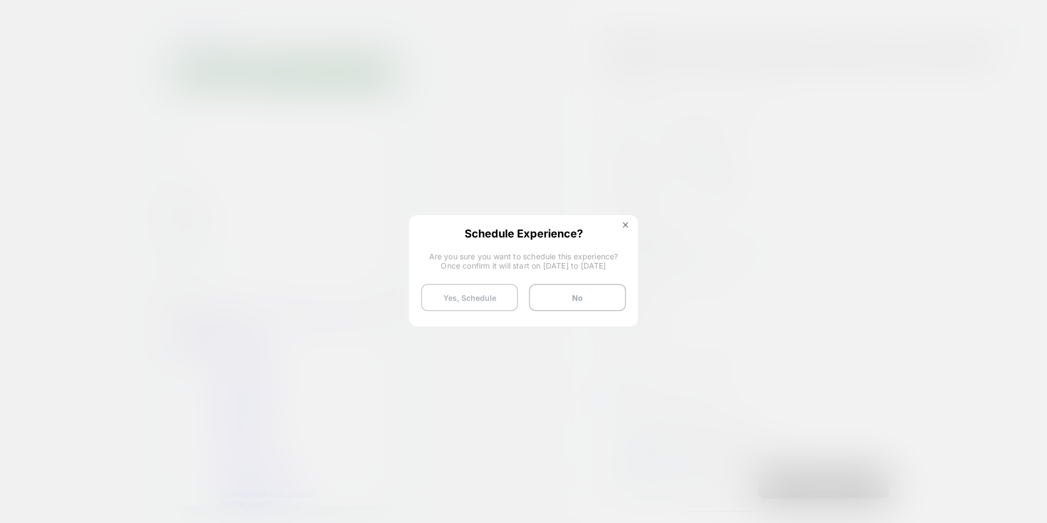
click at [497, 302] on button "Yes, Schedule" at bounding box center [469, 297] width 97 height 27
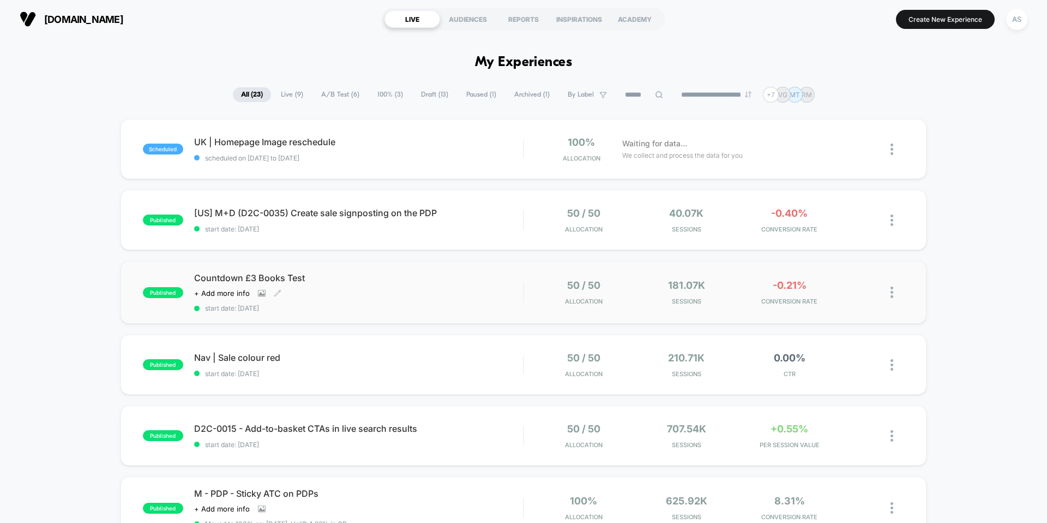
click at [328, 283] on div "Countdown £3 Books Test Click to view images Click to edit experience details +…" at bounding box center [358, 292] width 329 height 40
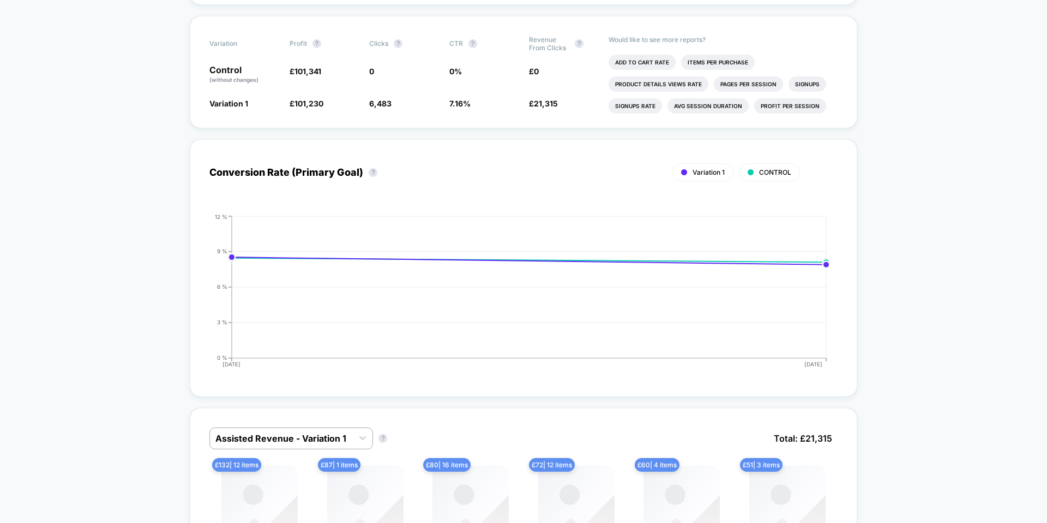
scroll to position [422, 0]
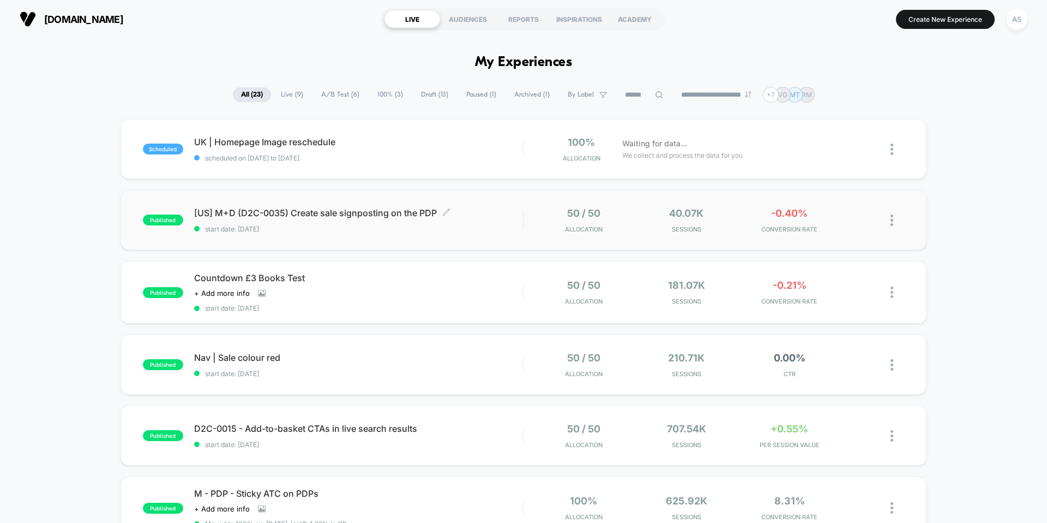
click at [431, 228] on span "start date: [DATE]" at bounding box center [358, 229] width 329 height 8
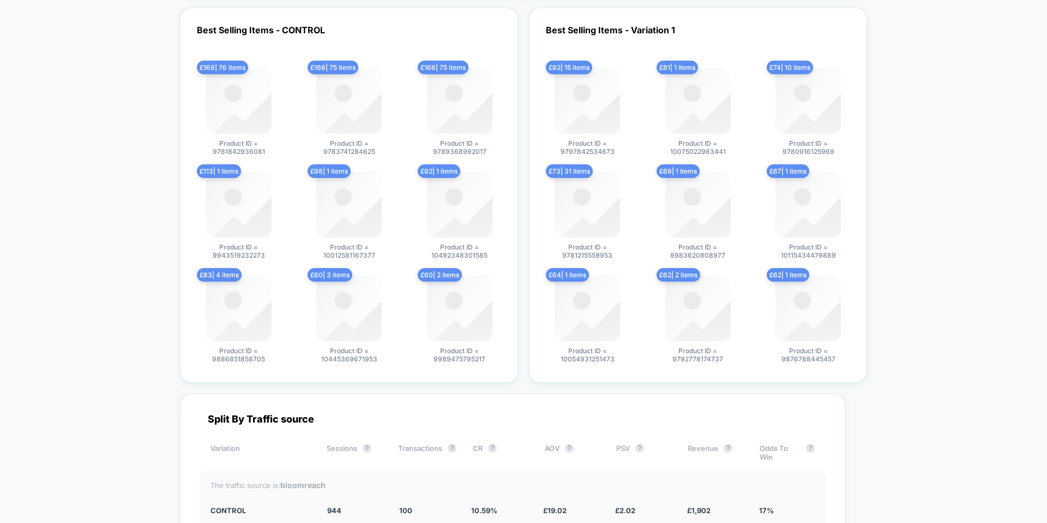
scroll to position [2729, 0]
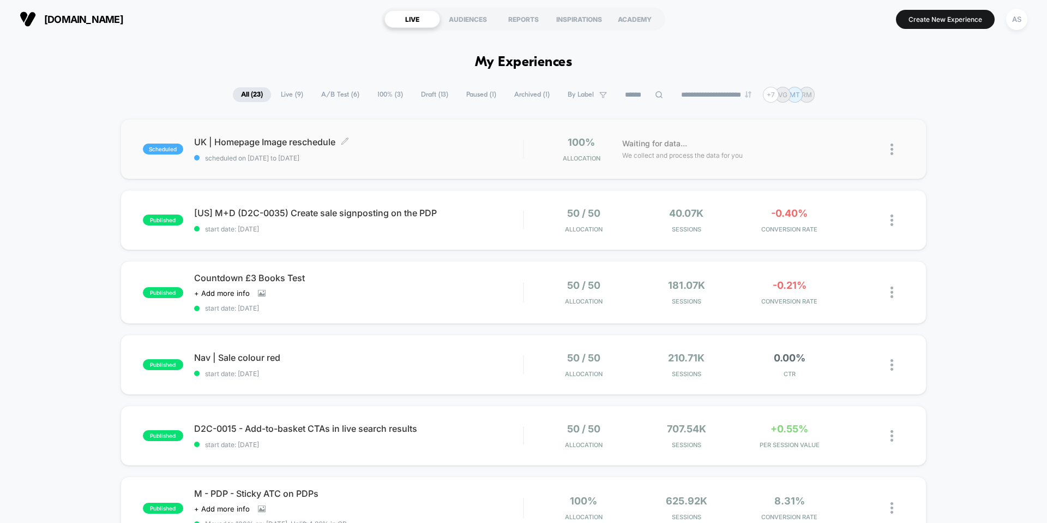
click at [260, 141] on span "UK | Homepage Image reschedule Click to edit experience details" at bounding box center [358, 141] width 329 height 11
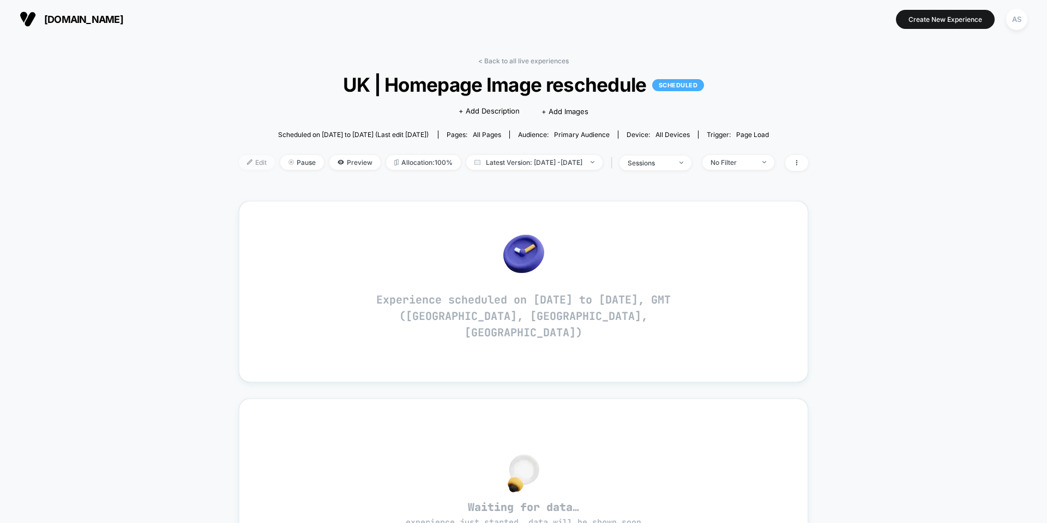
click at [239, 159] on span "Edit" at bounding box center [257, 162] width 36 height 15
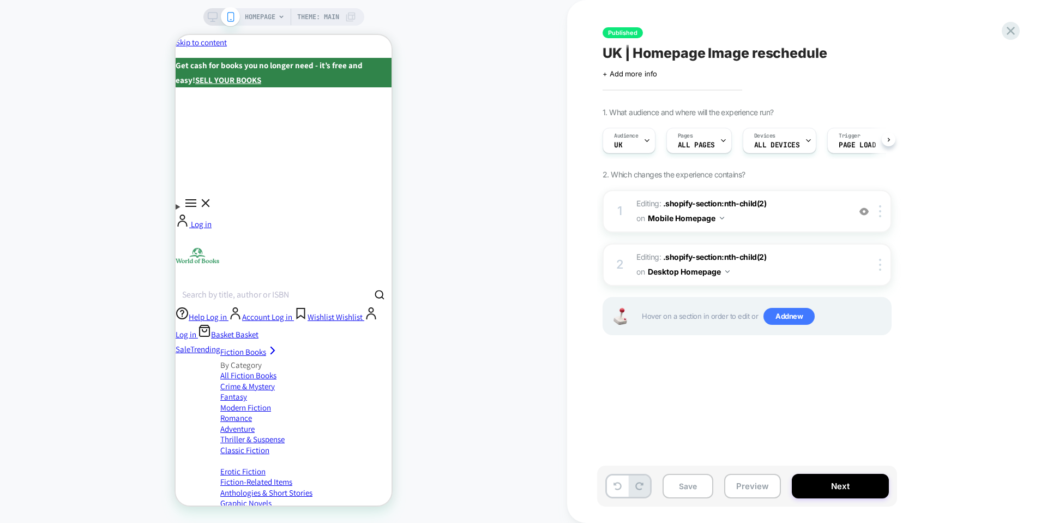
scroll to position [0, 1]
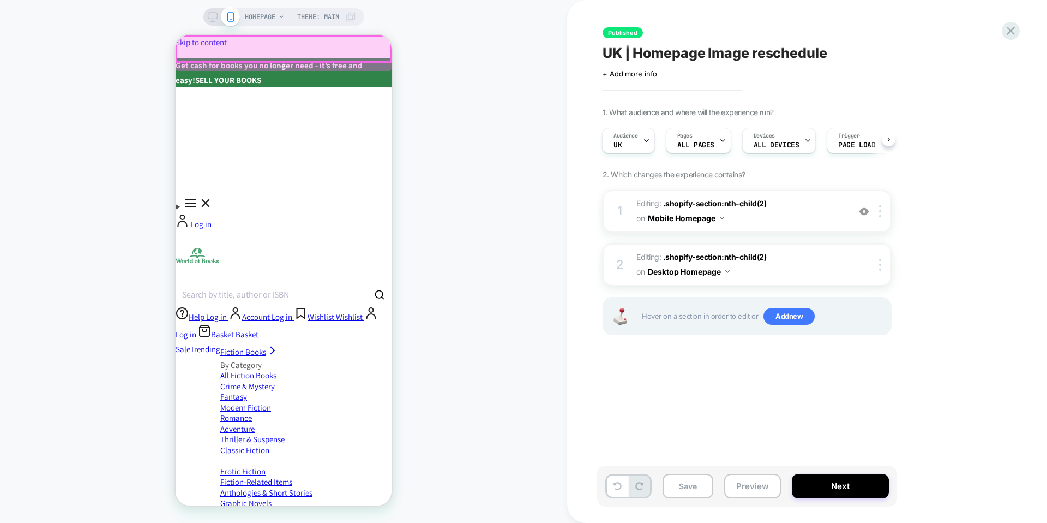
click at [379, 53] on div at bounding box center [284, 49] width 214 height 26
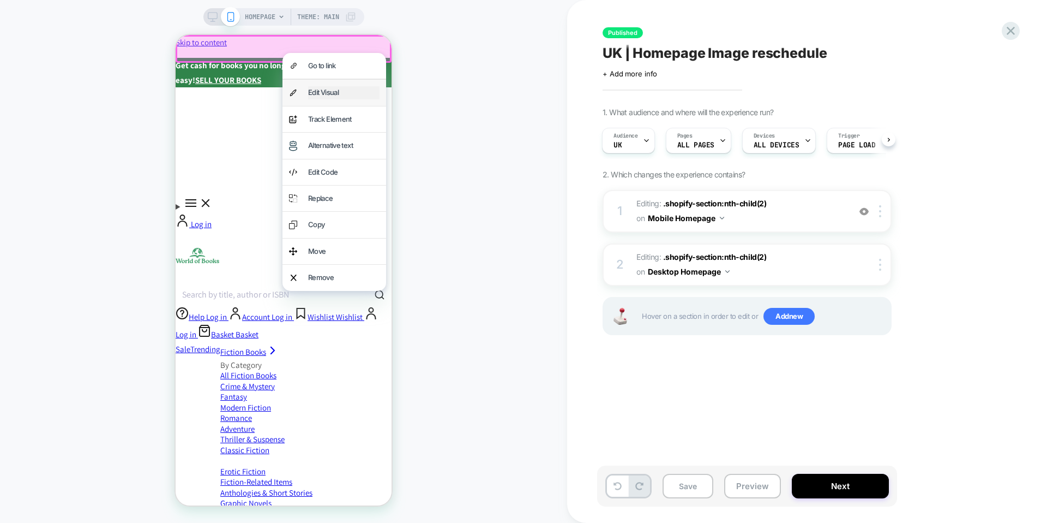
click at [344, 95] on div "Edit Visual" at bounding box center [343, 92] width 71 height 13
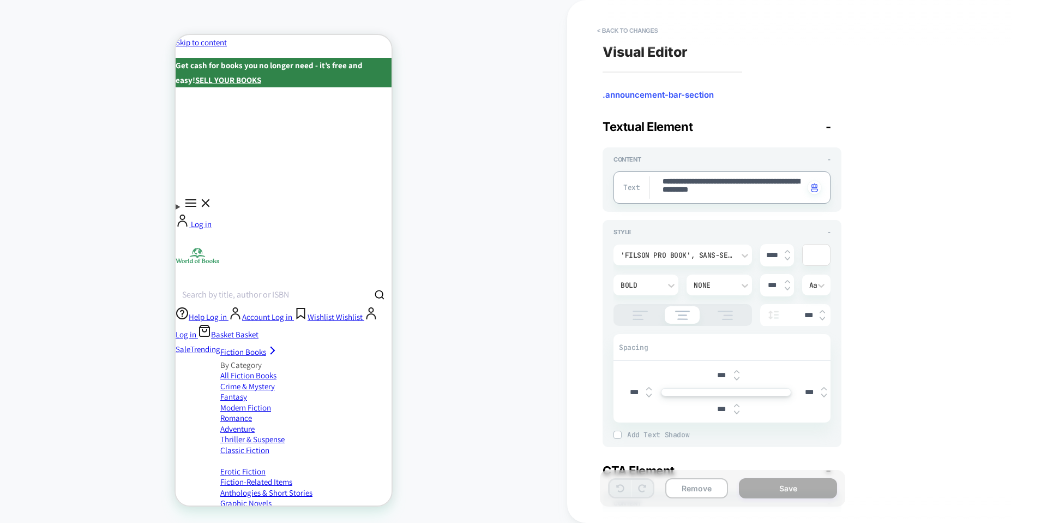
click at [725, 179] on textarea "**********" at bounding box center [733, 187] width 143 height 22
paste textarea "**********"
type textarea "*"
type textarea "**********"
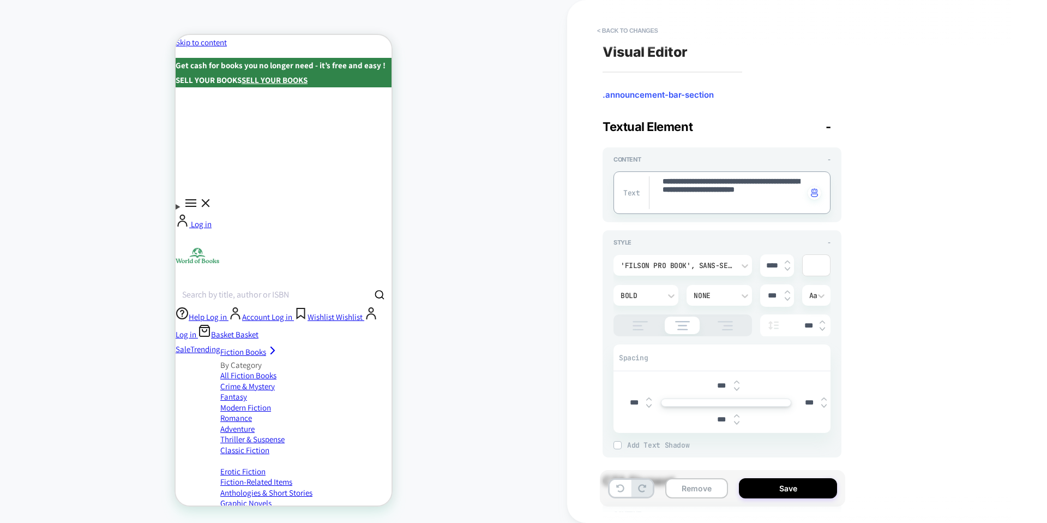
drag, startPoint x: 754, startPoint y: 207, endPoint x: 786, endPoint y: 192, distance: 34.9
click at [786, 192] on textarea "**********" at bounding box center [733, 192] width 143 height 33
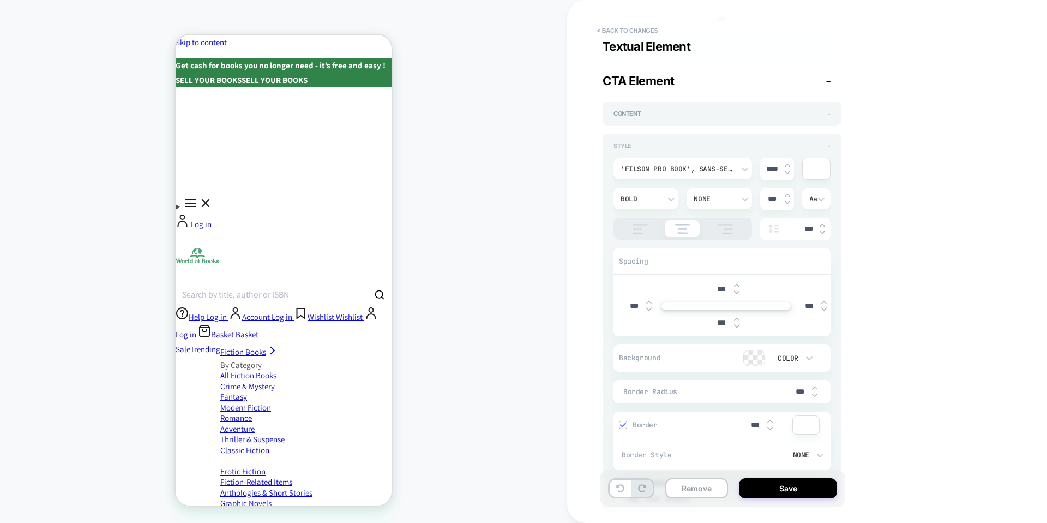
scroll to position [458, 0]
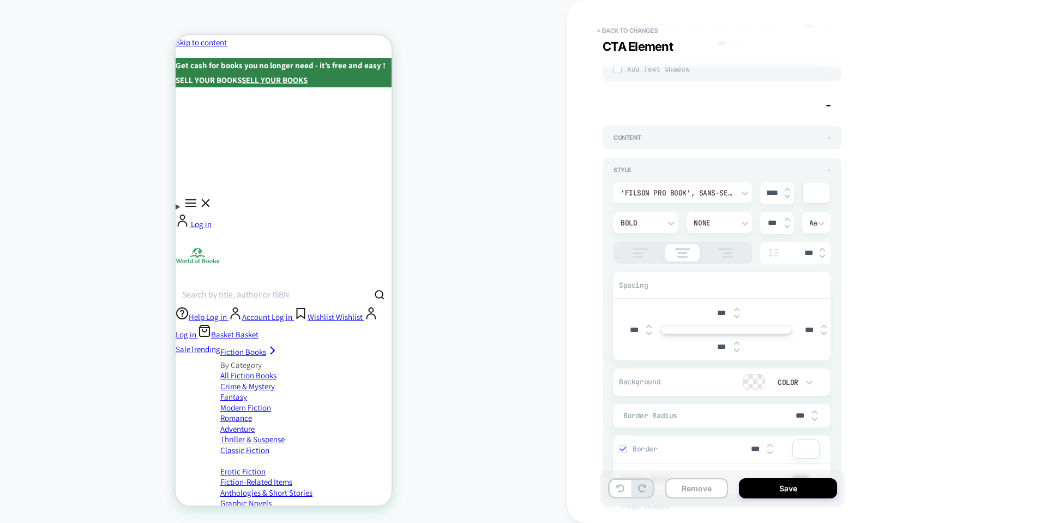
type textarea "*"
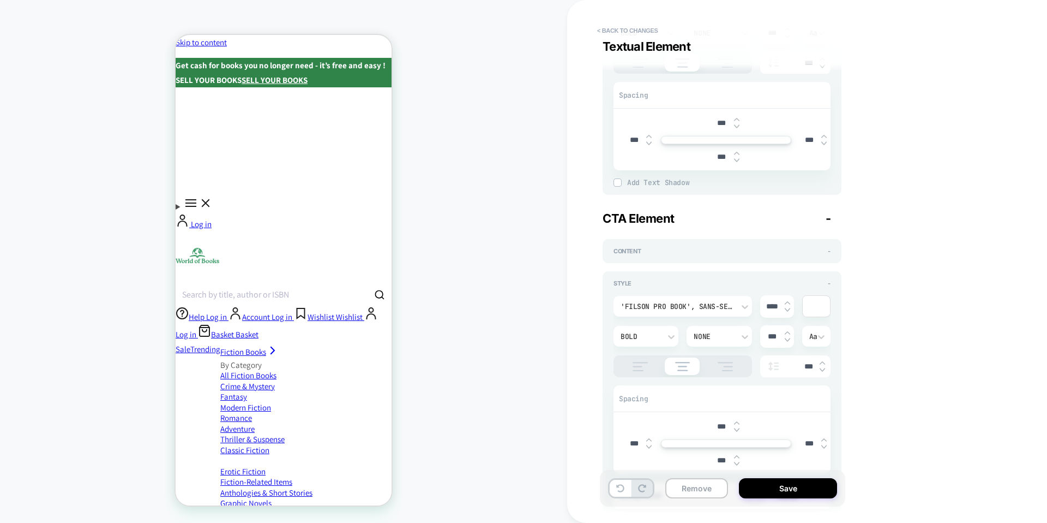
scroll to position [134, 0]
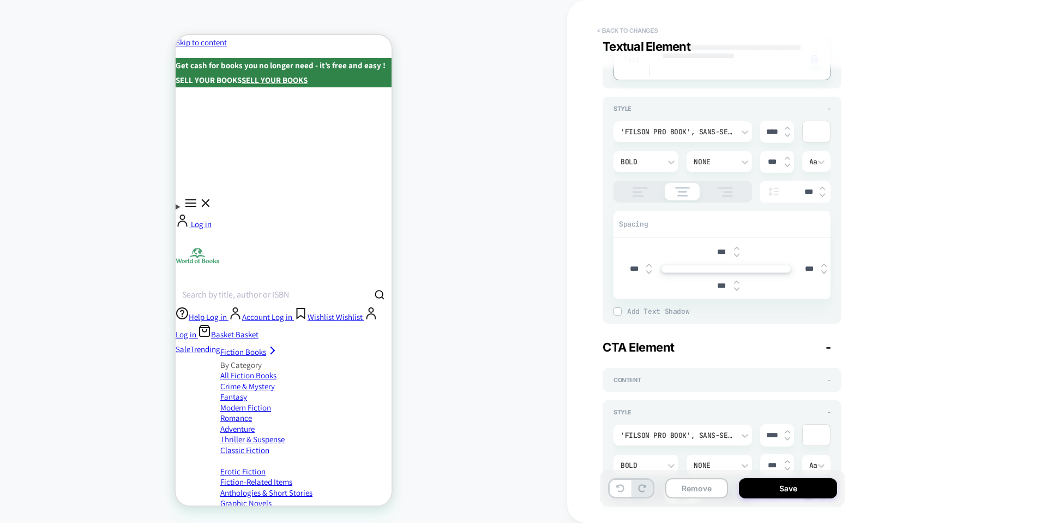
type textarea "**********"
type textarea "*"
click at [639, 26] on button "< Back to changes" at bounding box center [628, 30] width 72 height 17
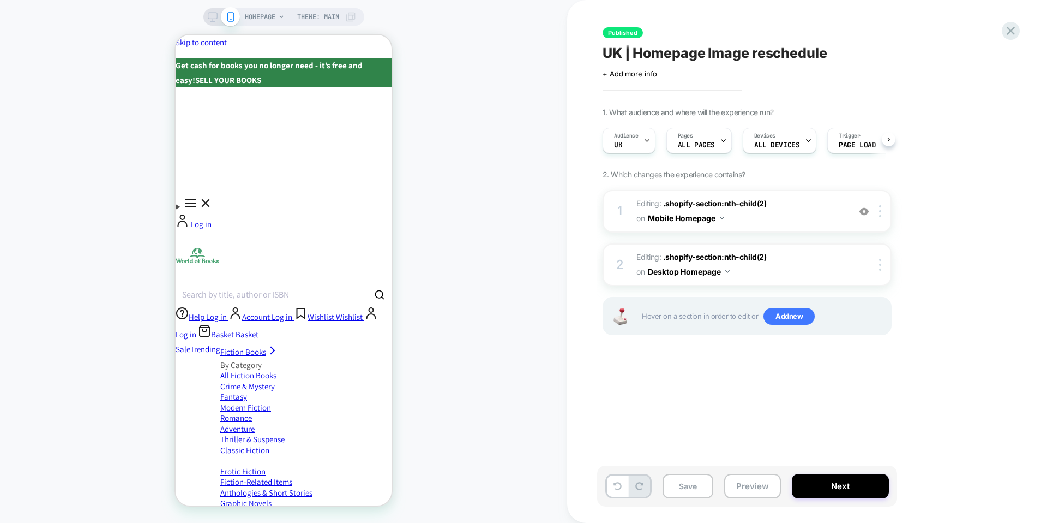
scroll to position [0, 1]
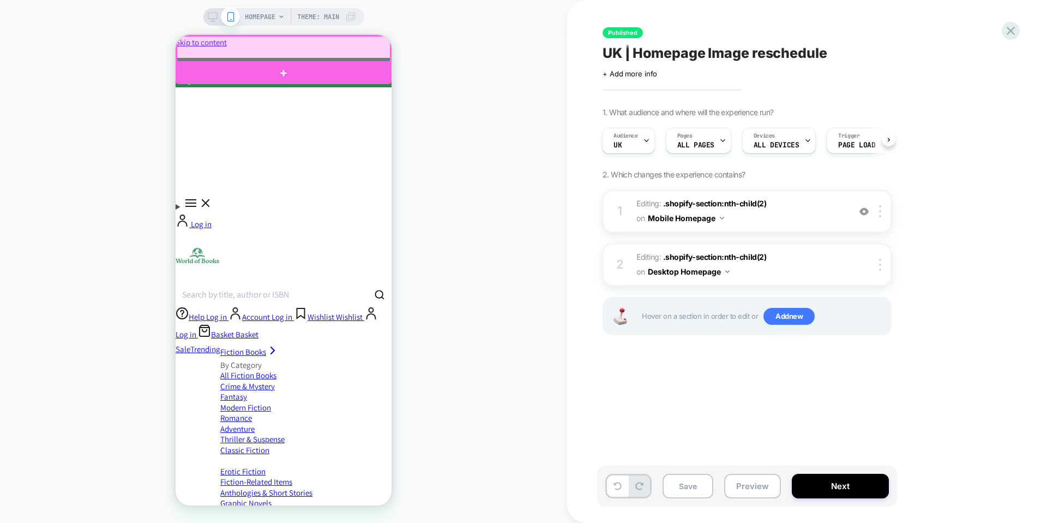
click at [346, 47] on div at bounding box center [284, 49] width 214 height 26
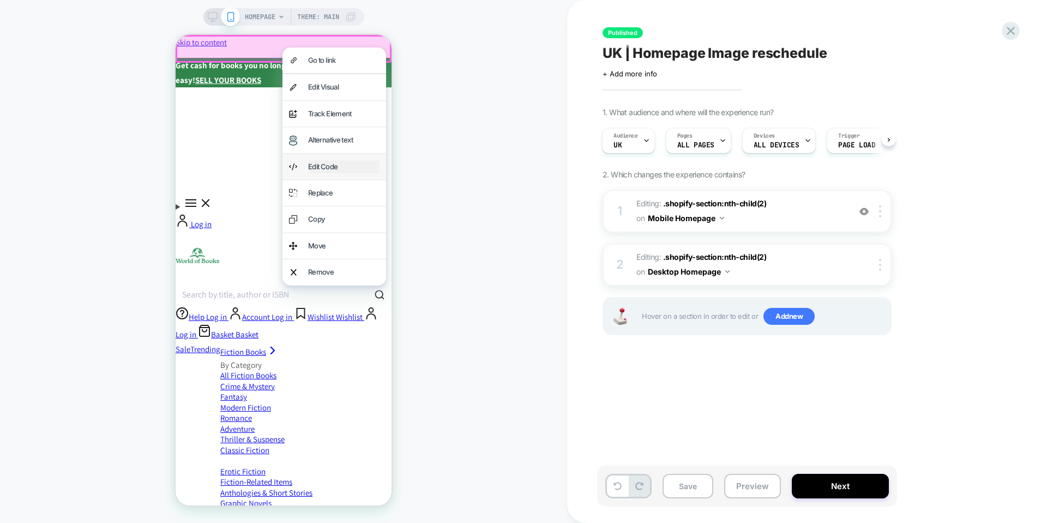
click at [331, 160] on div "Edit Code" at bounding box center [343, 166] width 71 height 13
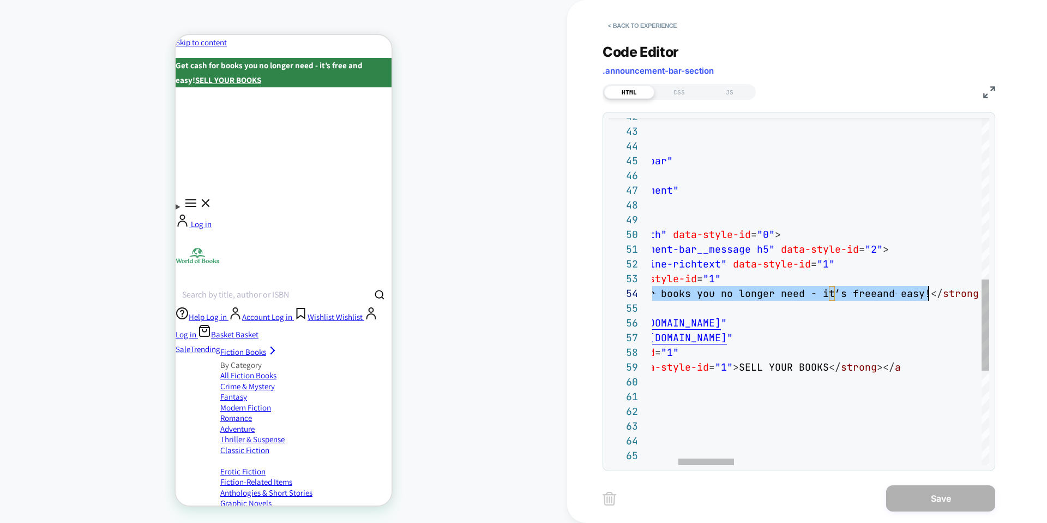
scroll to position [44, 436]
drag, startPoint x: 704, startPoint y: 291, endPoint x: 931, endPoint y: 296, distance: 227.5
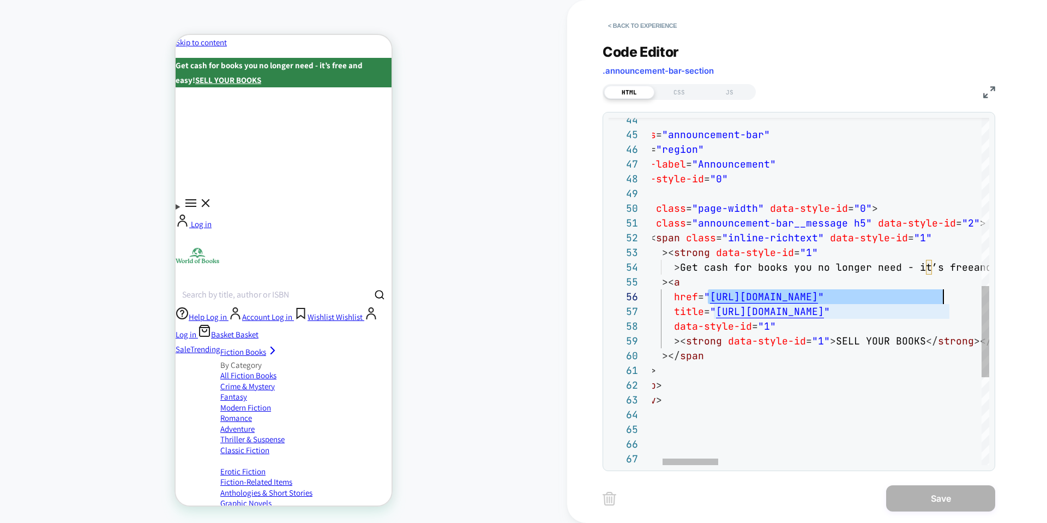
scroll to position [74, 353]
drag, startPoint x: 709, startPoint y: 295, endPoint x: 945, endPoint y: 295, distance: 236.7
type textarea "**********"
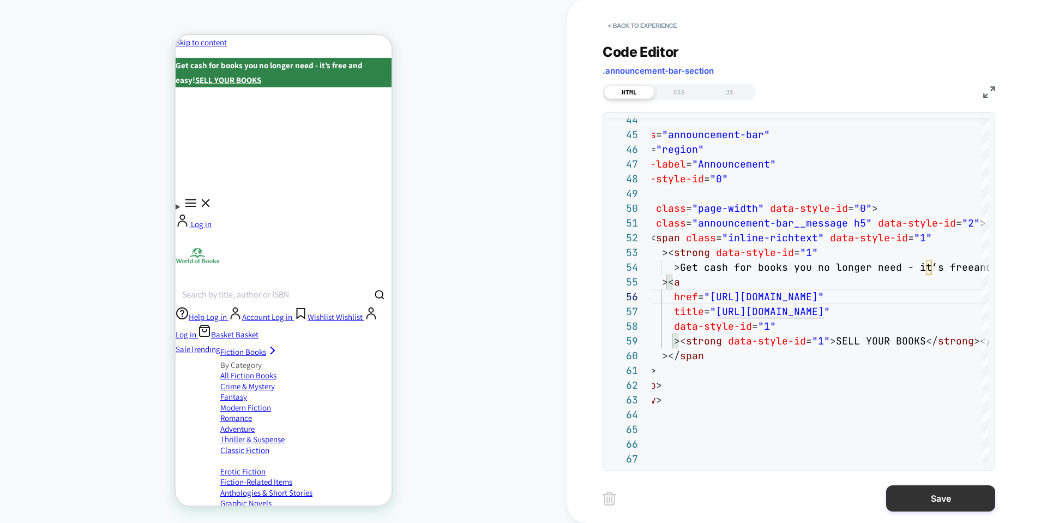
click at [904, 496] on button "Save" at bounding box center [940, 498] width 109 height 26
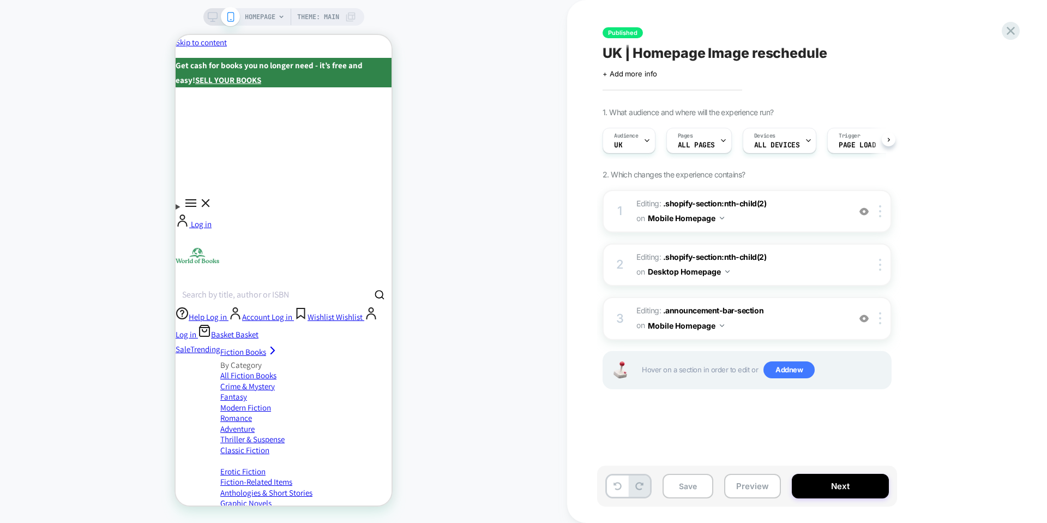
scroll to position [0, 1]
click at [881, 315] on img at bounding box center [880, 318] width 2 height 12
click at [835, 315] on span "Editing : .announcement-bar-section .announcement-bar-section on Mobile Homepage" at bounding box center [741, 317] width 208 height 29
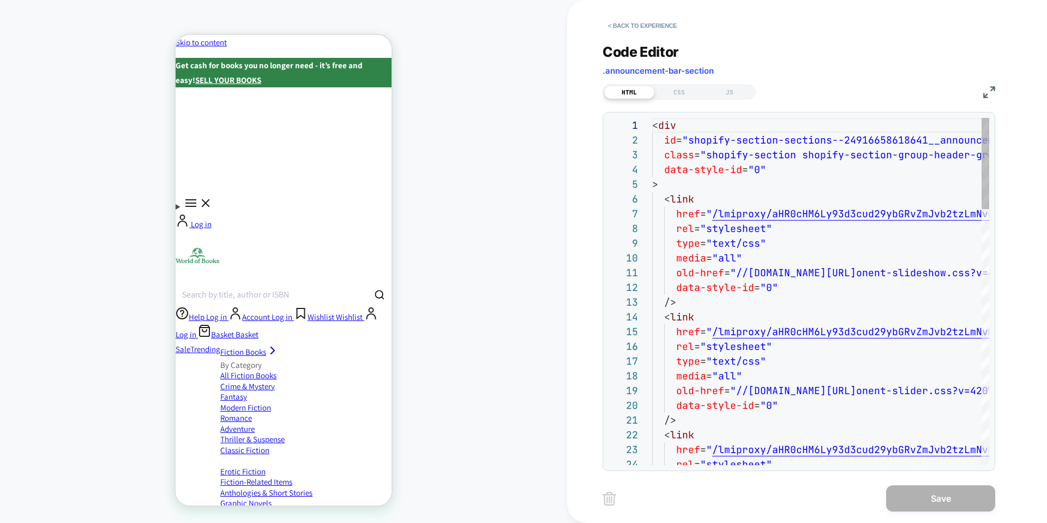
scroll to position [88, 0]
click at [650, 21] on button "< Back to experience" at bounding box center [643, 25] width 80 height 17
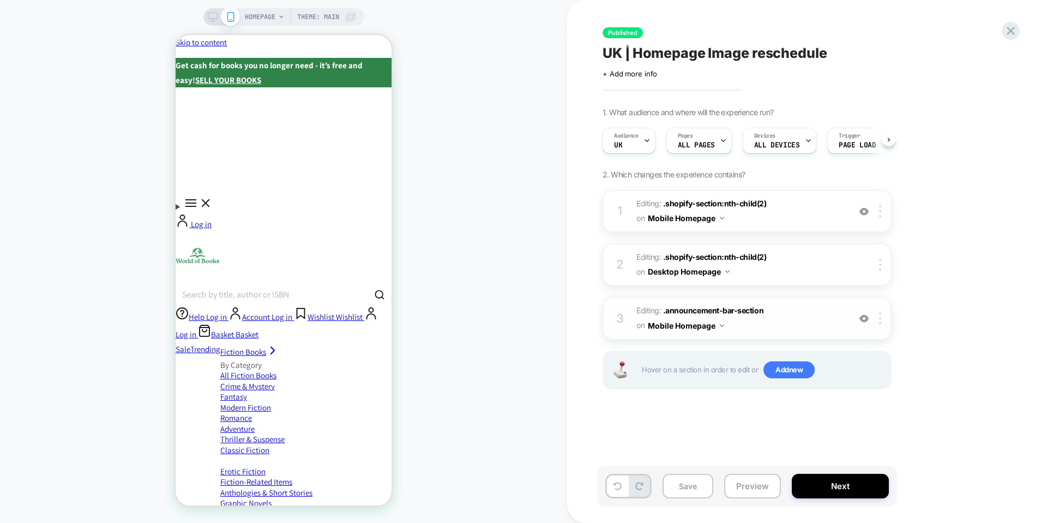
scroll to position [0, 1]
click at [693, 323] on button "Mobile Homepage" at bounding box center [686, 325] width 76 height 16
click at [590, 388] on div "Mobile All Pages" at bounding box center [577, 383] width 132 height 23
click at [208, 16] on rect at bounding box center [212, 16] width 9 height 6
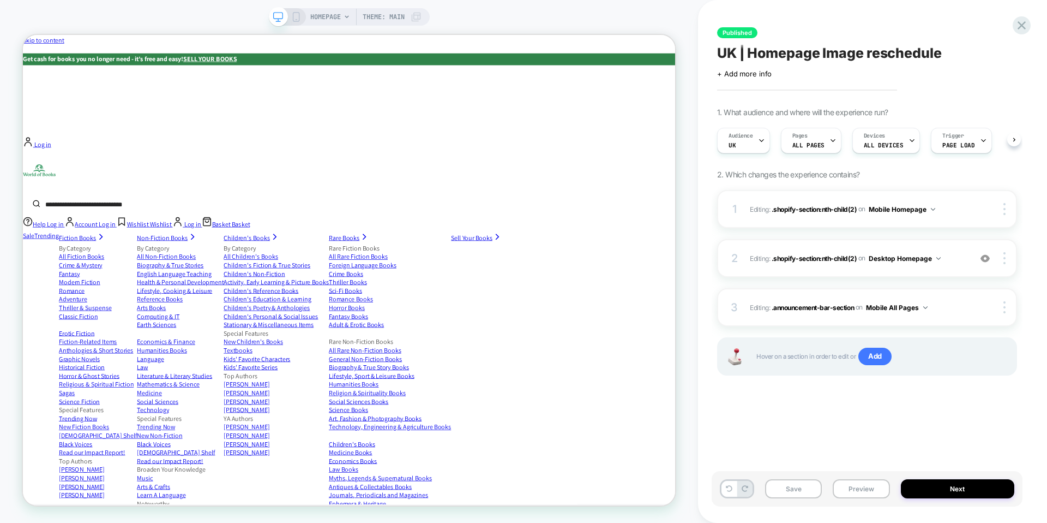
scroll to position [0, 1]
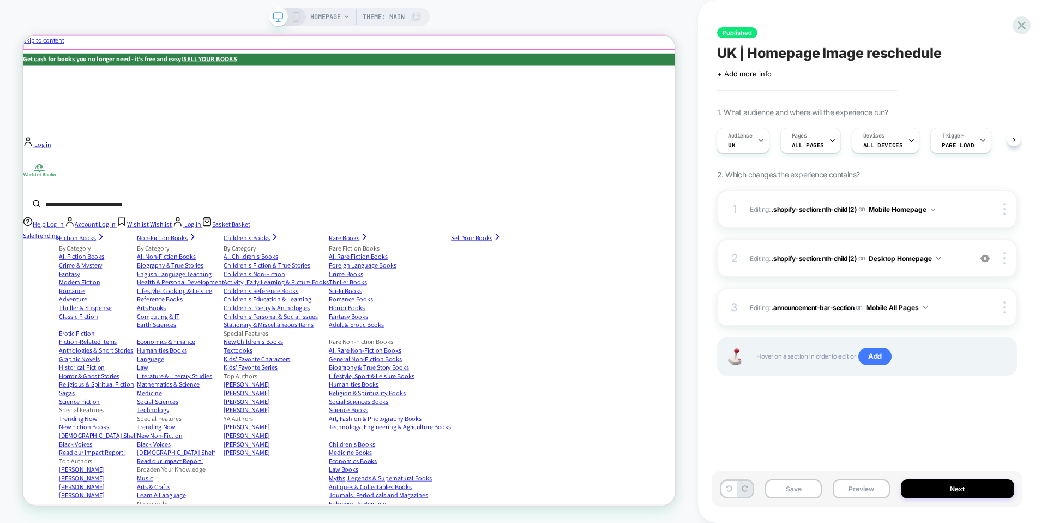
click at [853, 59] on div "Get cash for books you no longer need - it’s free and easy! SELL YOUR BOOKS" at bounding box center [458, 67] width 870 height 16
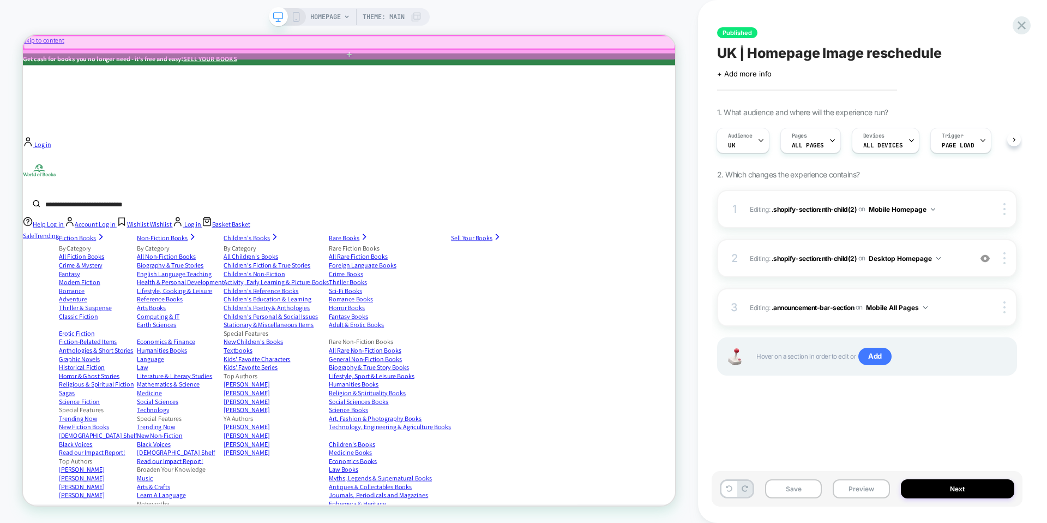
click at [853, 49] on div at bounding box center [458, 44] width 868 height 17
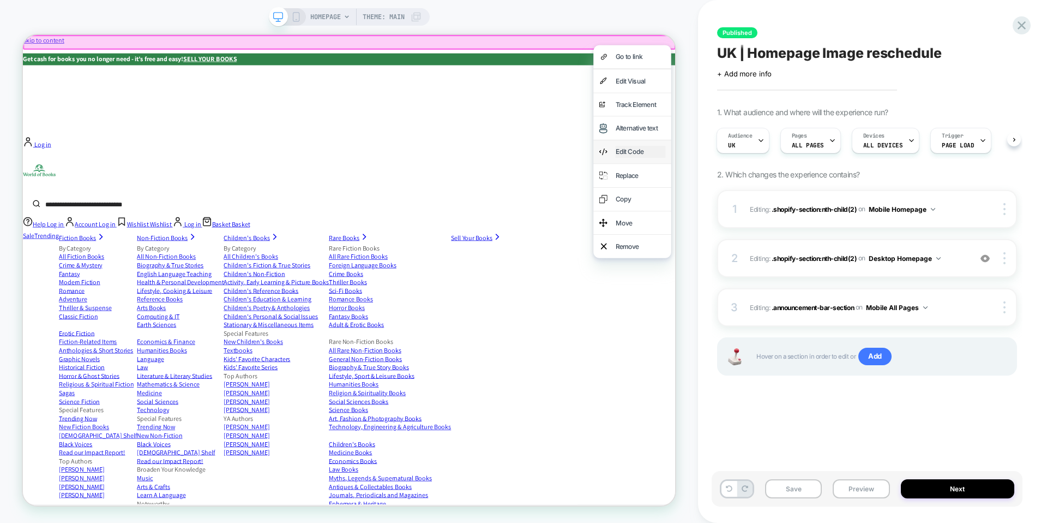
click at [848, 184] on div "Edit Code" at bounding box center [846, 191] width 67 height 16
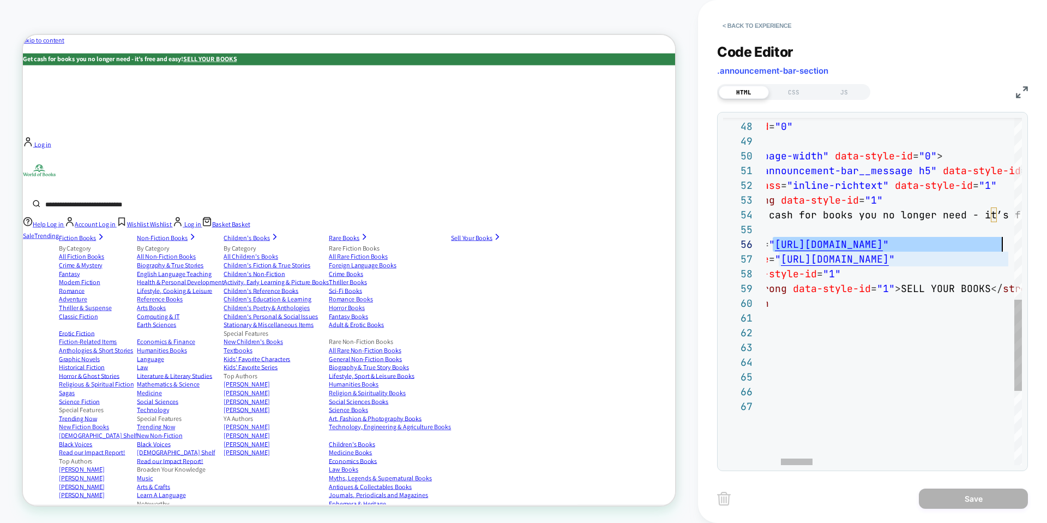
scroll to position [74, 353]
drag, startPoint x: 835, startPoint y: 244, endPoint x: 1006, endPoint y: 248, distance: 171.3
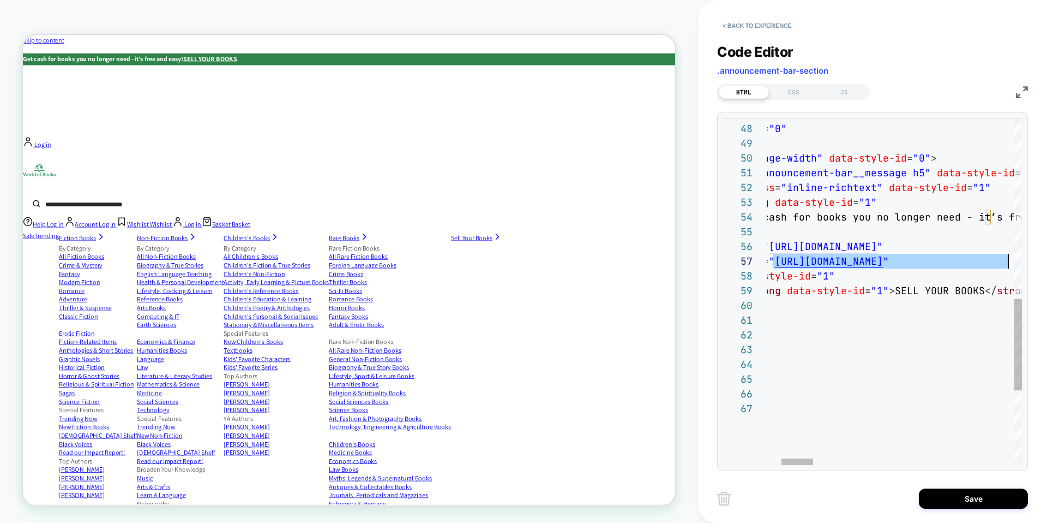
scroll to position [88, 359]
drag, startPoint x: 793, startPoint y: 263, endPoint x: 1009, endPoint y: 265, distance: 216.6
type textarea "**********"
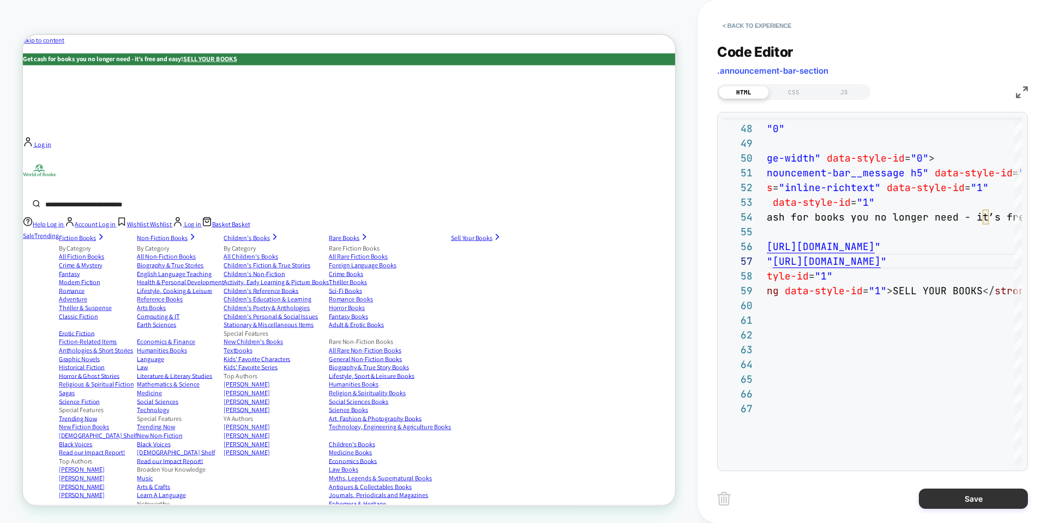
click at [972, 493] on button "Save" at bounding box center [973, 498] width 109 height 20
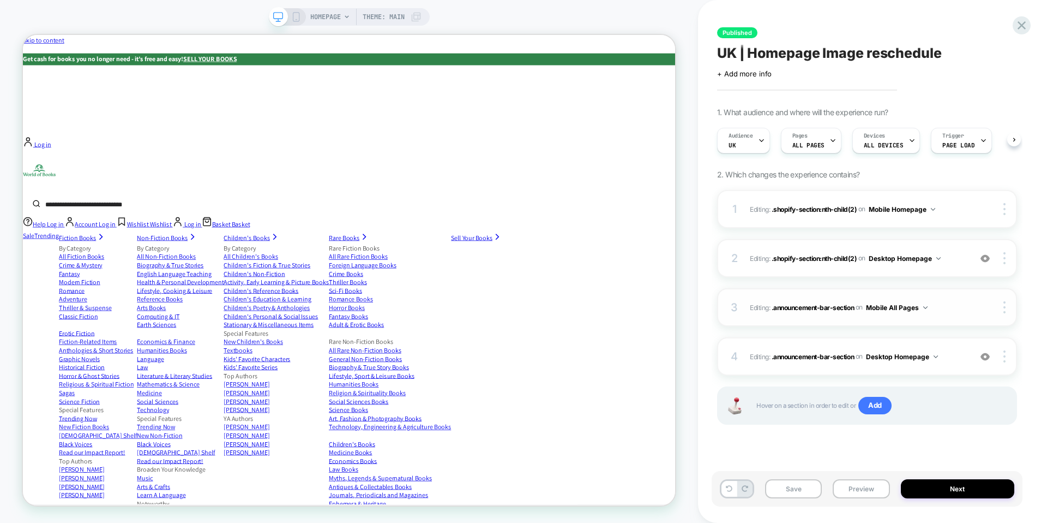
scroll to position [0, 1]
click at [933, 352] on button "Desktop Homepage" at bounding box center [902, 357] width 72 height 14
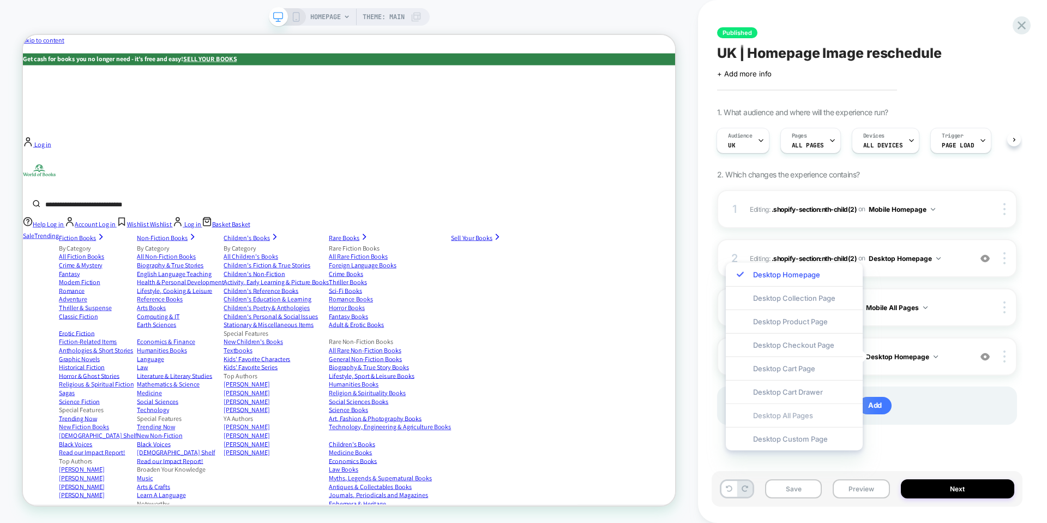
click at [806, 411] on div "Desktop All Pages" at bounding box center [794, 414] width 137 height 23
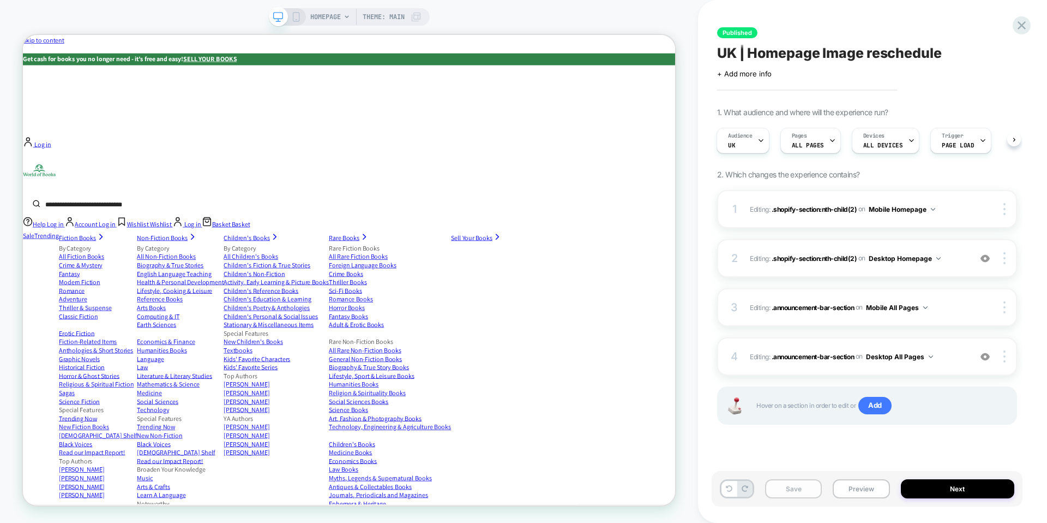
click at [812, 486] on button "Save" at bounding box center [793, 488] width 57 height 19
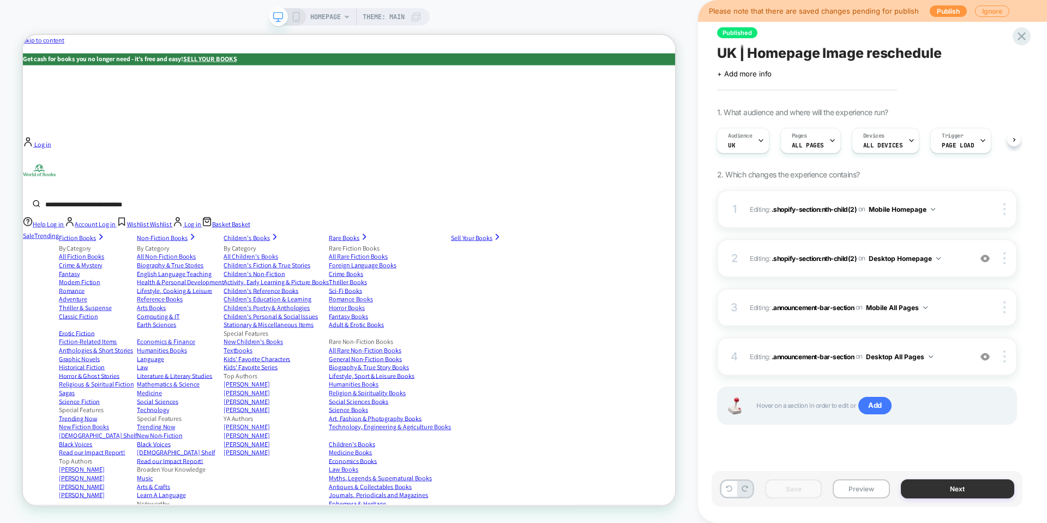
click at [963, 495] on button "Next" at bounding box center [958, 488] width 114 height 19
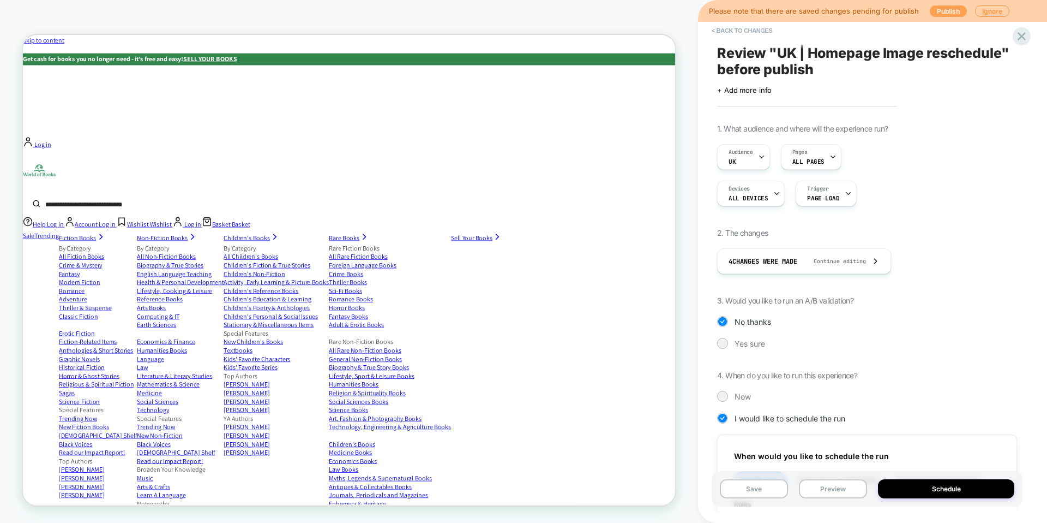
click at [950, 7] on button "Publish" at bounding box center [948, 10] width 37 height 11
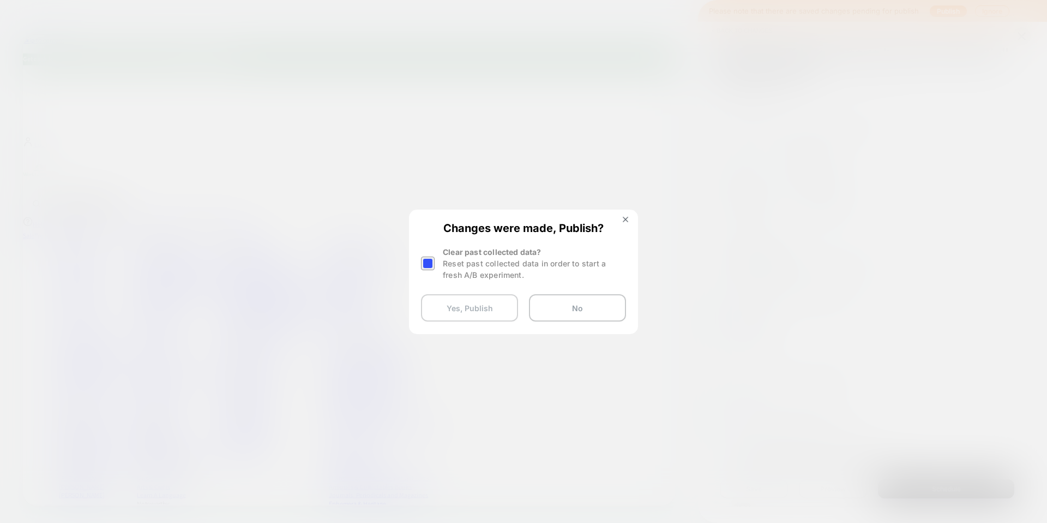
click at [488, 299] on button "Yes, Publish" at bounding box center [469, 307] width 97 height 27
